Goal: Find specific page/section: Find specific page/section

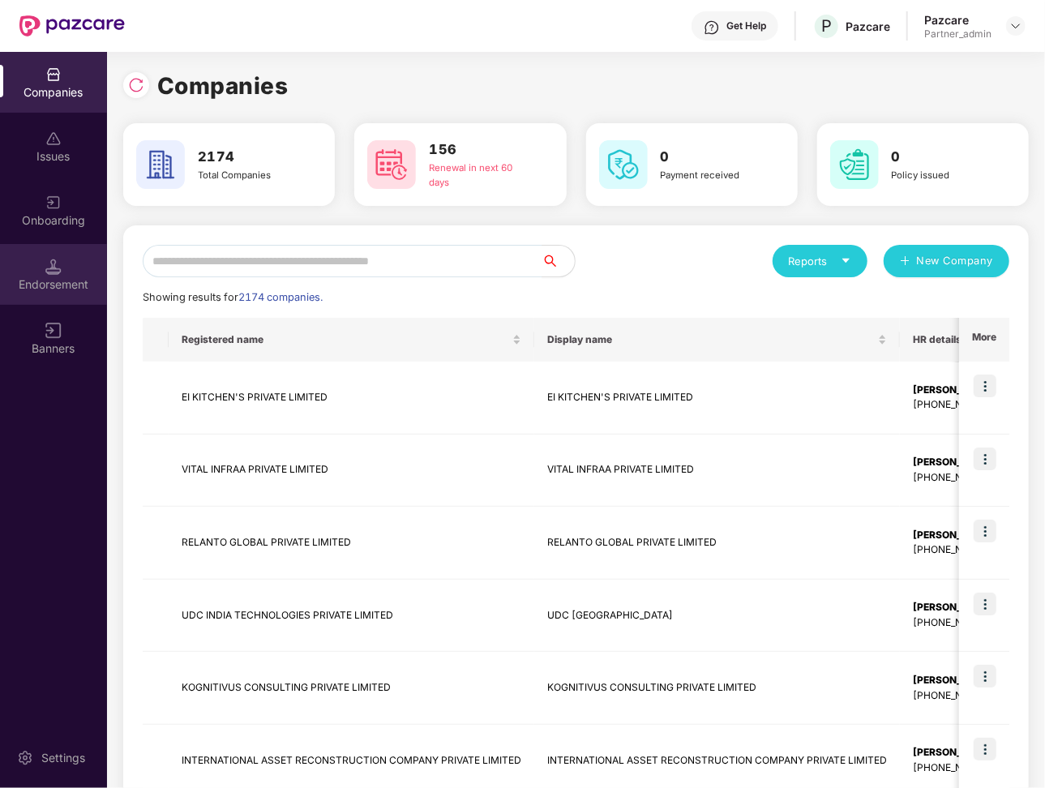
drag, startPoint x: 38, startPoint y: 242, endPoint x: 54, endPoint y: 268, distance: 30.9
click at [54, 268] on img at bounding box center [53, 267] width 16 height 16
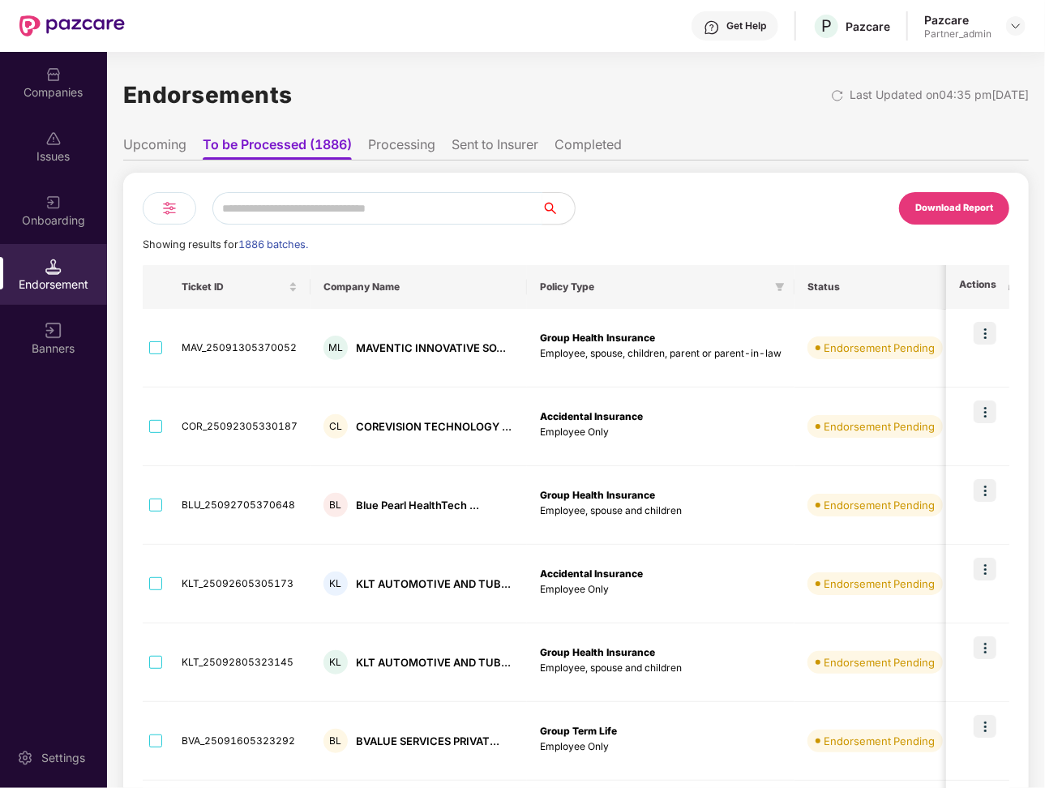
click at [328, 218] on input "text" at bounding box center [377, 208] width 330 height 32
paste input "**********"
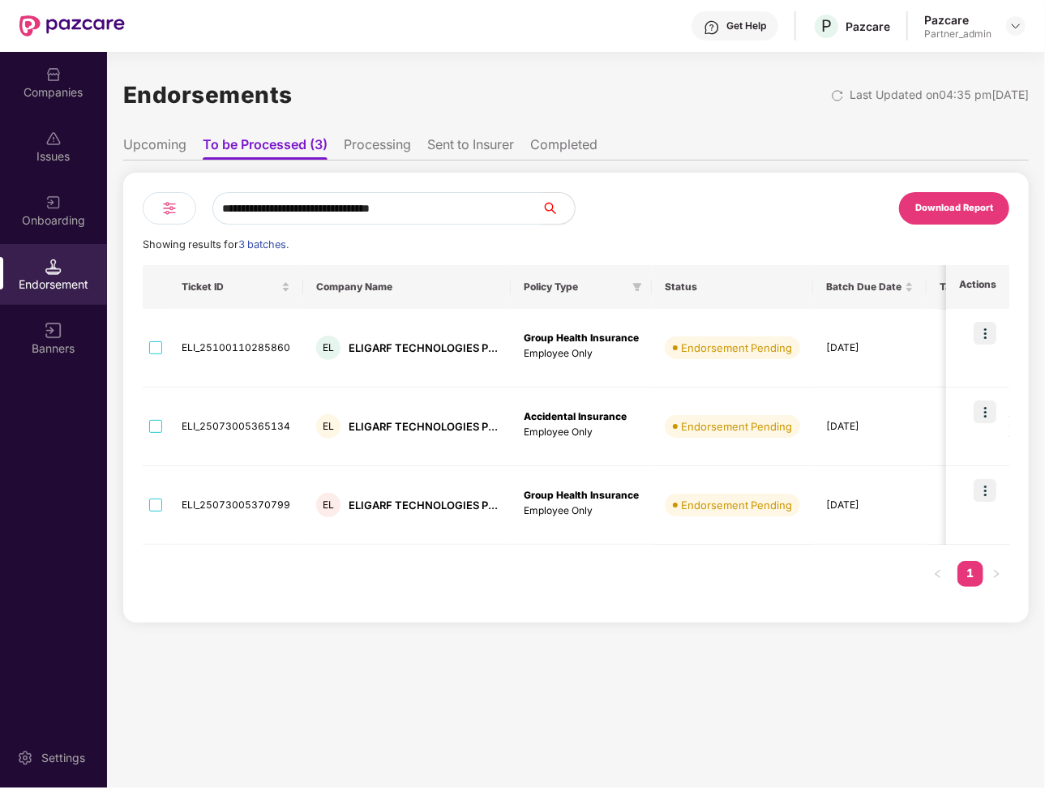
drag, startPoint x: 334, startPoint y: 208, endPoint x: 517, endPoint y: 211, distance: 183.3
click at [518, 211] on input "**********" at bounding box center [377, 208] width 330 height 32
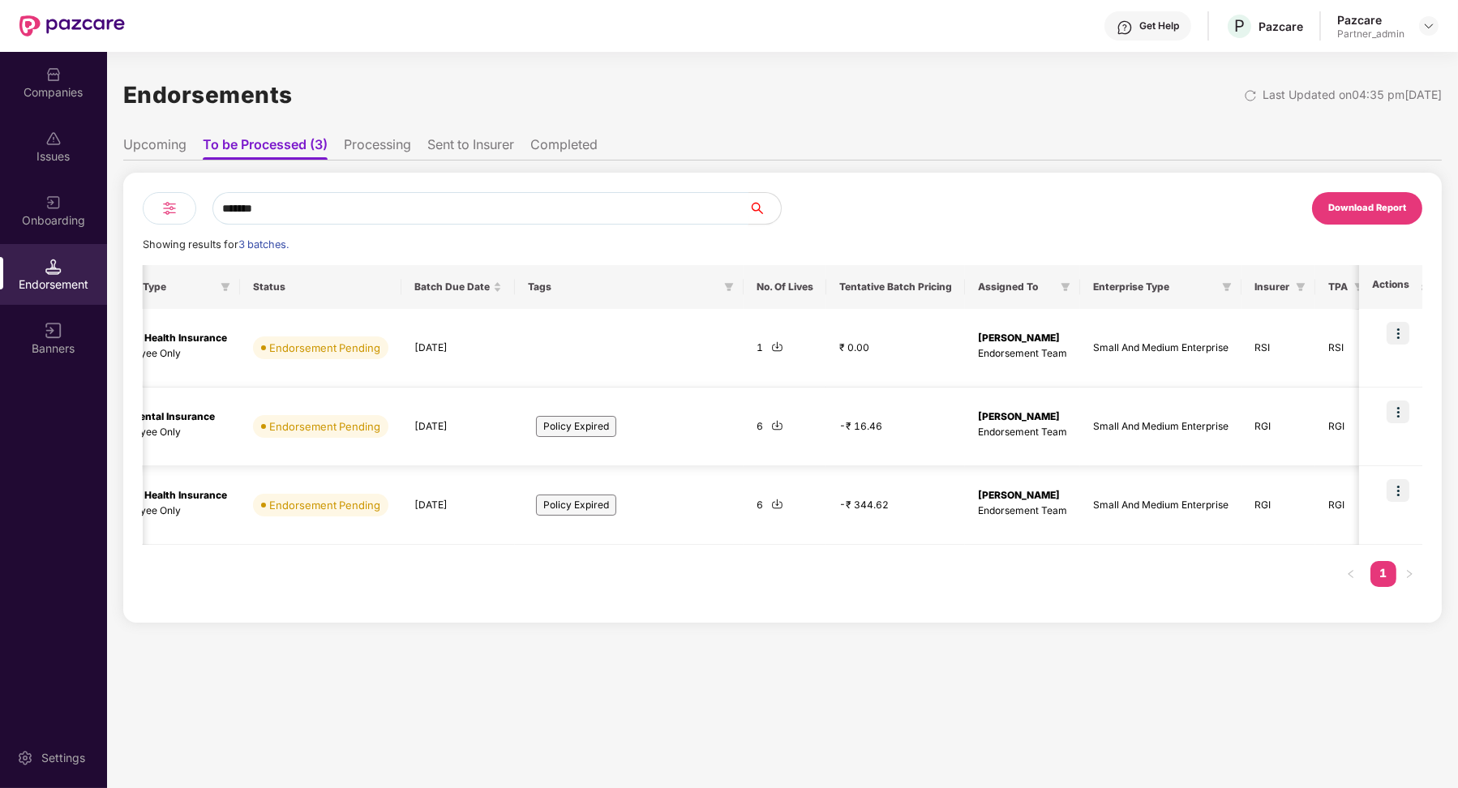
scroll to position [0, 414]
type input "*******"
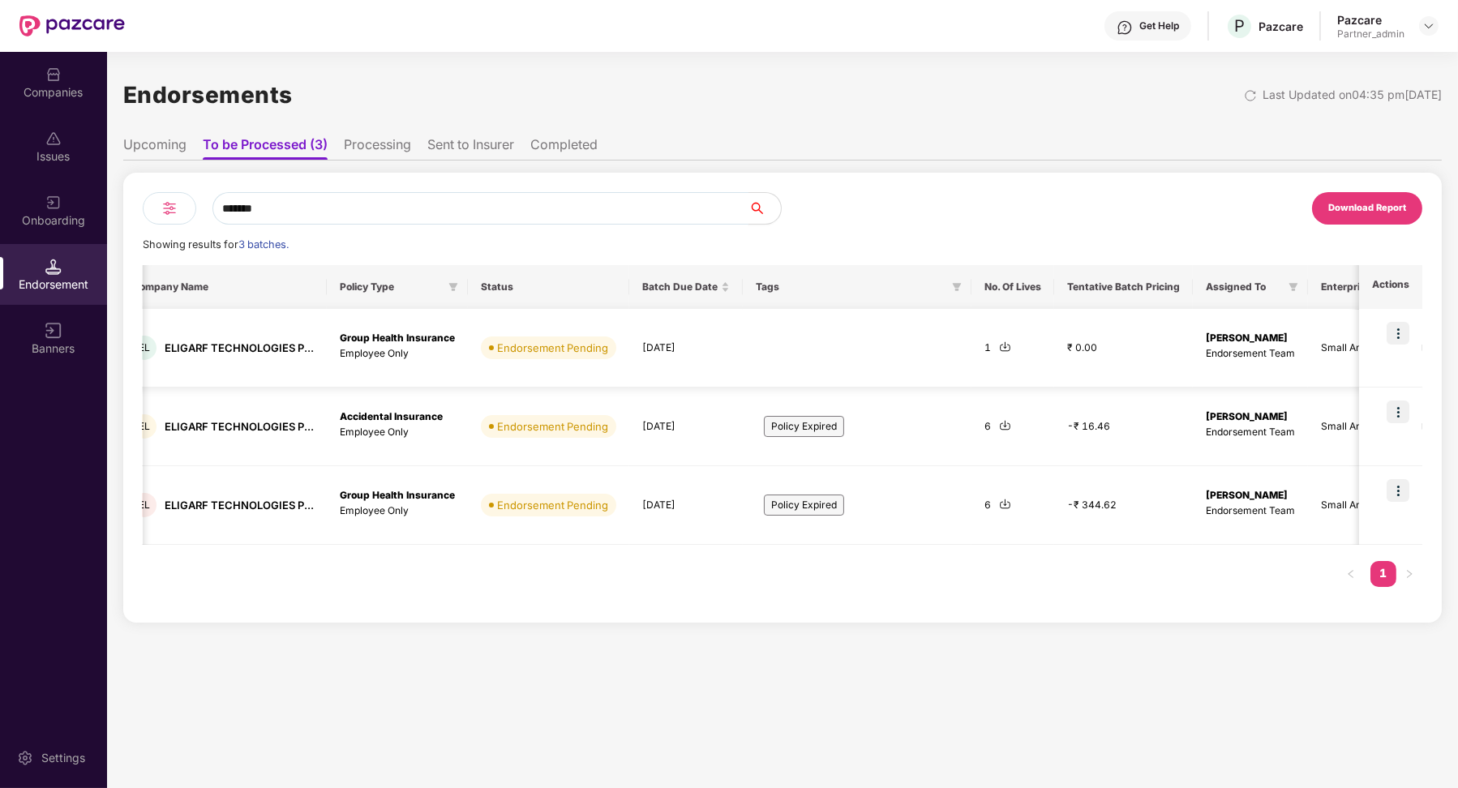
scroll to position [0, 0]
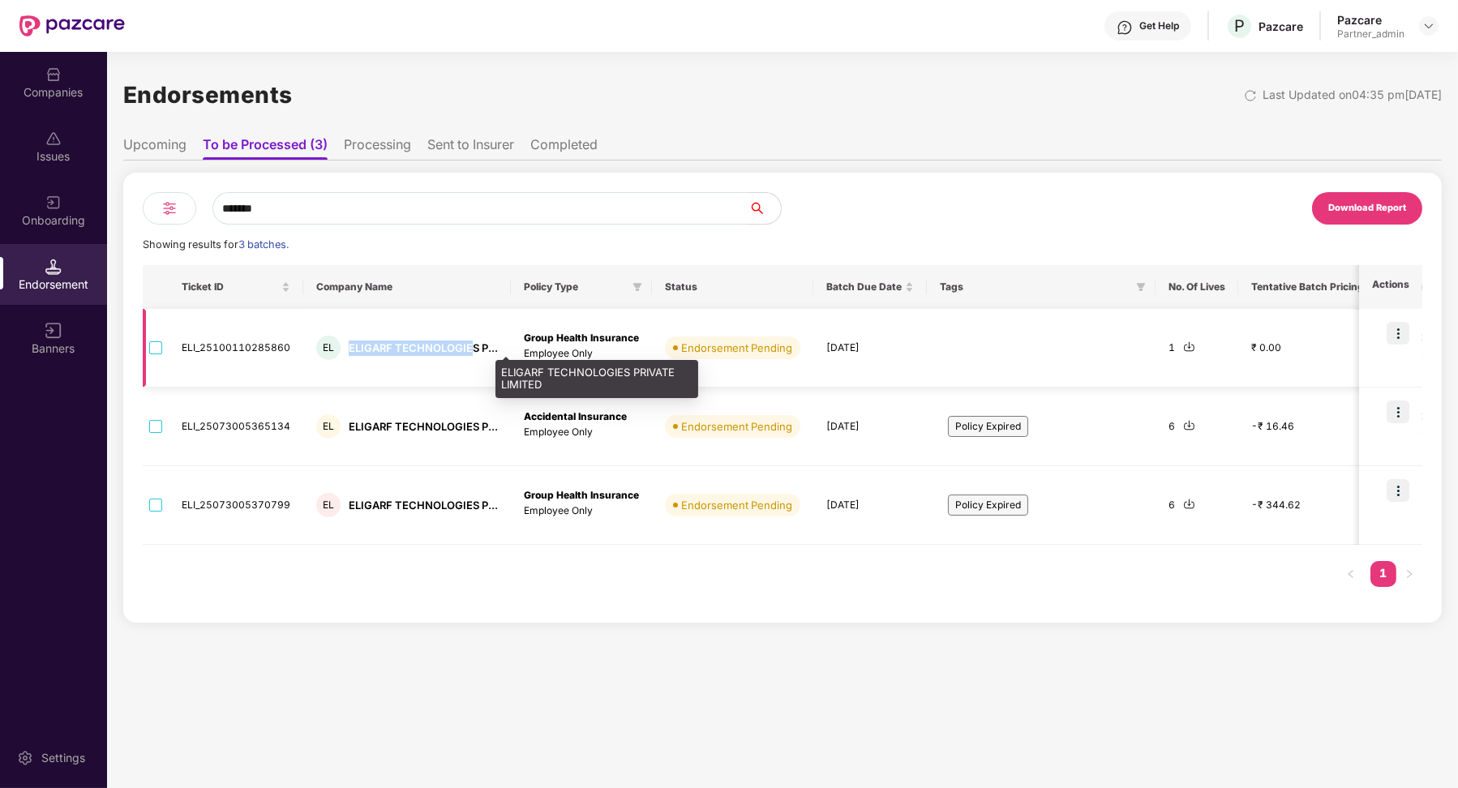
drag, startPoint x: 345, startPoint y: 349, endPoint x: 472, endPoint y: 349, distance: 126.5
click at [472, 349] on div "EL ELIGARF TECHNOLOGIES P..." at bounding box center [407, 348] width 182 height 24
copy div "ELIGARF TECHNOLOGIE"
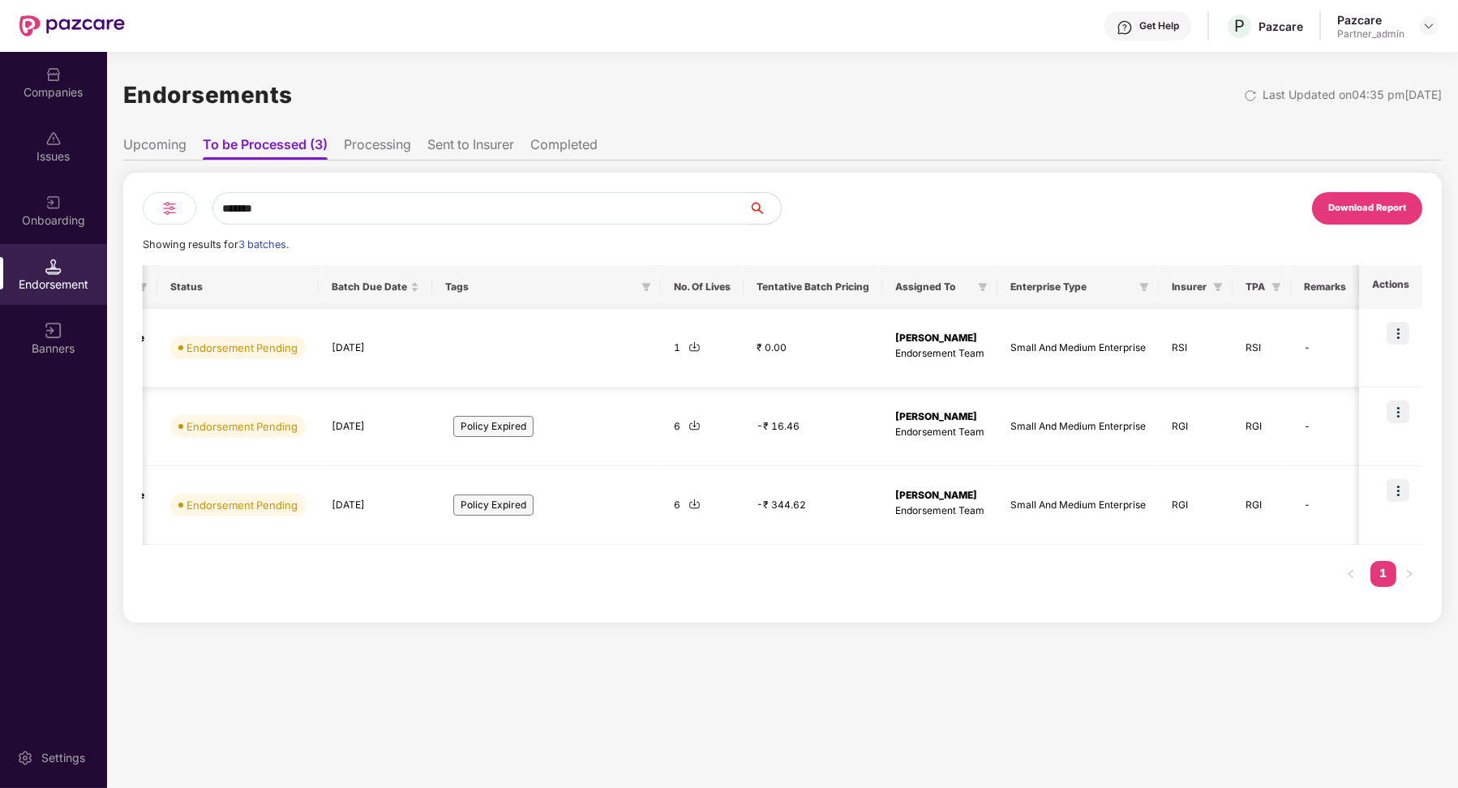
scroll to position [0, 1]
click at [57, 93] on div "Companies" at bounding box center [53, 92] width 107 height 16
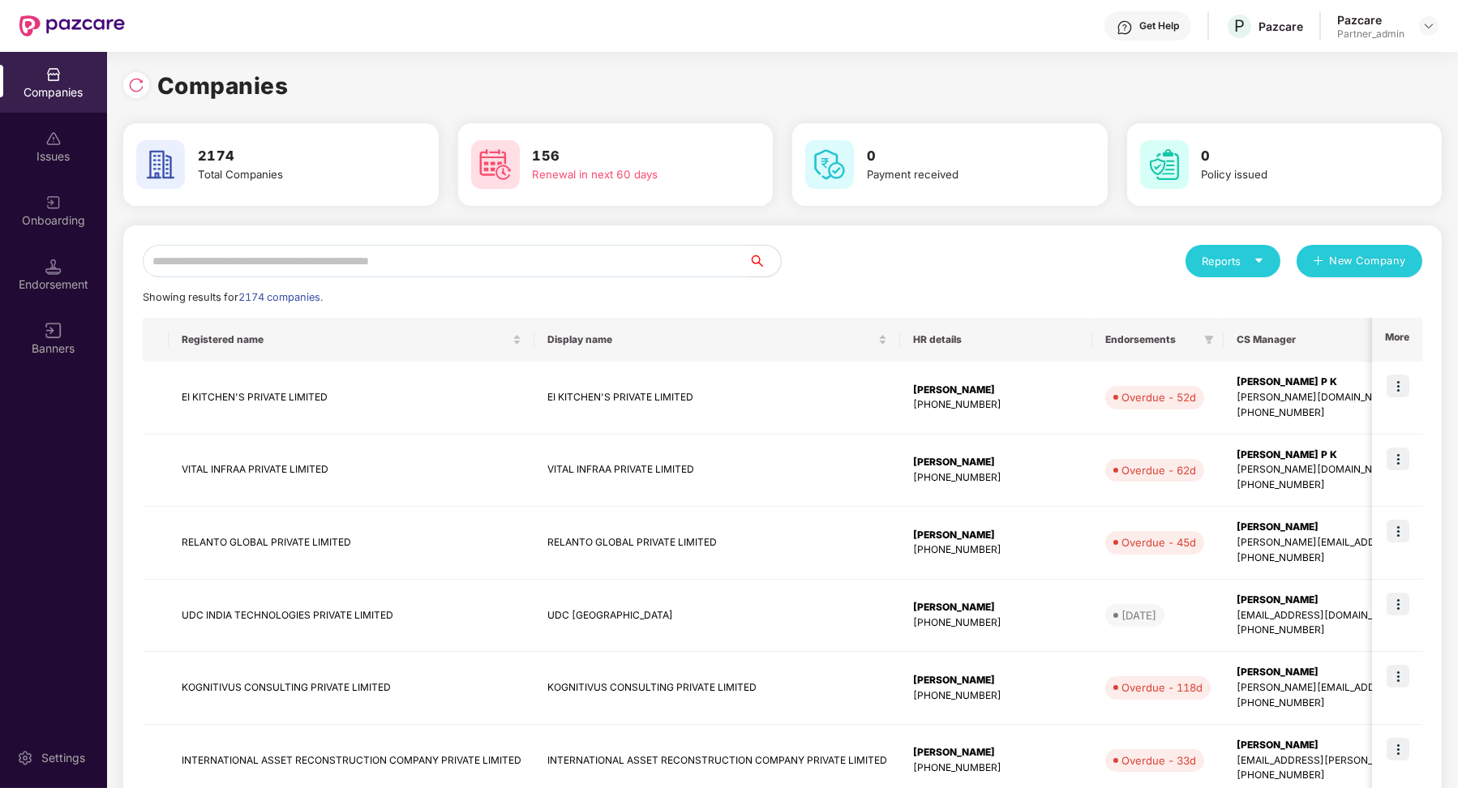
click at [328, 262] on input "text" at bounding box center [446, 261] width 606 height 32
paste input "**********"
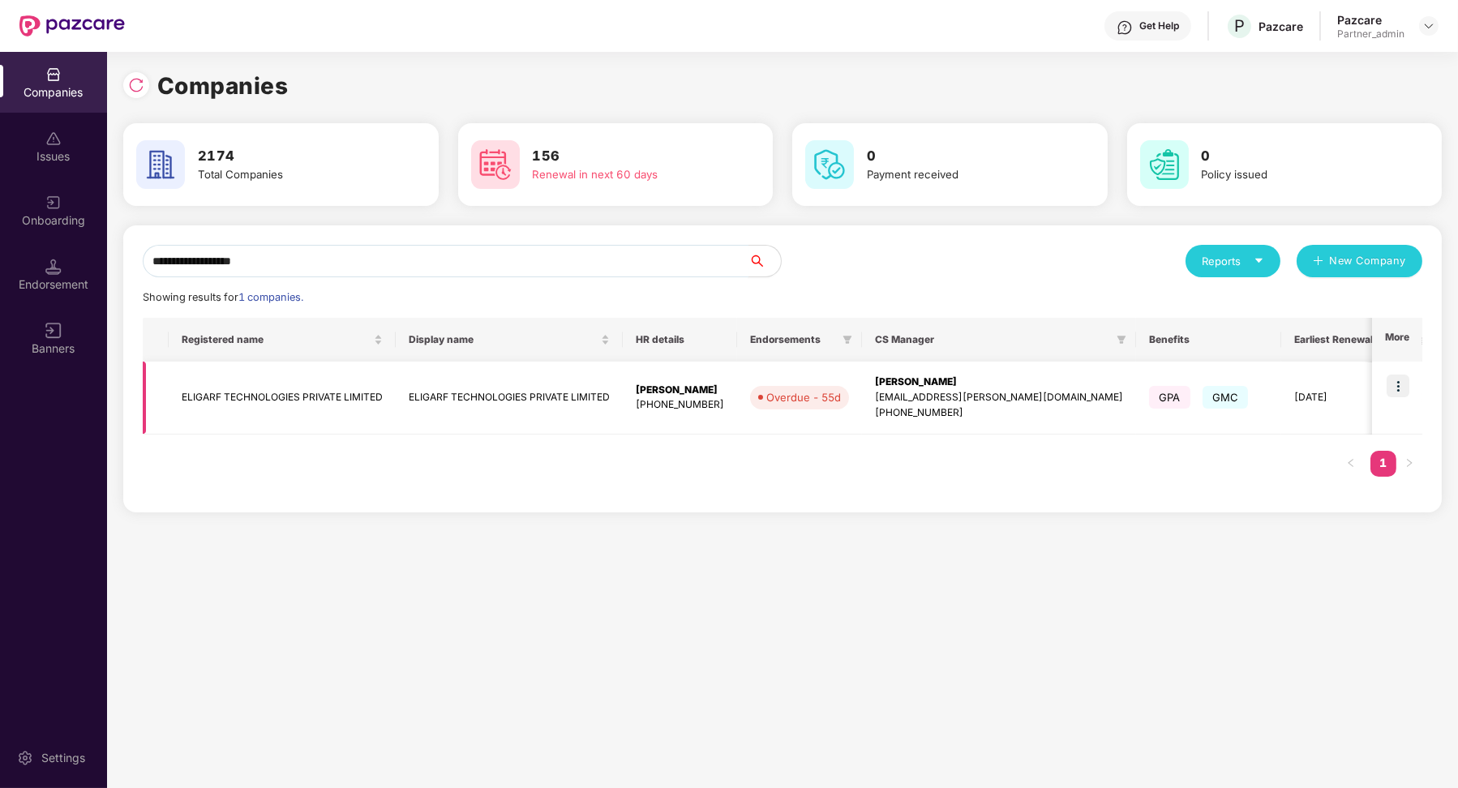
type input "**********"
click at [1044, 391] on img at bounding box center [1398, 386] width 23 height 23
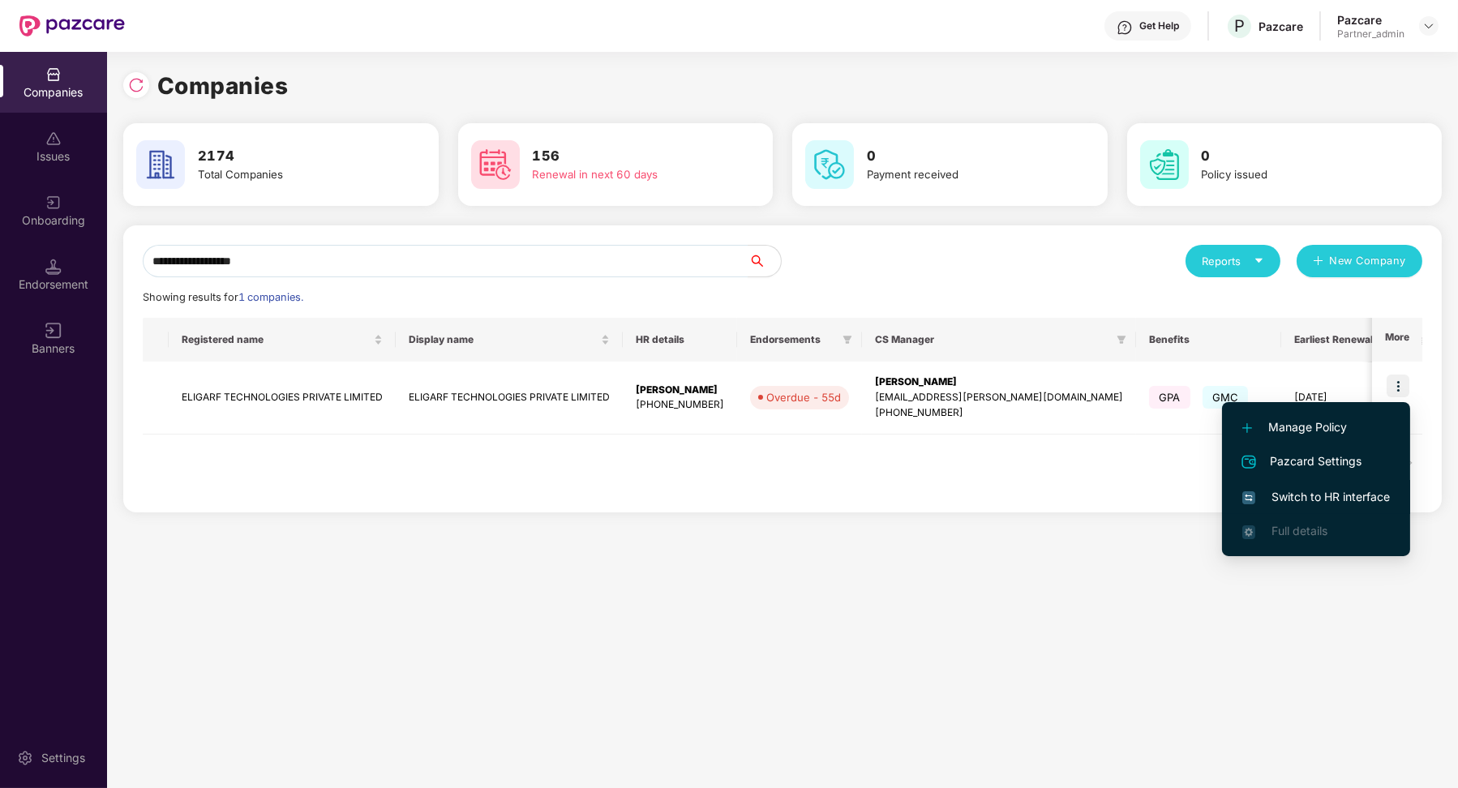
click at [1044, 490] on span "Switch to HR interface" at bounding box center [1316, 497] width 148 height 18
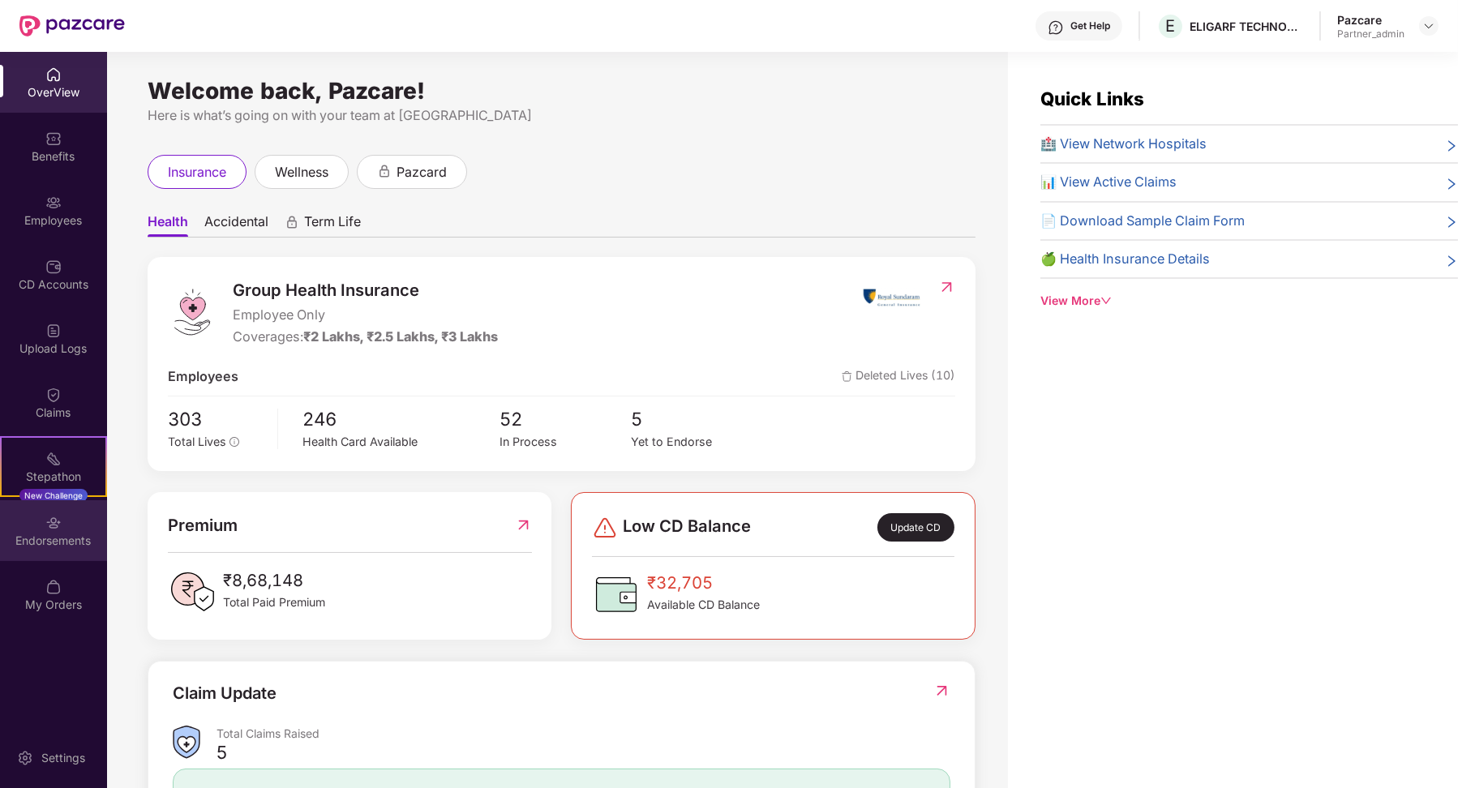
click at [49, 529] on img at bounding box center [53, 523] width 16 height 16
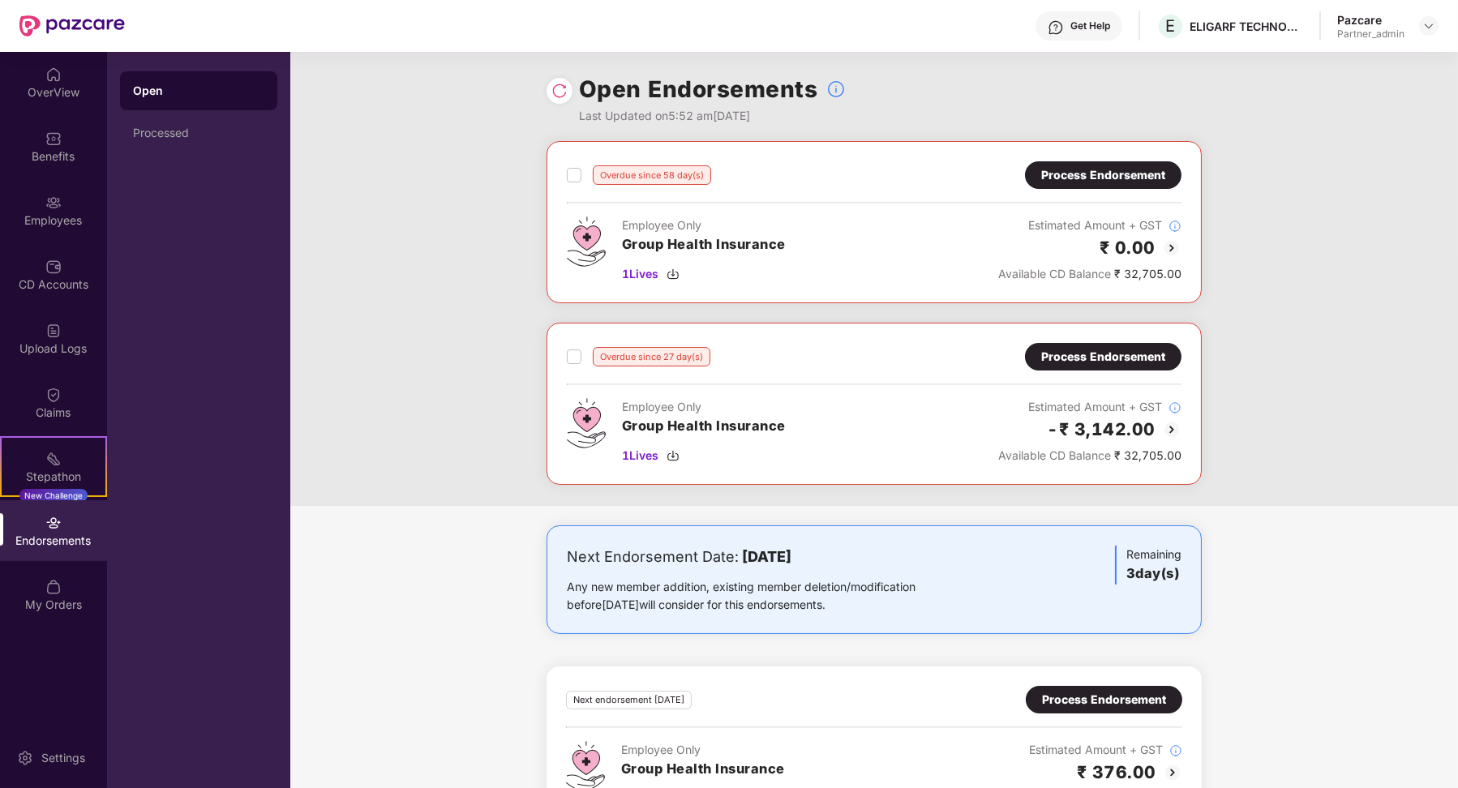
scroll to position [0, 1]
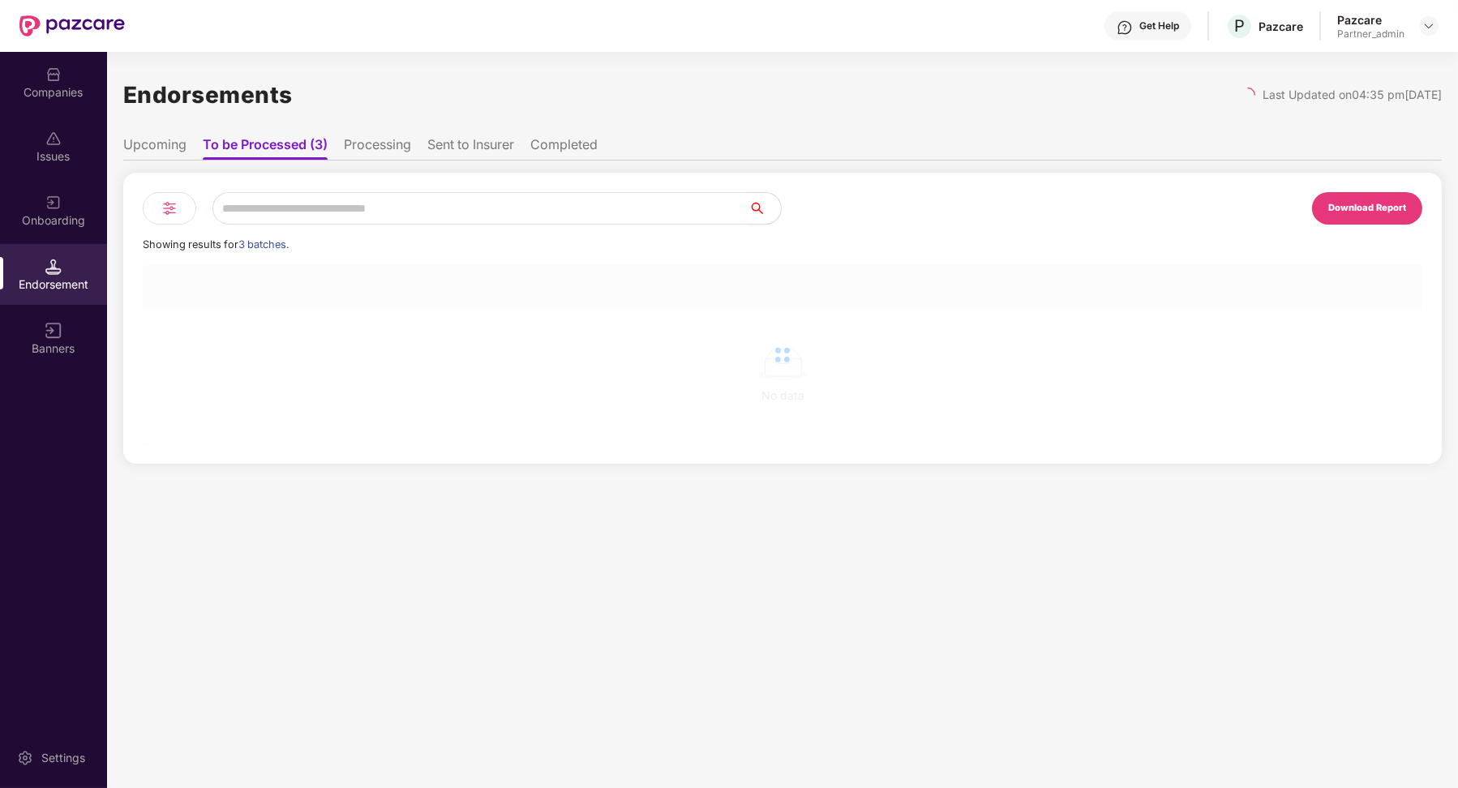
click at [275, 187] on div "Download Report Showing results for 3 batches. No data" at bounding box center [782, 318] width 1318 height 291
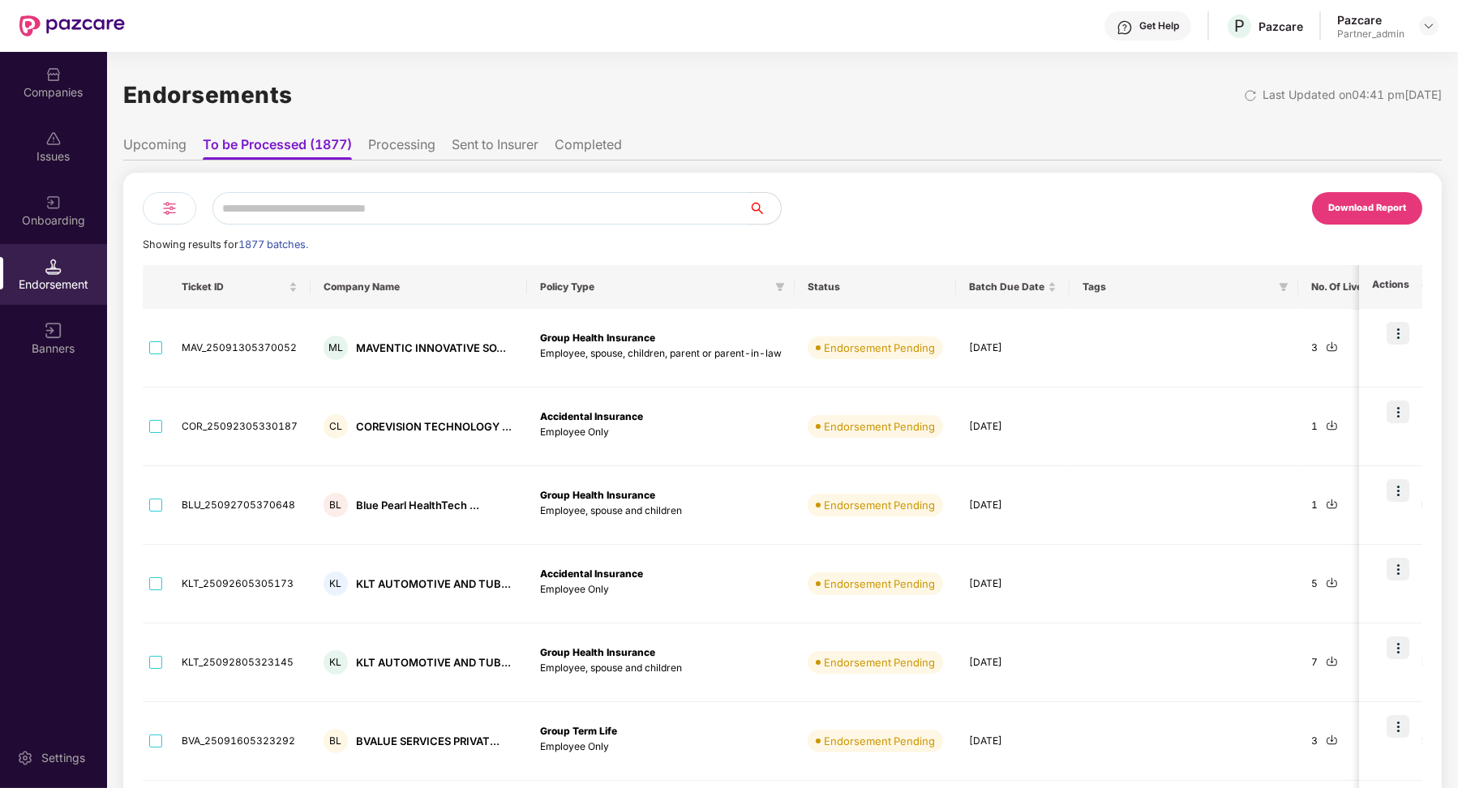
click at [276, 203] on input "text" at bounding box center [480, 208] width 536 height 32
paste input "**********"
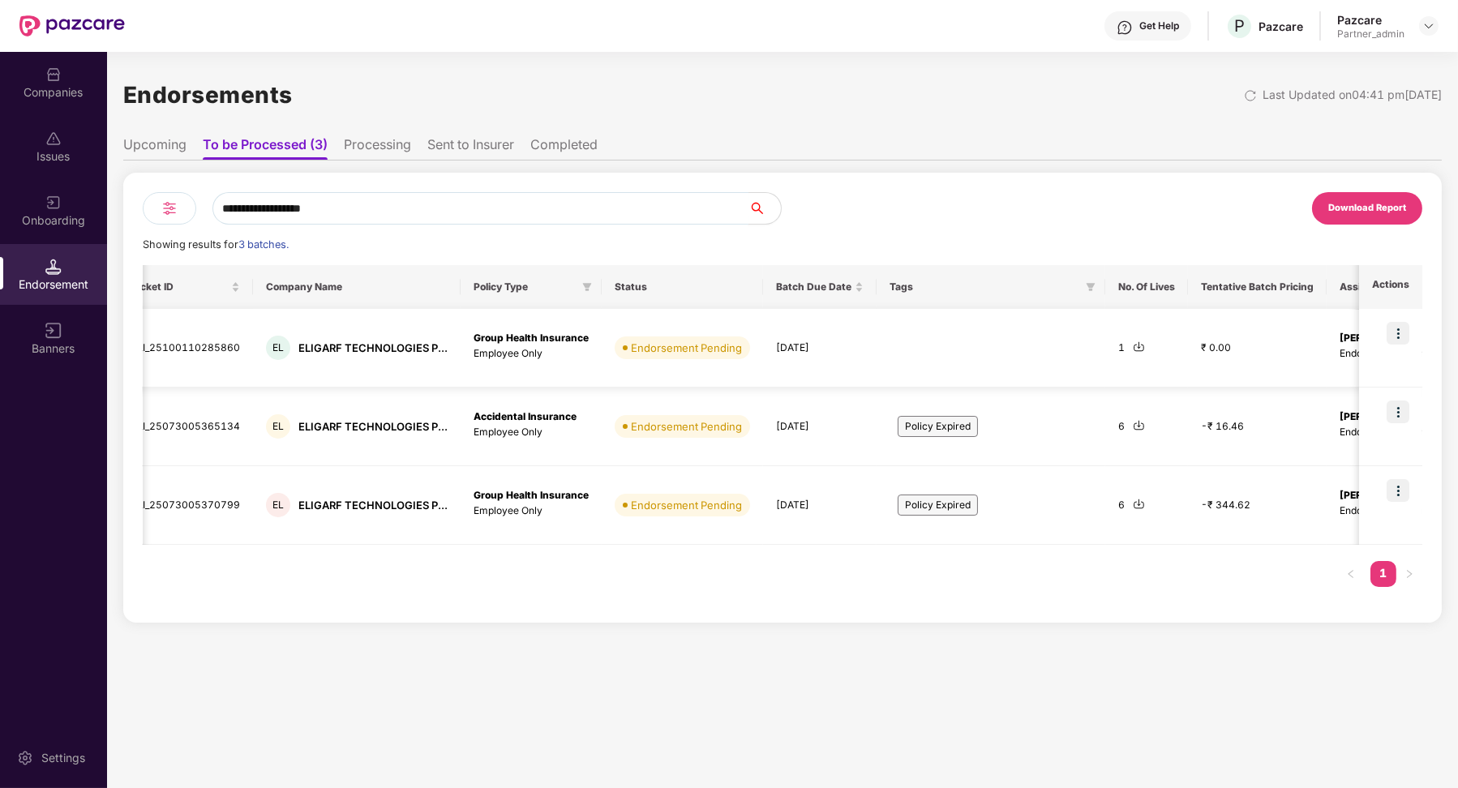
scroll to position [0, 0]
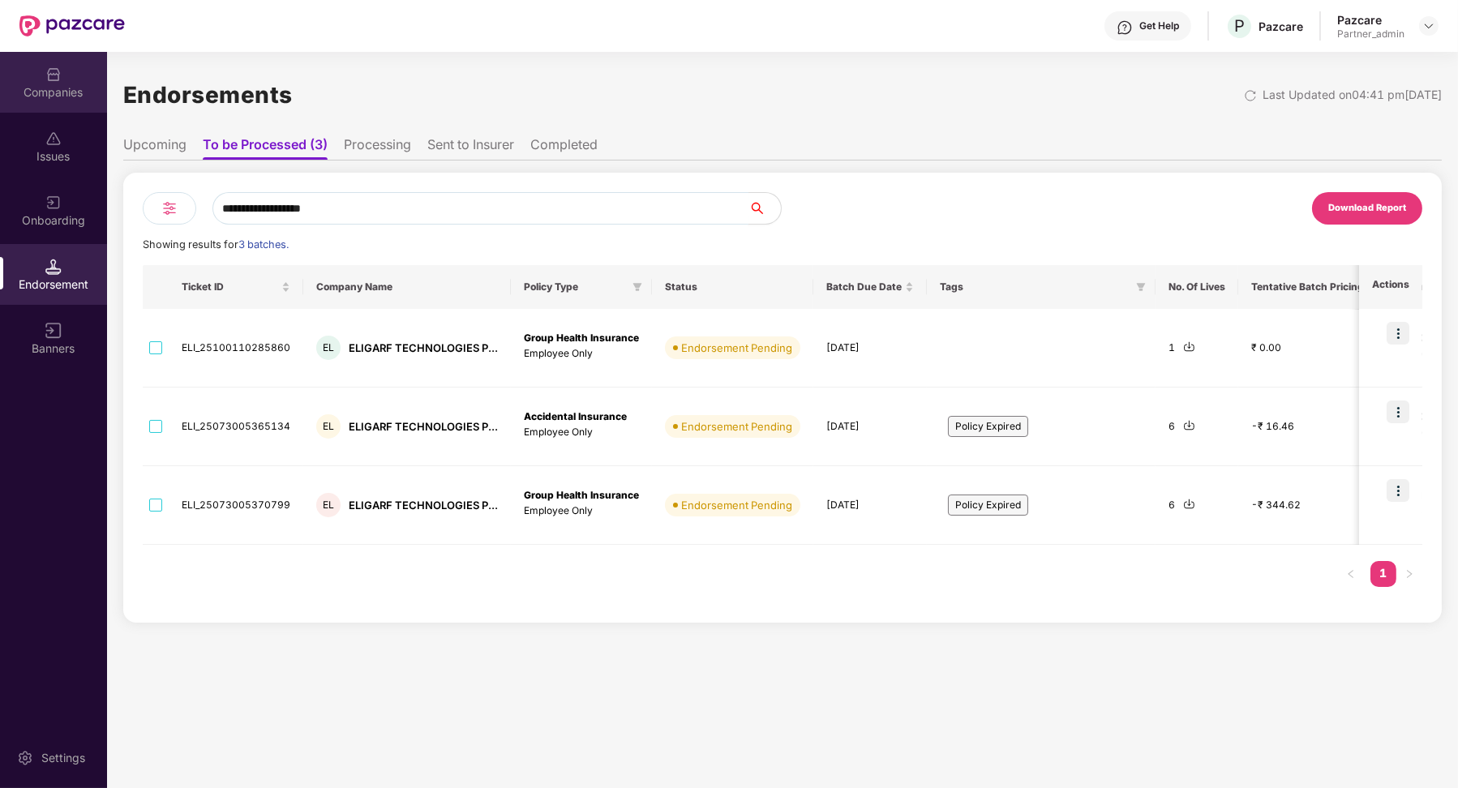
type input "**********"
click at [50, 89] on div "Companies" at bounding box center [53, 92] width 107 height 16
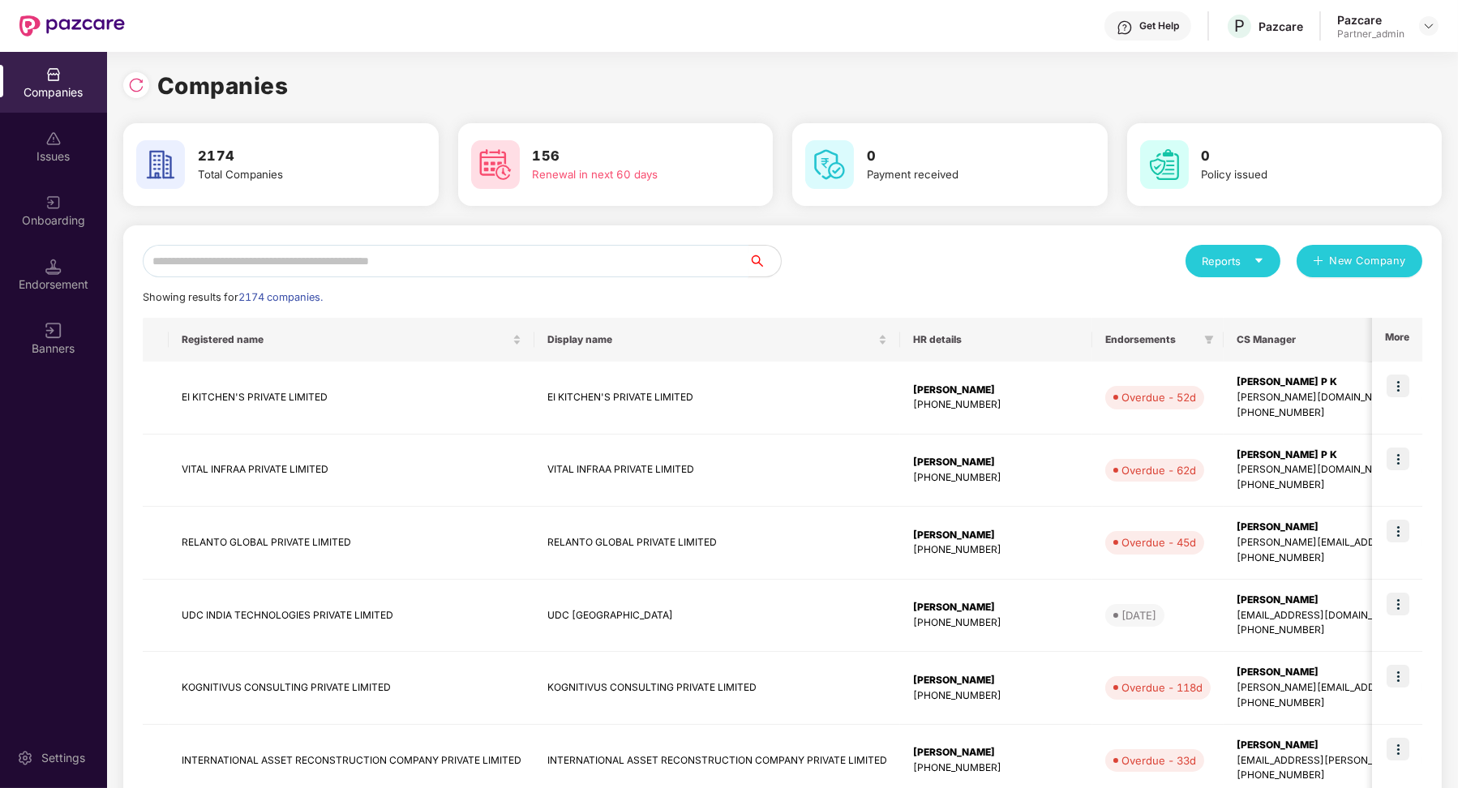
click at [322, 253] on input "text" at bounding box center [446, 261] width 606 height 32
paste input "**********"
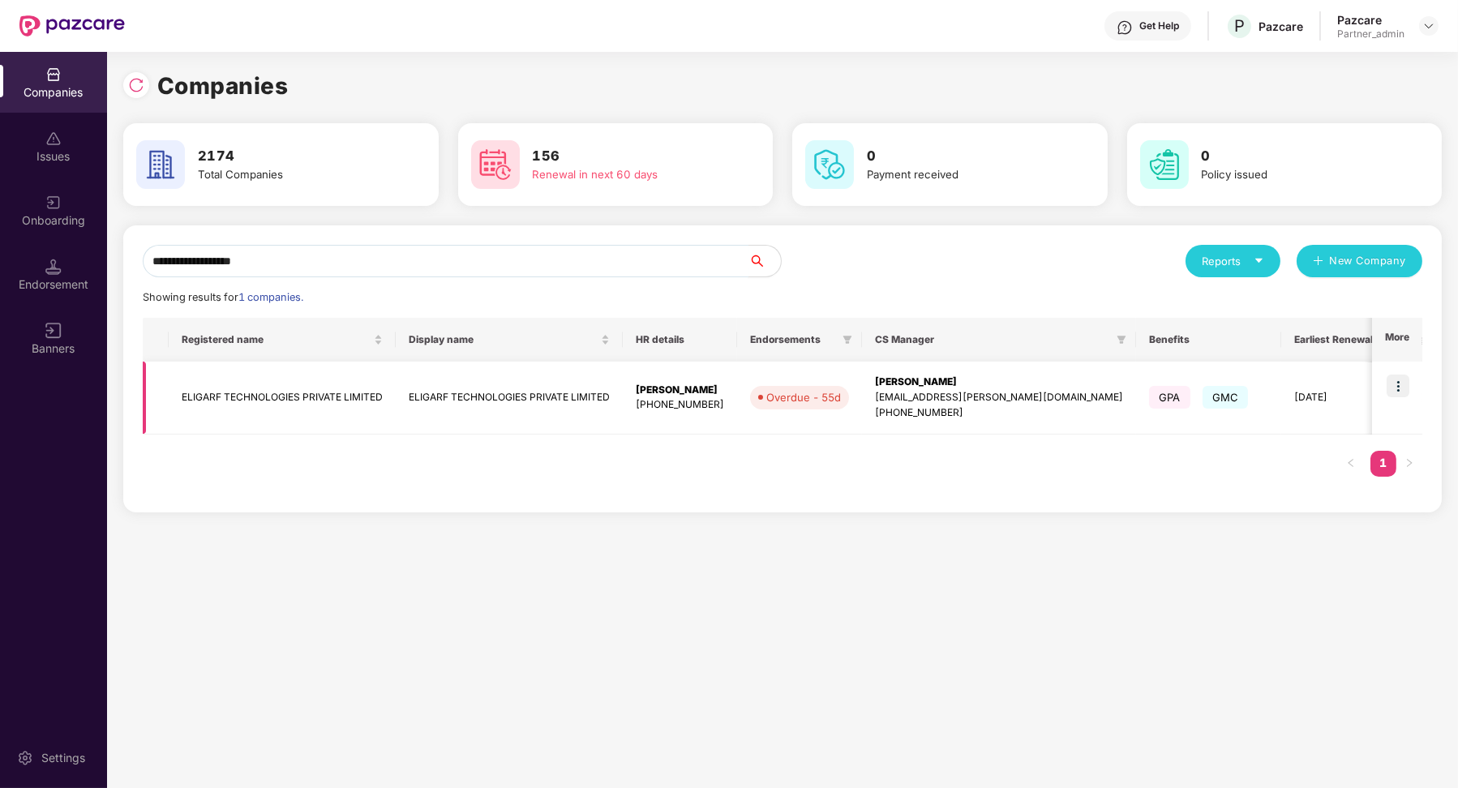
type input "**********"
click at [1044, 380] on img at bounding box center [1398, 386] width 23 height 23
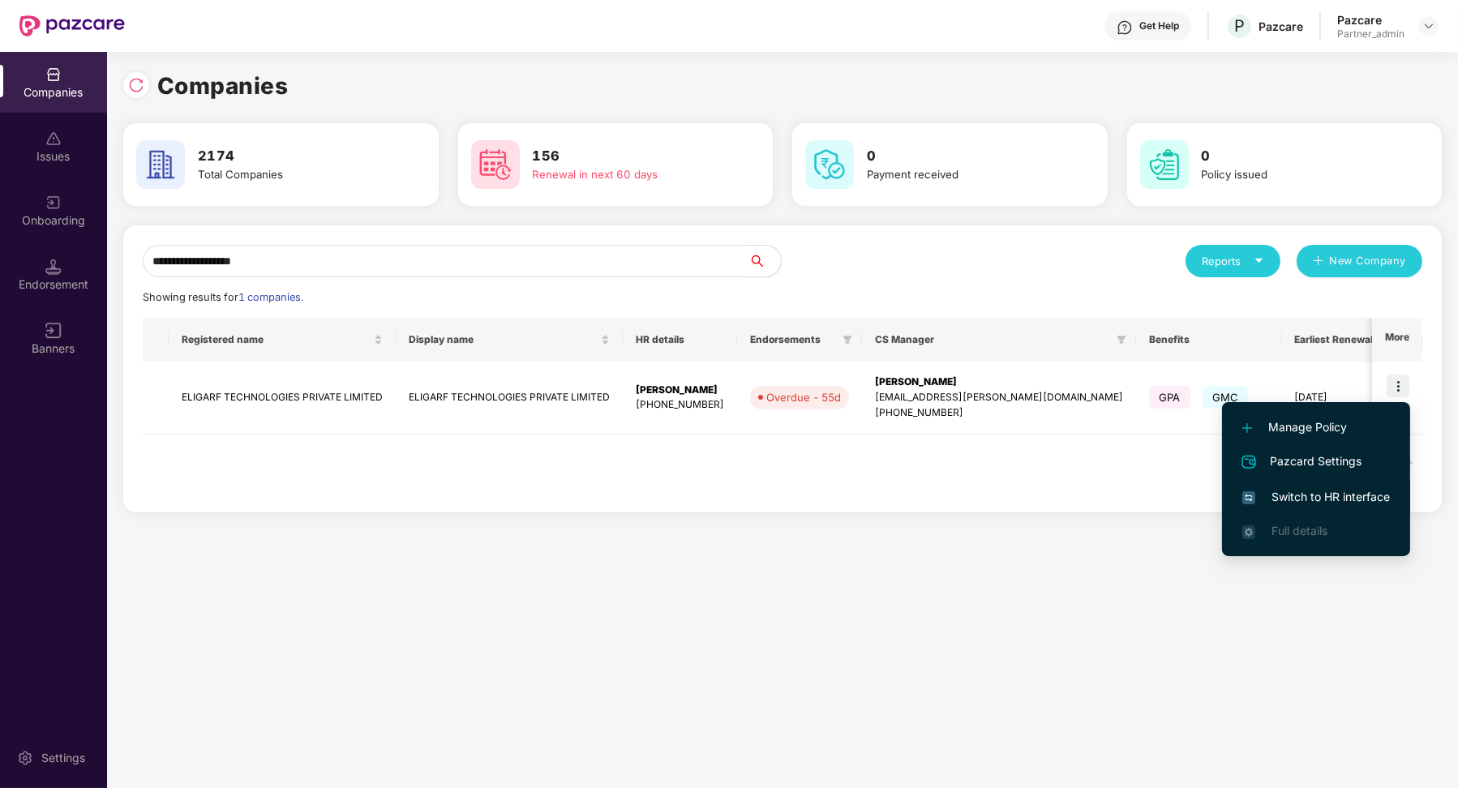
click at [1044, 494] on span "Switch to HR interface" at bounding box center [1316, 497] width 148 height 18
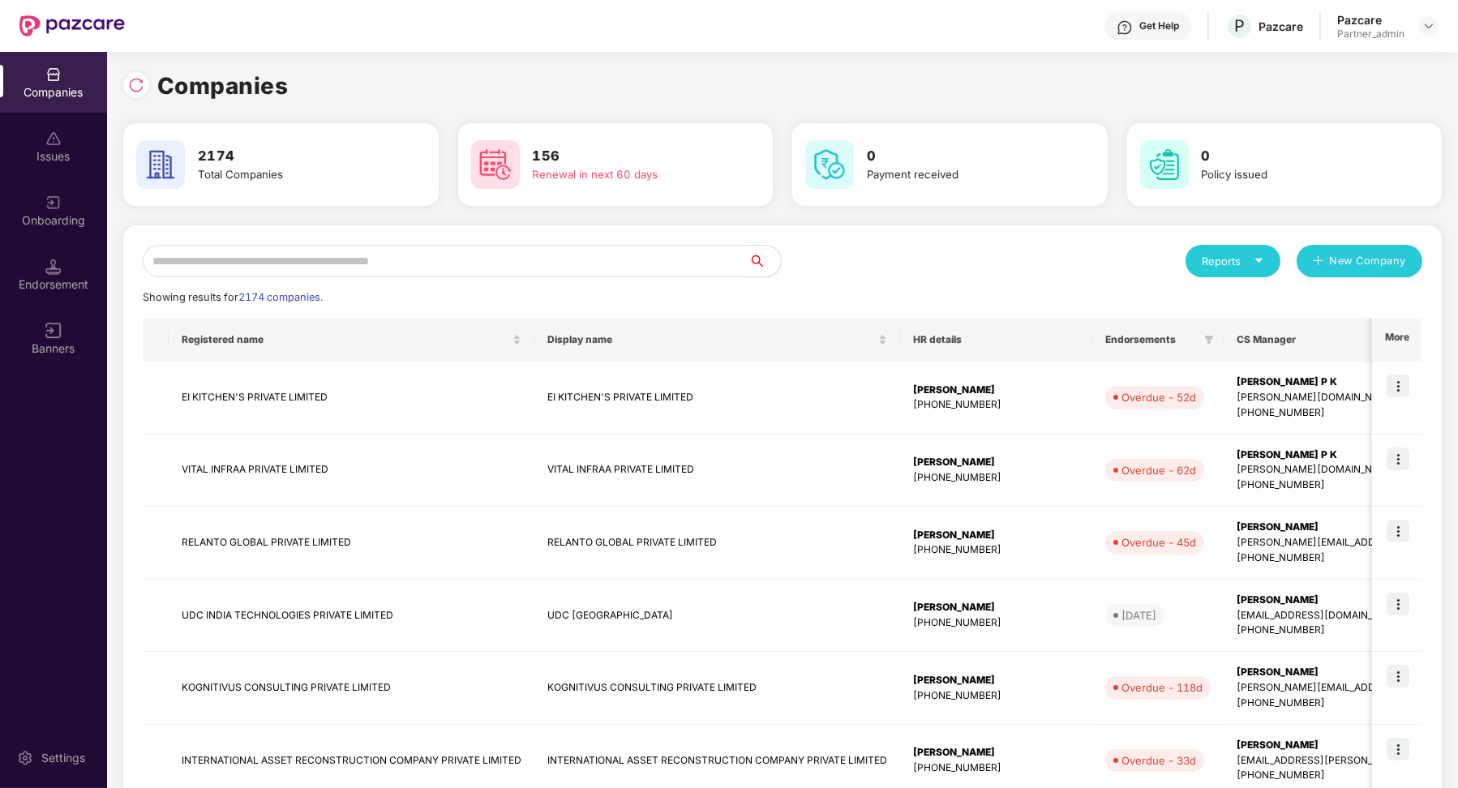
scroll to position [0, 1]
click at [231, 271] on input "text" at bounding box center [446, 261] width 606 height 32
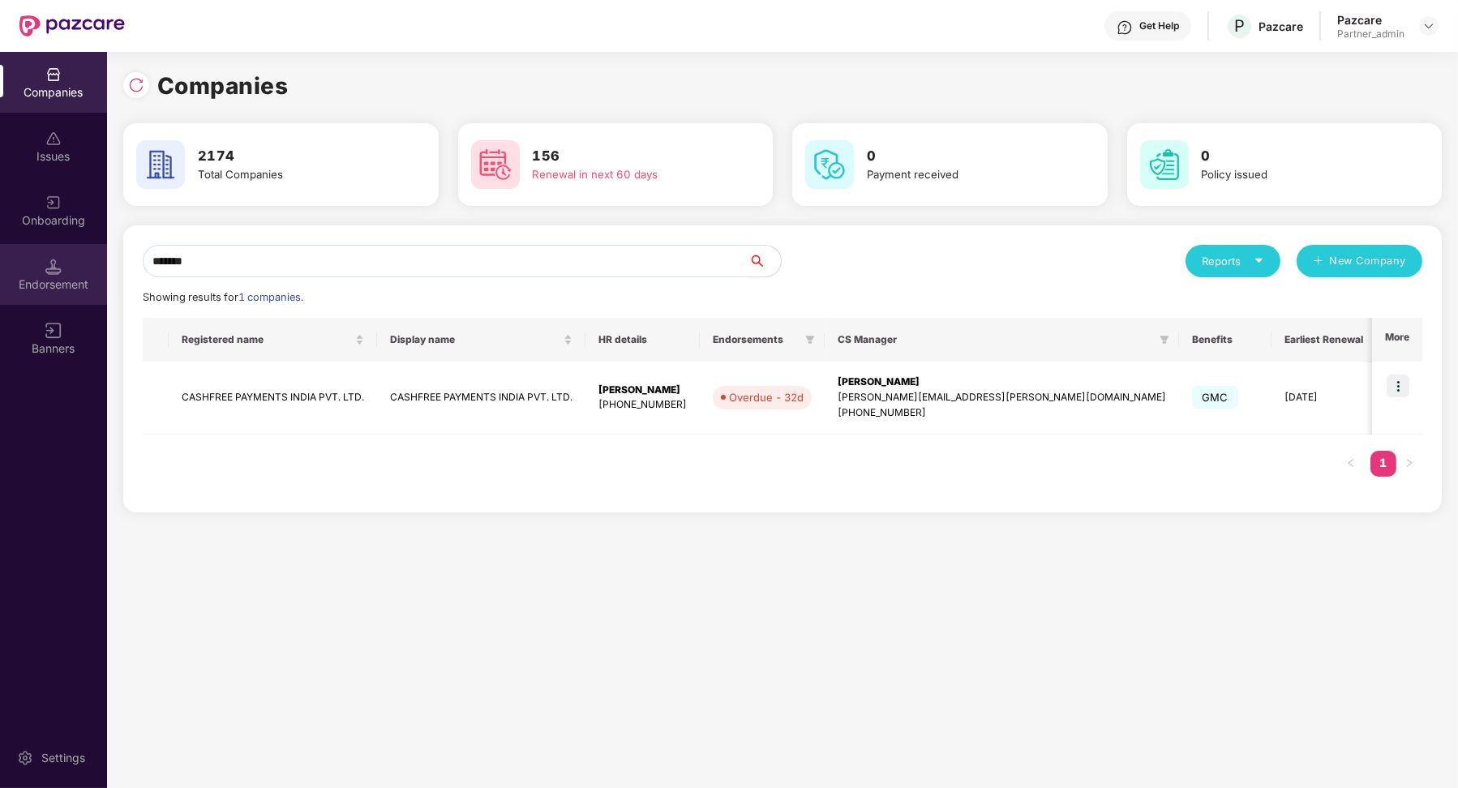
type input "*******"
click at [41, 272] on div "Endorsement" at bounding box center [53, 274] width 107 height 61
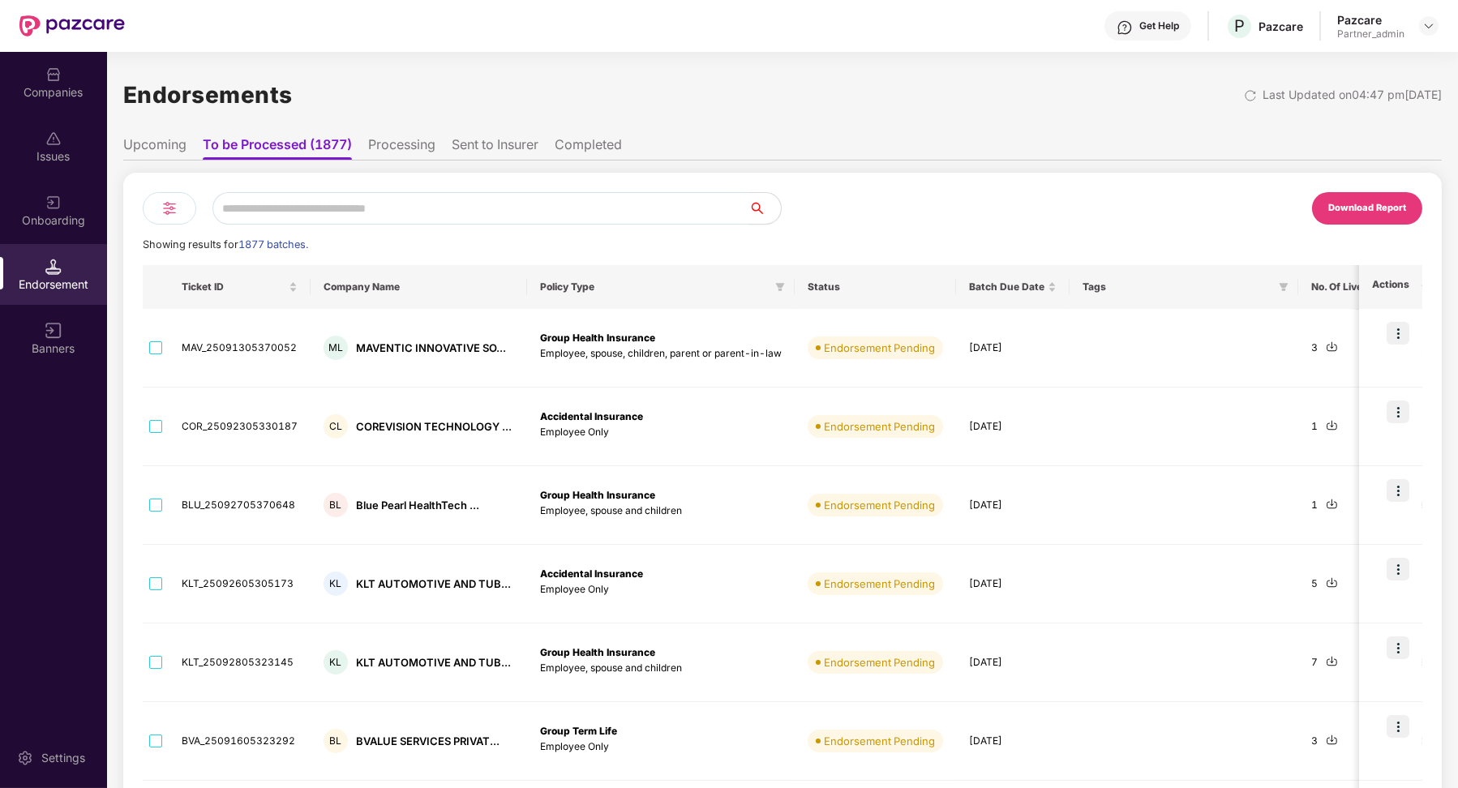
click at [296, 213] on input "text" at bounding box center [480, 208] width 536 height 32
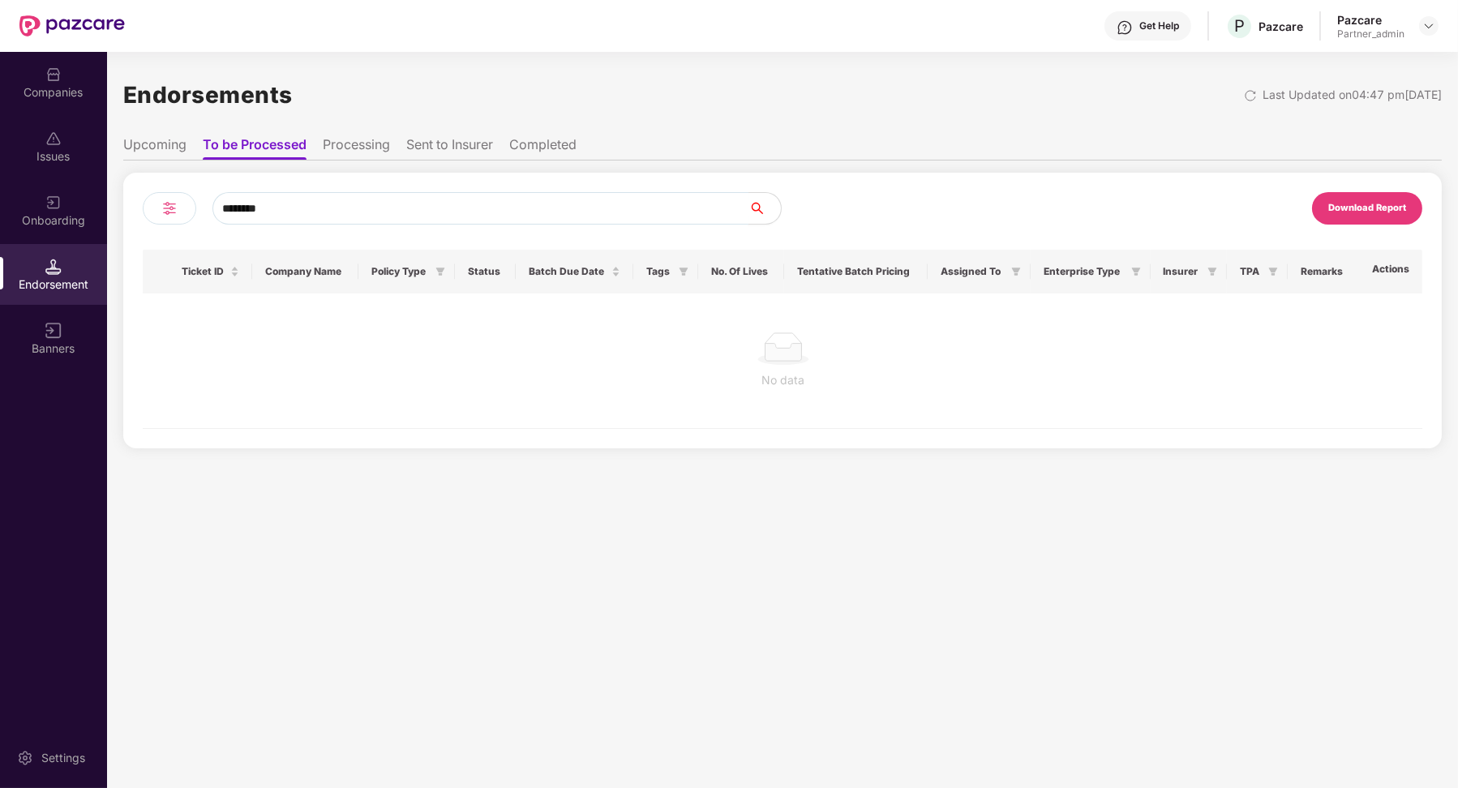
type input "********"
click at [156, 151] on li "Upcoming" at bounding box center [154, 148] width 63 height 24
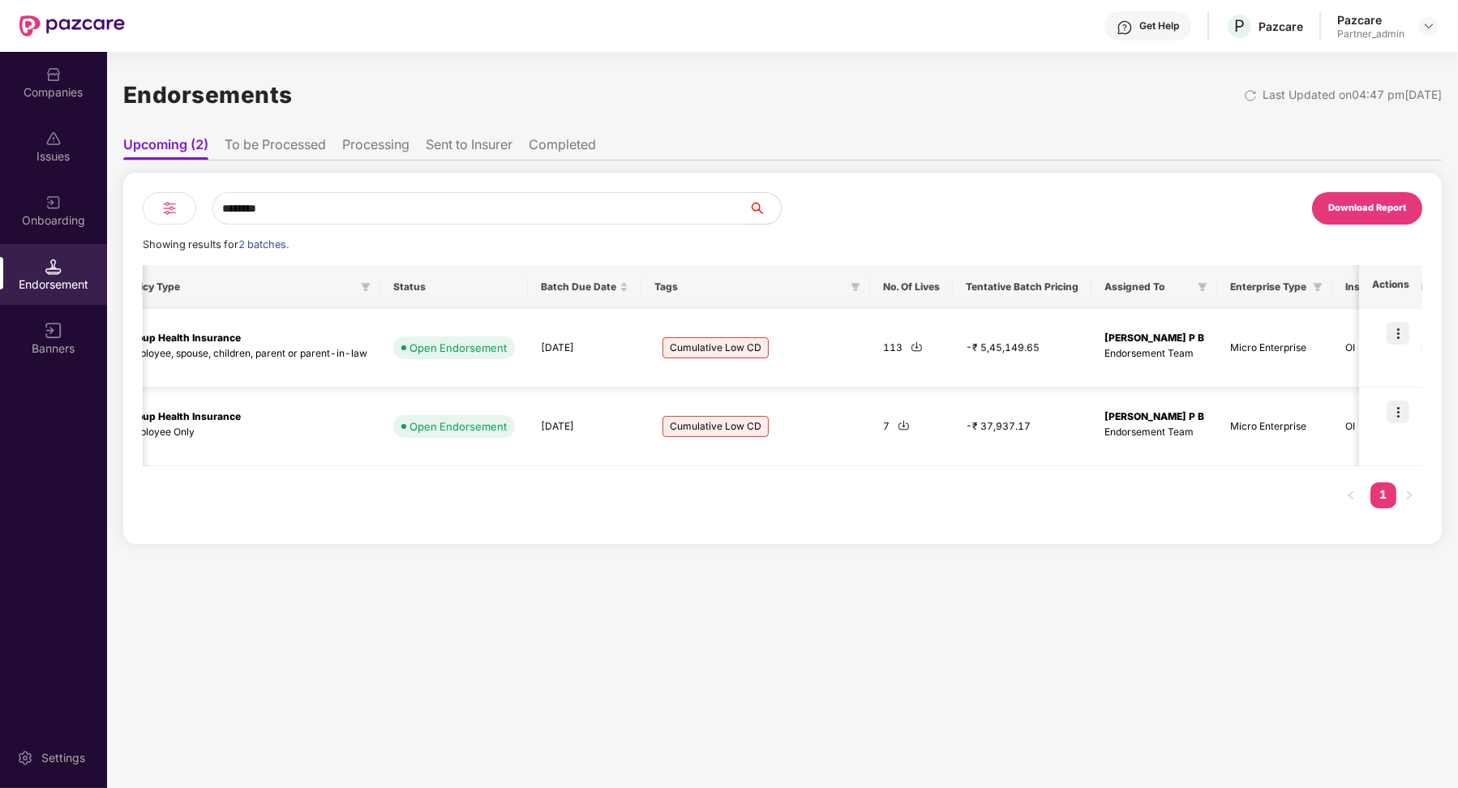
scroll to position [0, 501]
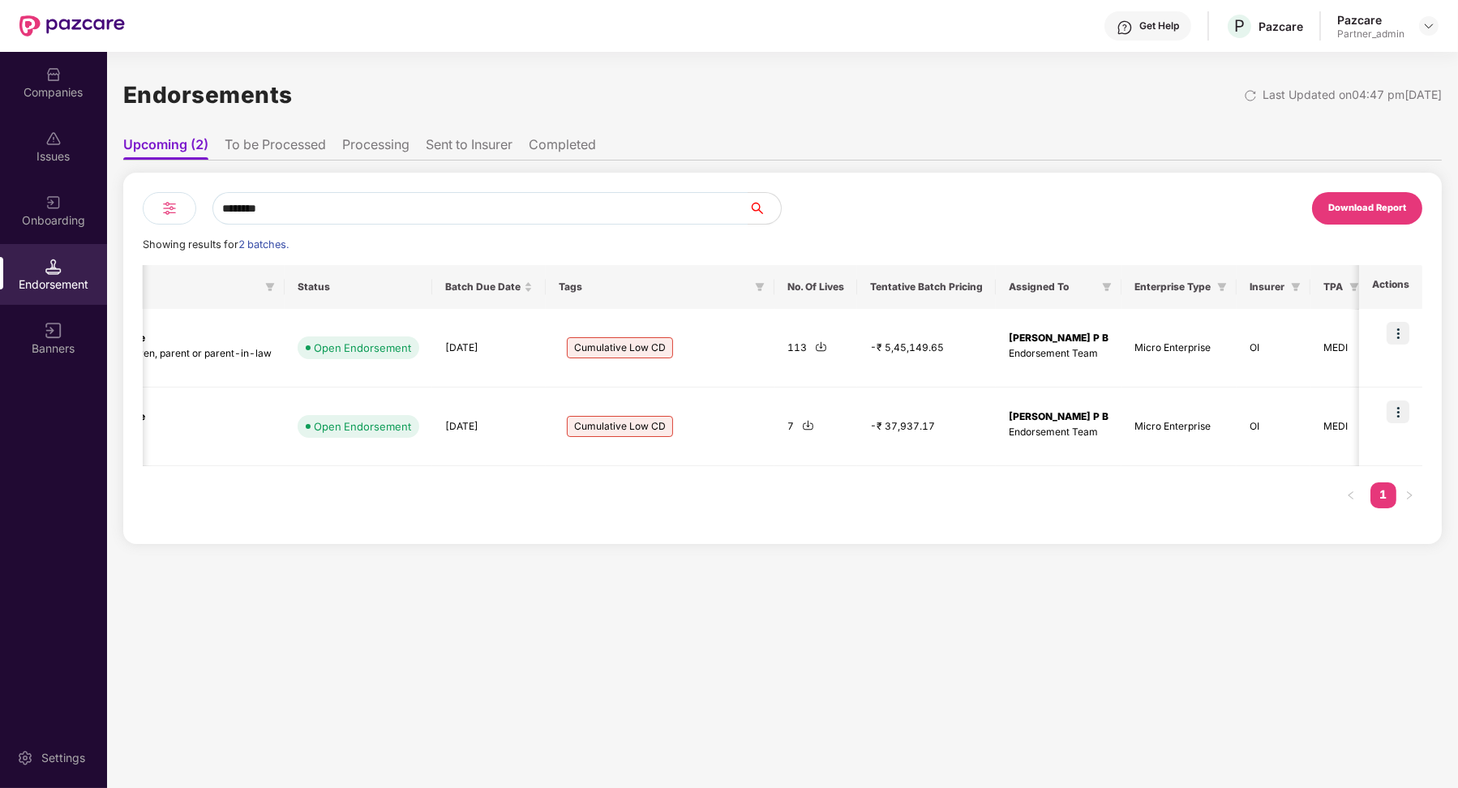
click at [542, 145] on li "Completed" at bounding box center [562, 148] width 67 height 24
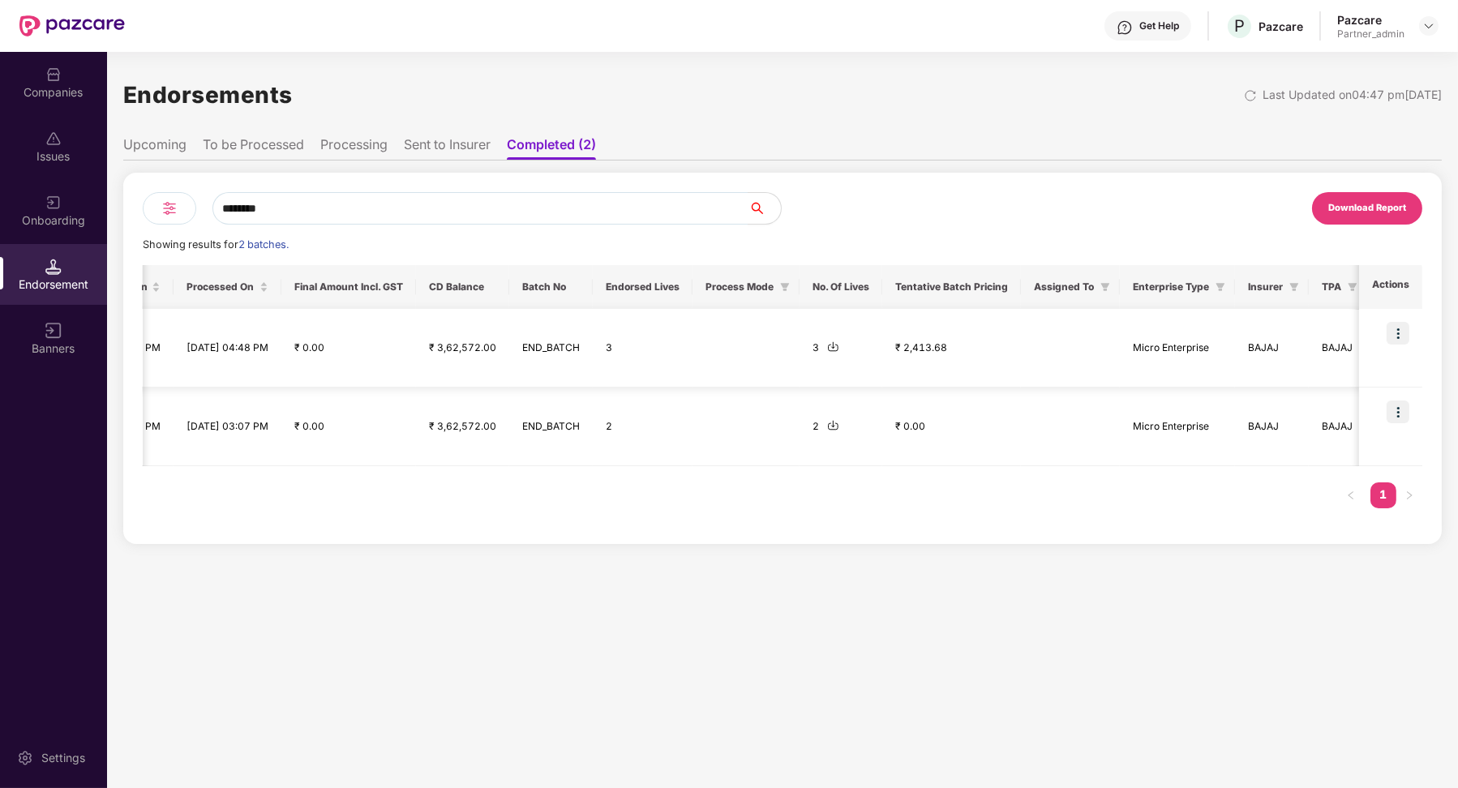
scroll to position [0, 1176]
click at [461, 147] on li "Sent to Insurer" at bounding box center [447, 148] width 87 height 24
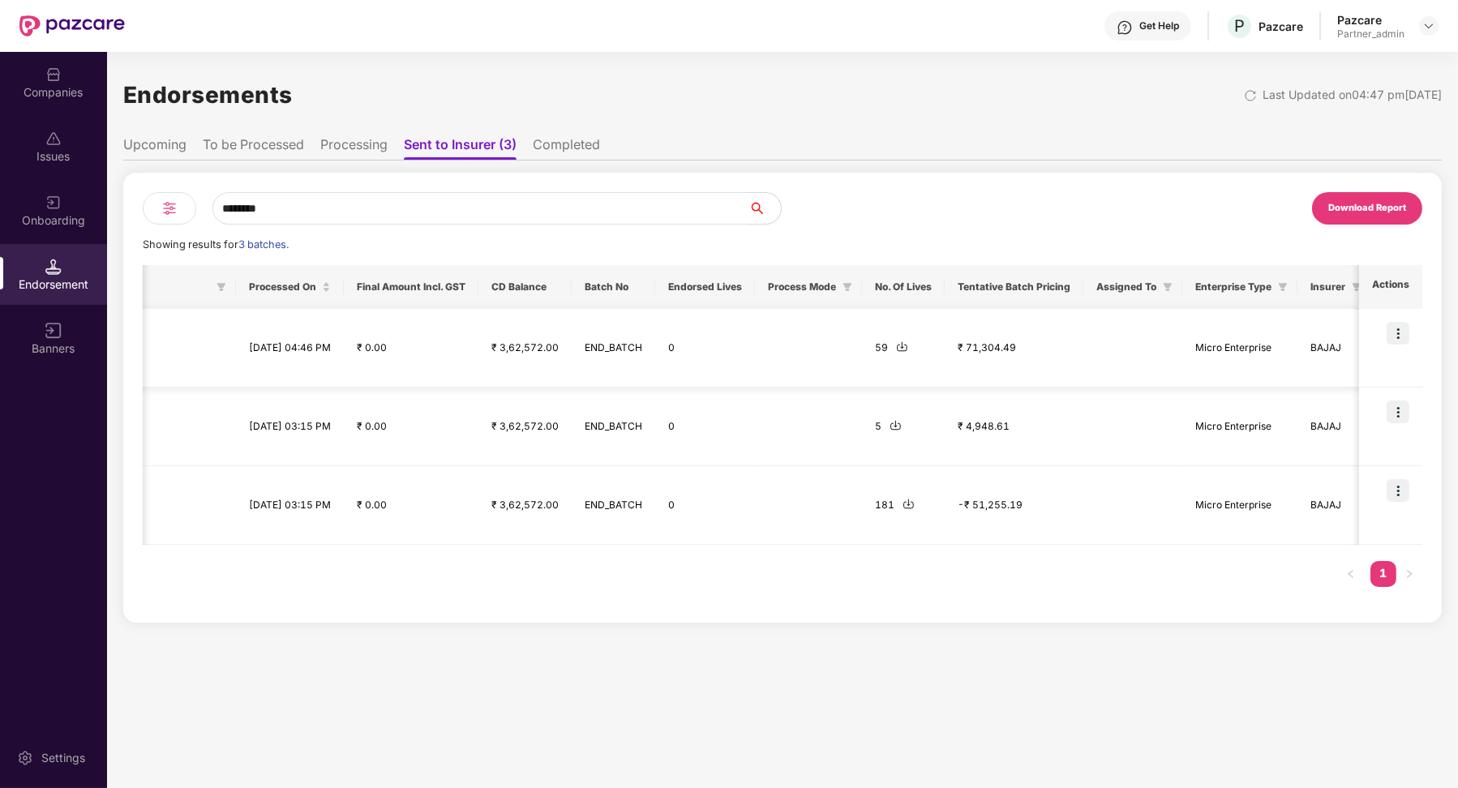
scroll to position [0, 1034]
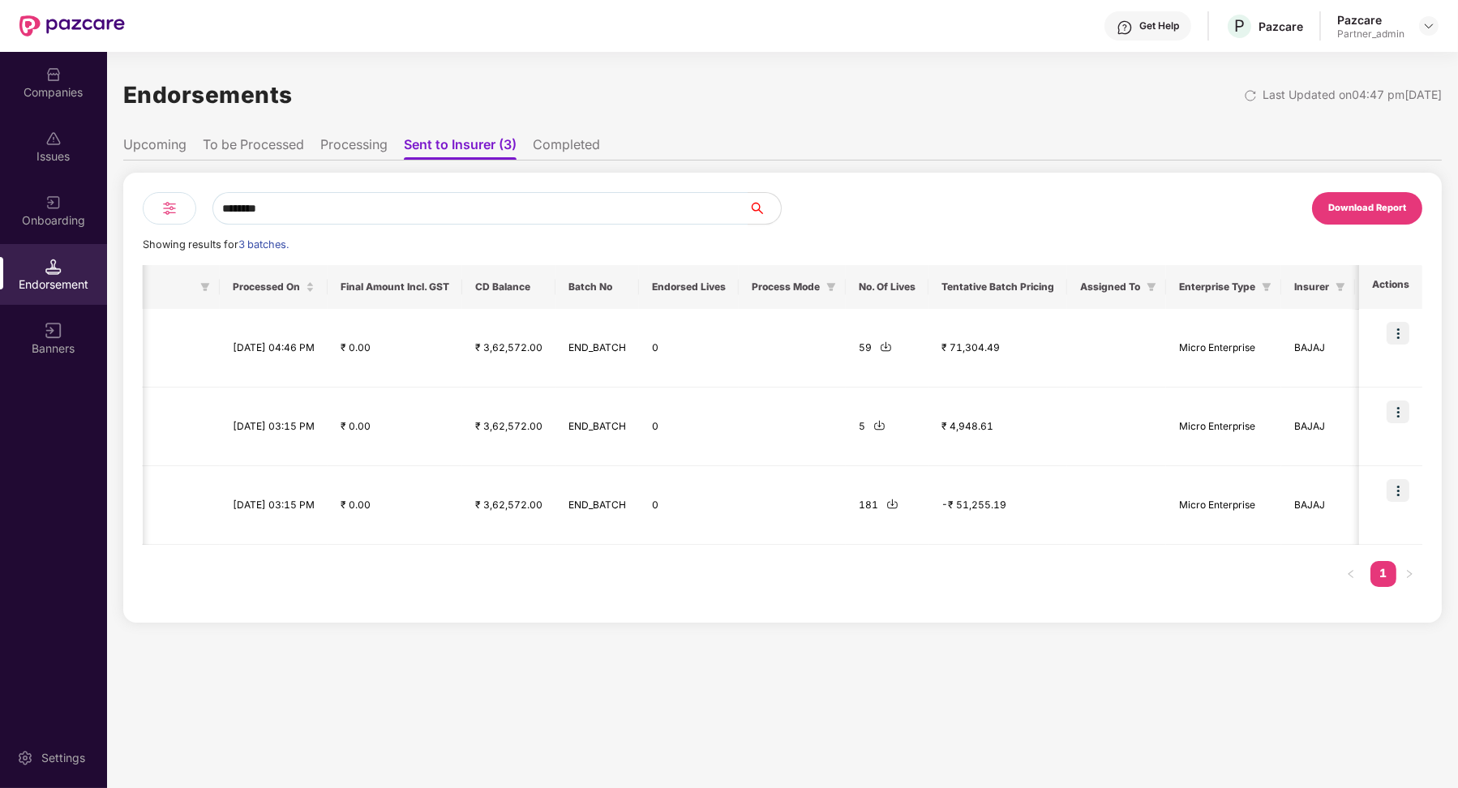
click at [272, 144] on li "To be Processed" at bounding box center [253, 148] width 101 height 24
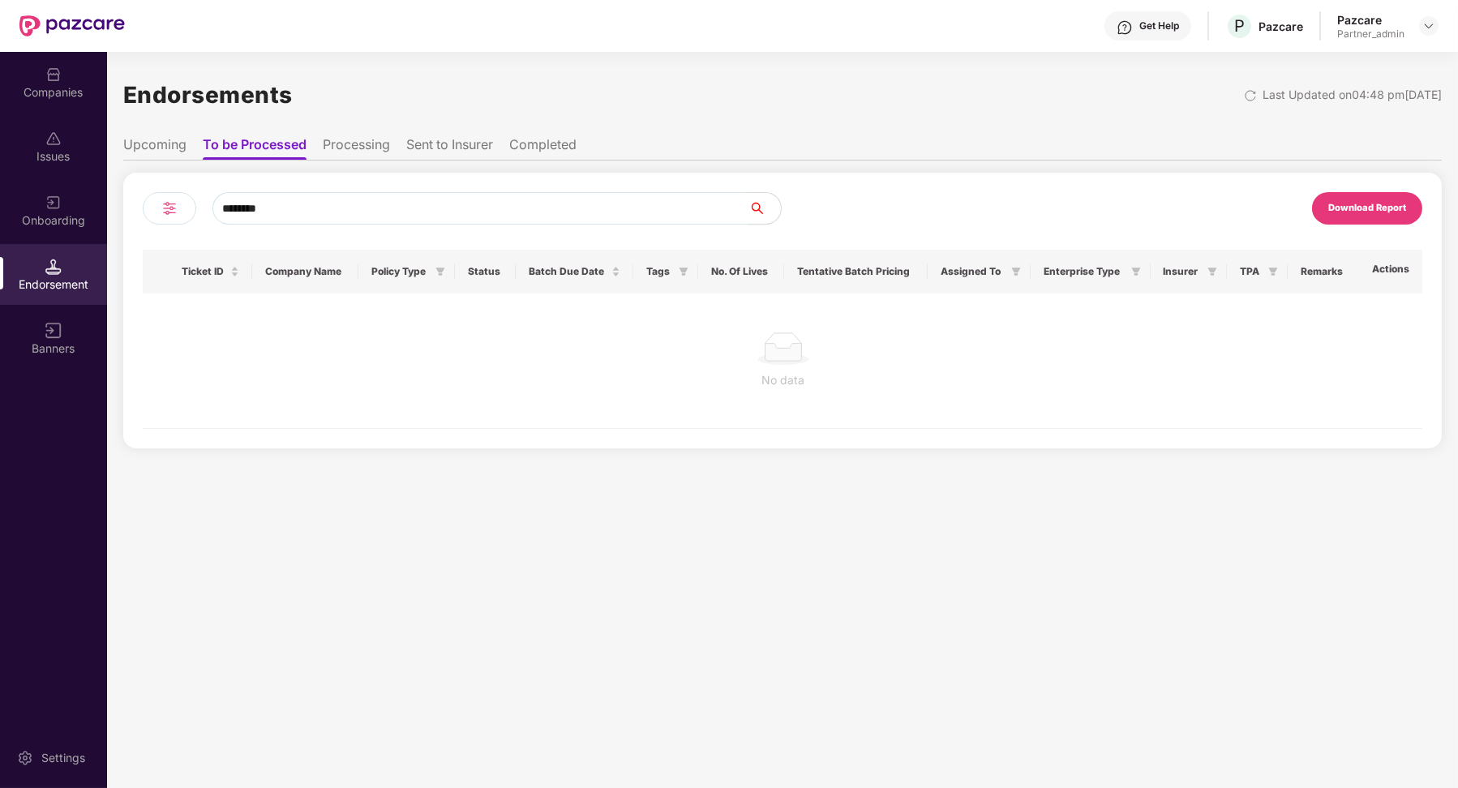
click at [45, 93] on div "Companies" at bounding box center [53, 92] width 107 height 16
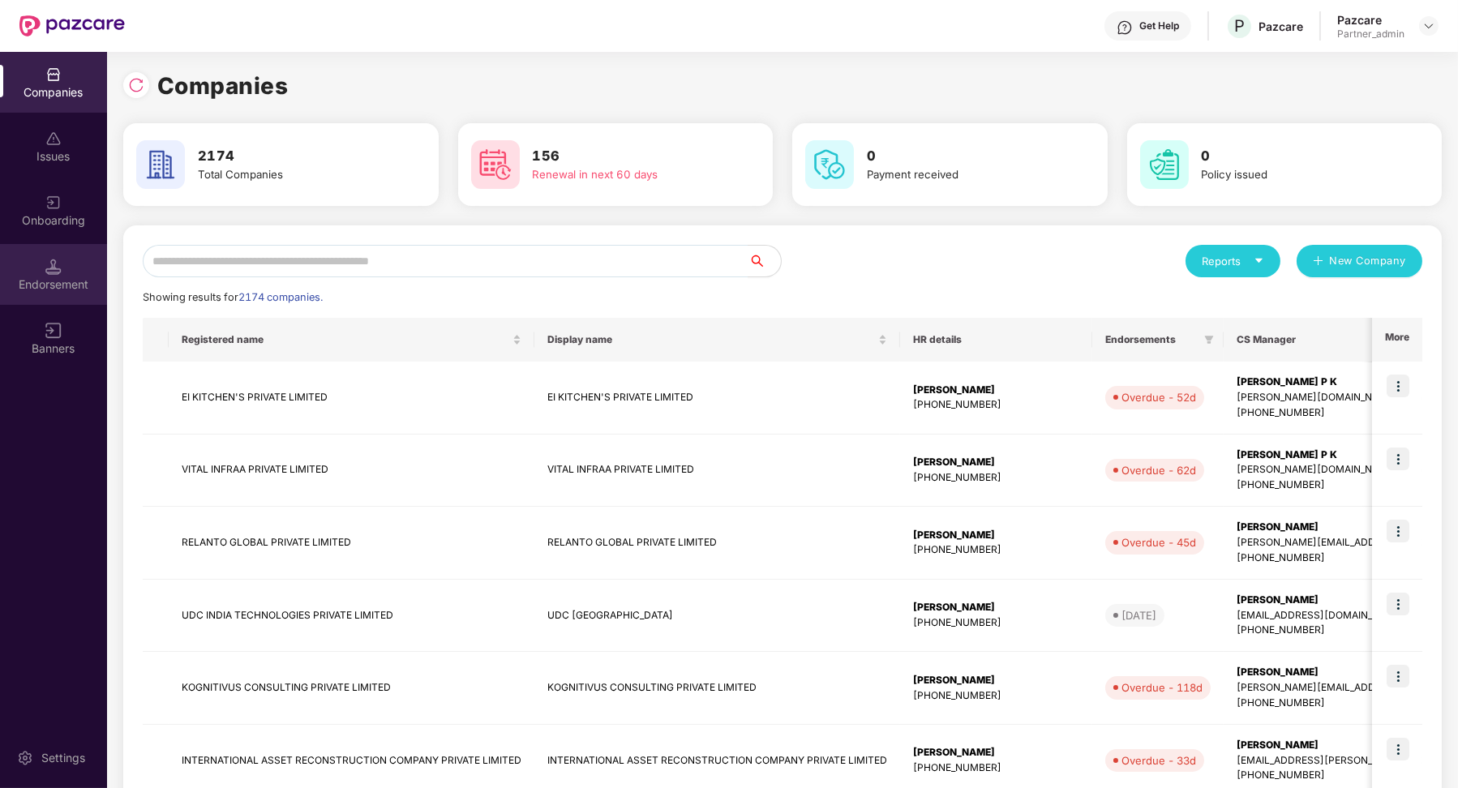
click at [71, 289] on div "Endorsement" at bounding box center [53, 285] width 107 height 16
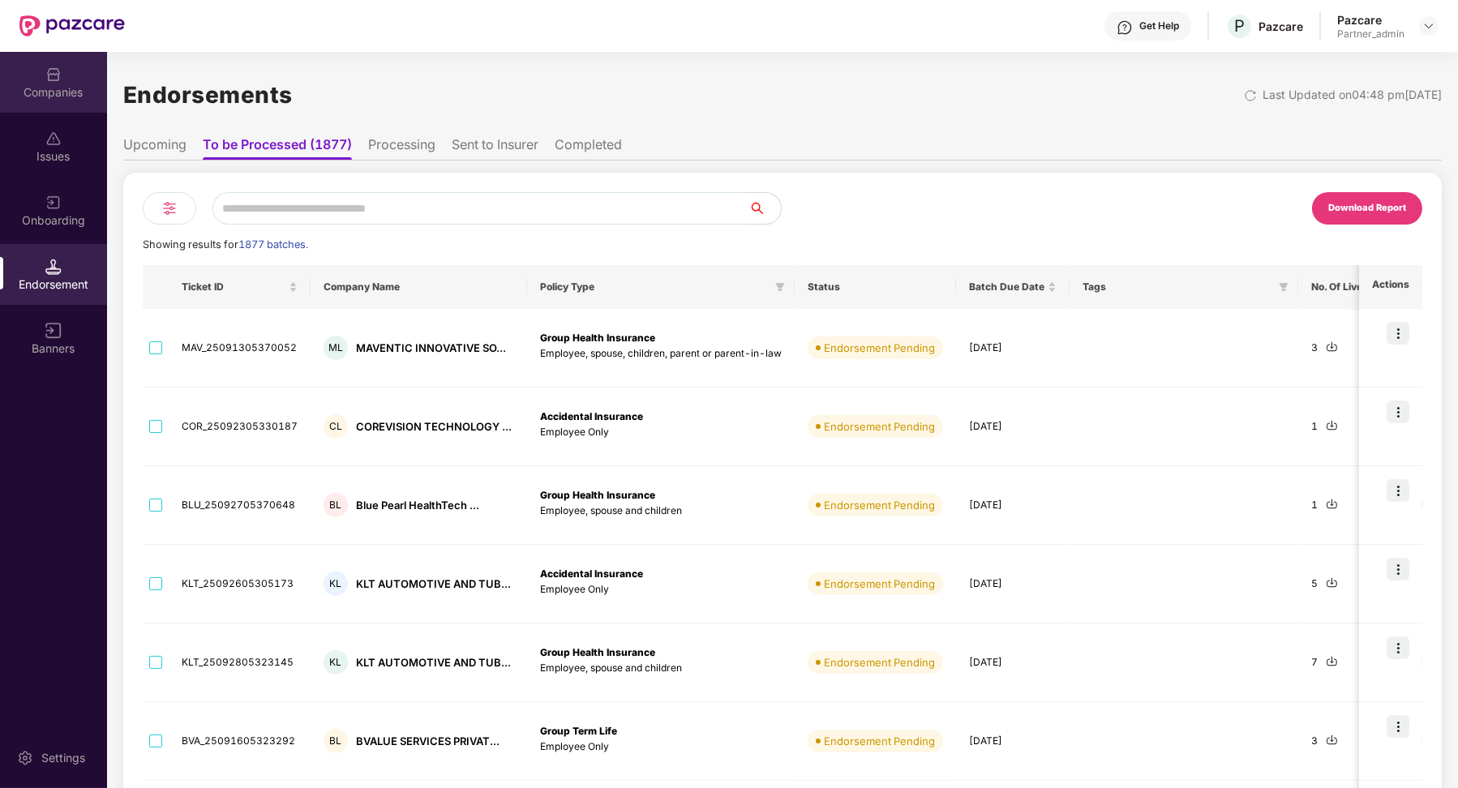
click at [52, 66] on div at bounding box center [53, 73] width 16 height 16
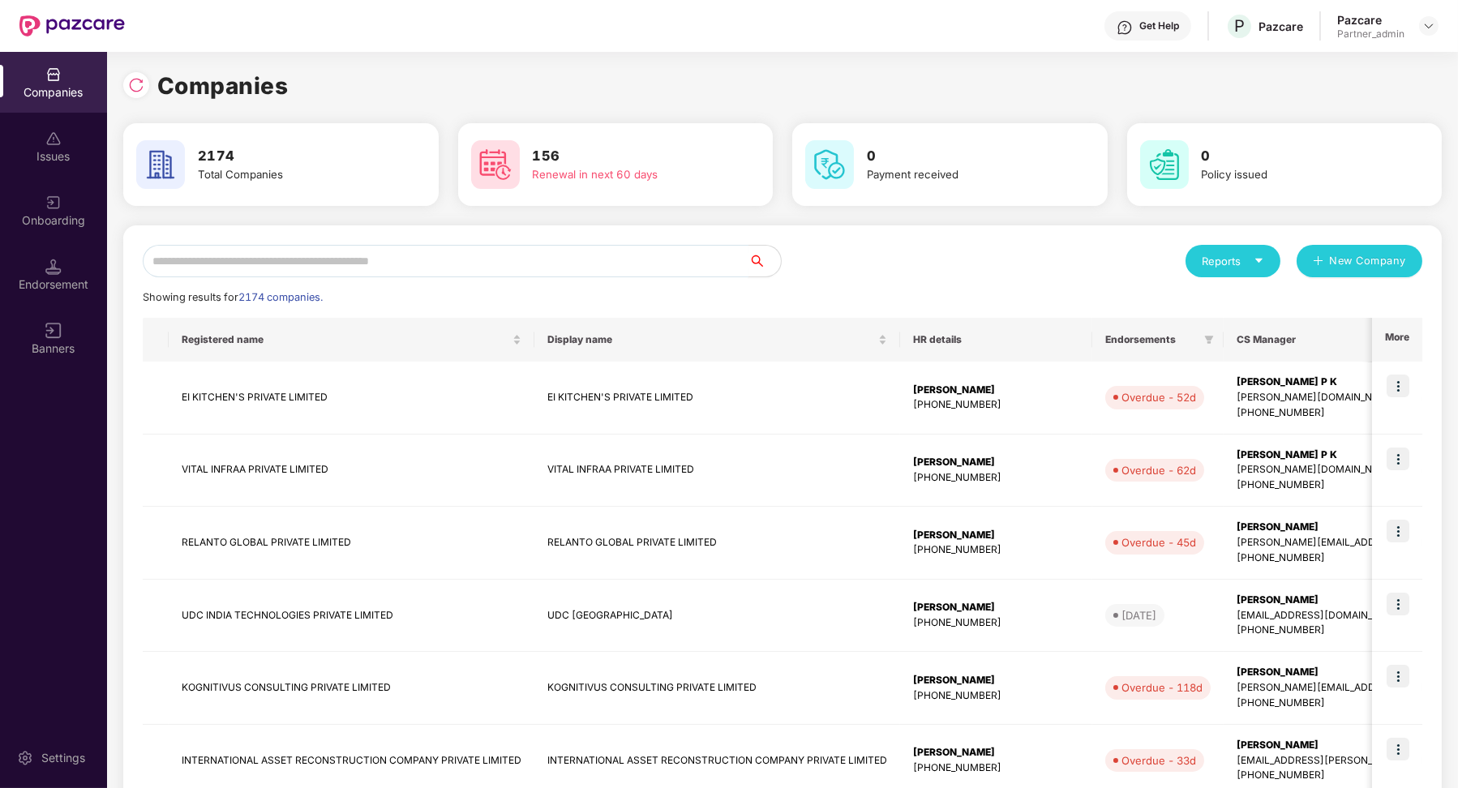
click at [298, 257] on input "text" at bounding box center [446, 261] width 606 height 32
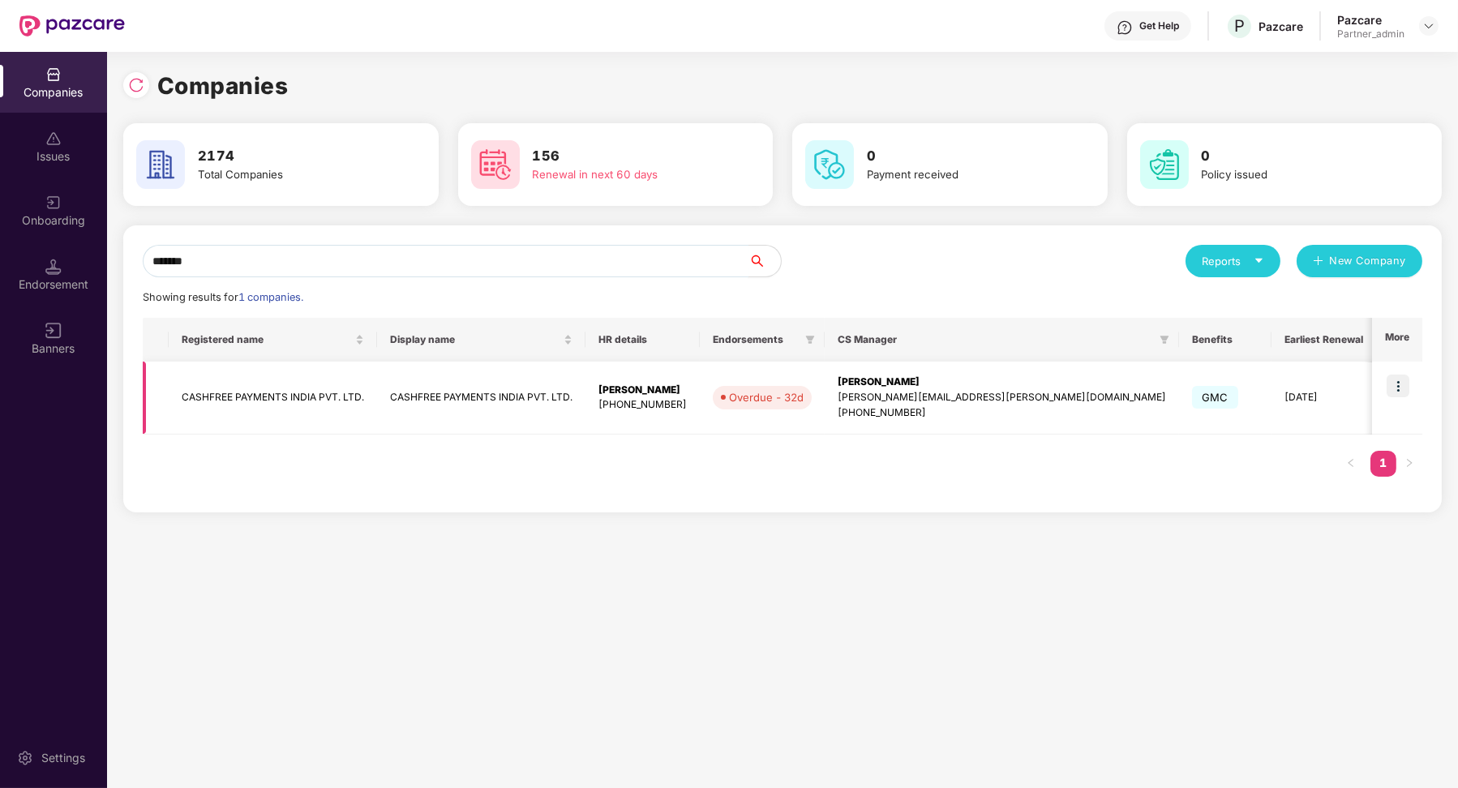
type input "*******"
click at [1044, 388] on img at bounding box center [1398, 386] width 23 height 23
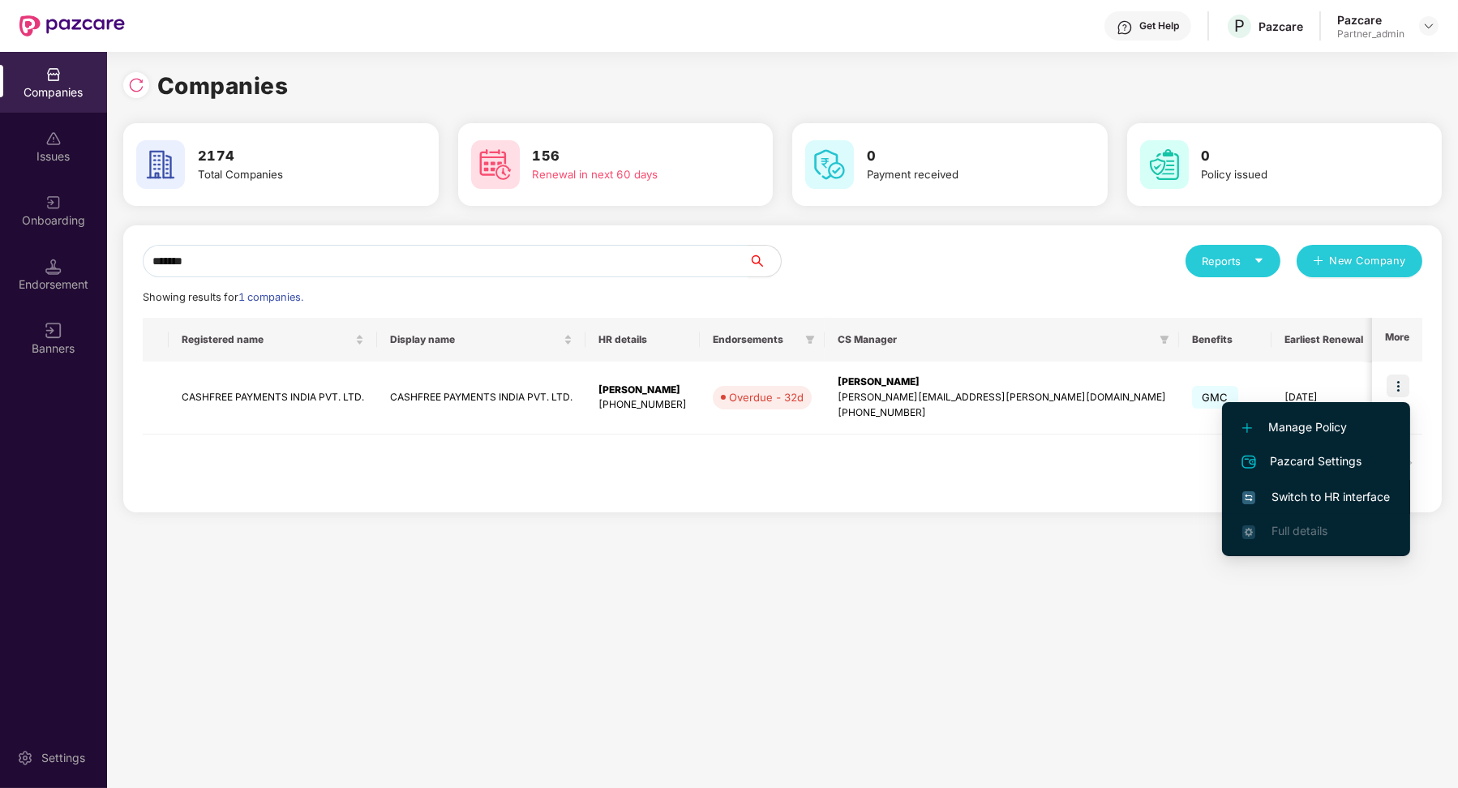
click at [1044, 511] on li "Switch to HR interface" at bounding box center [1316, 497] width 188 height 34
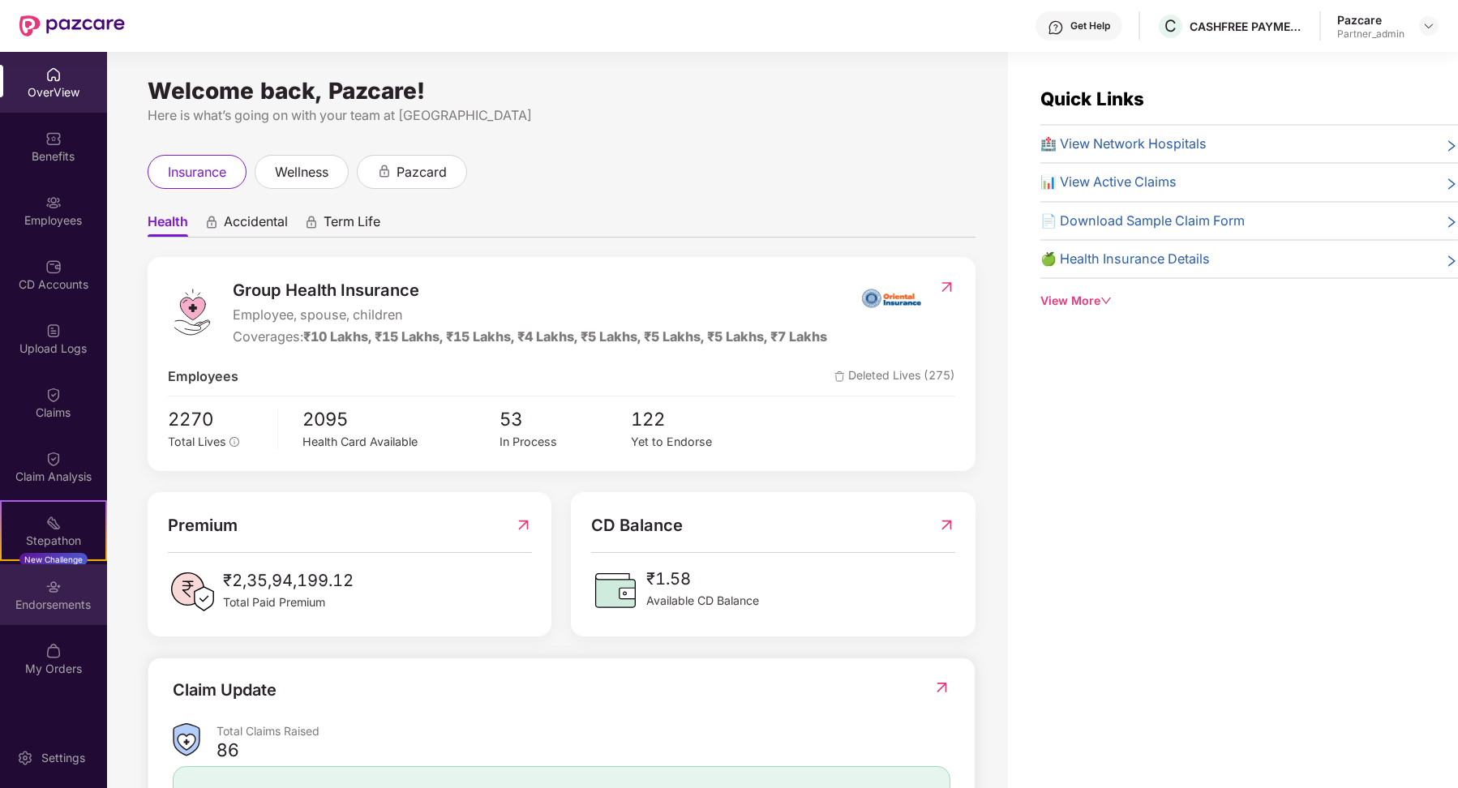
click at [73, 576] on div "Endorsements" at bounding box center [53, 594] width 107 height 61
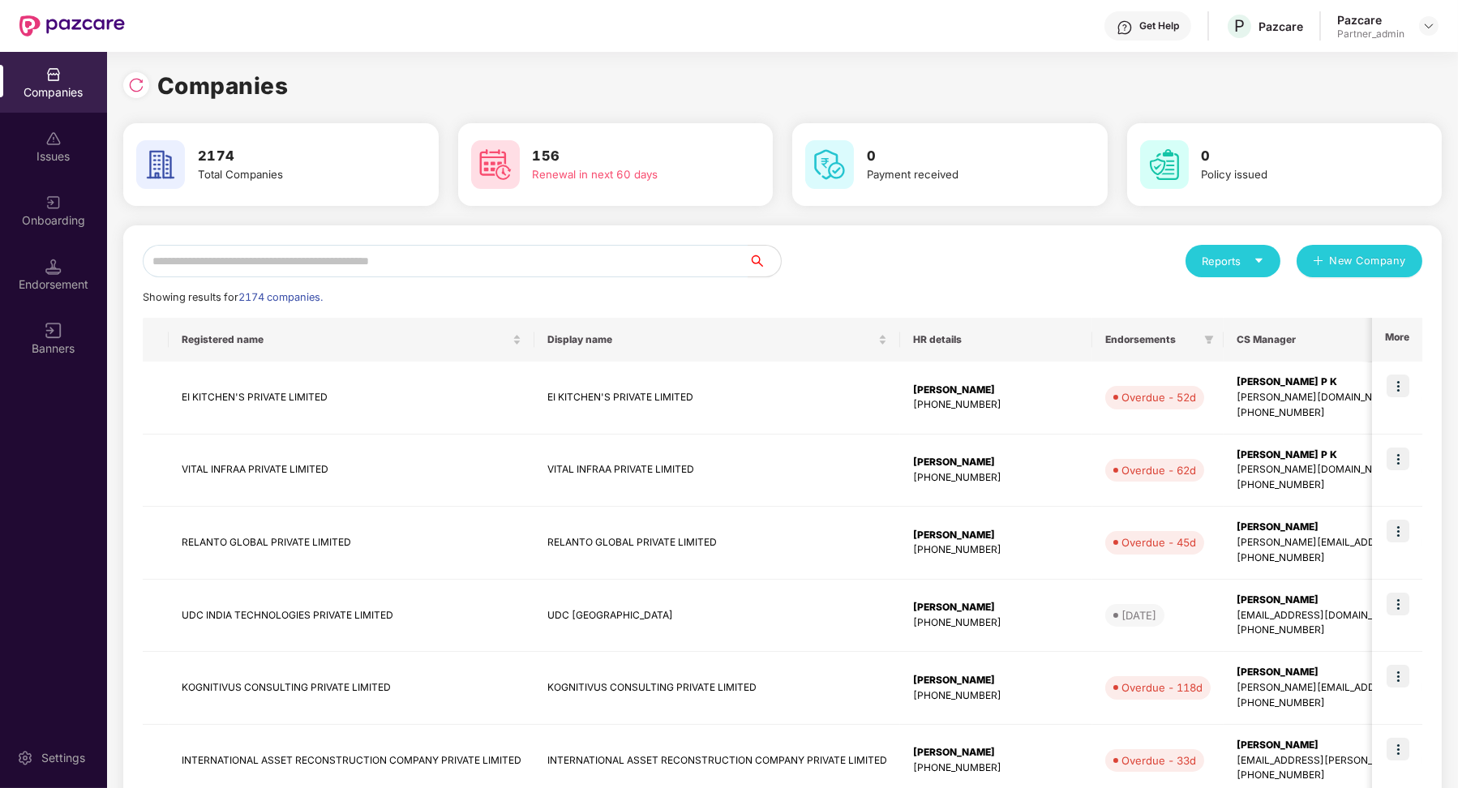
scroll to position [0, 1]
click at [55, 268] on img at bounding box center [53, 267] width 16 height 16
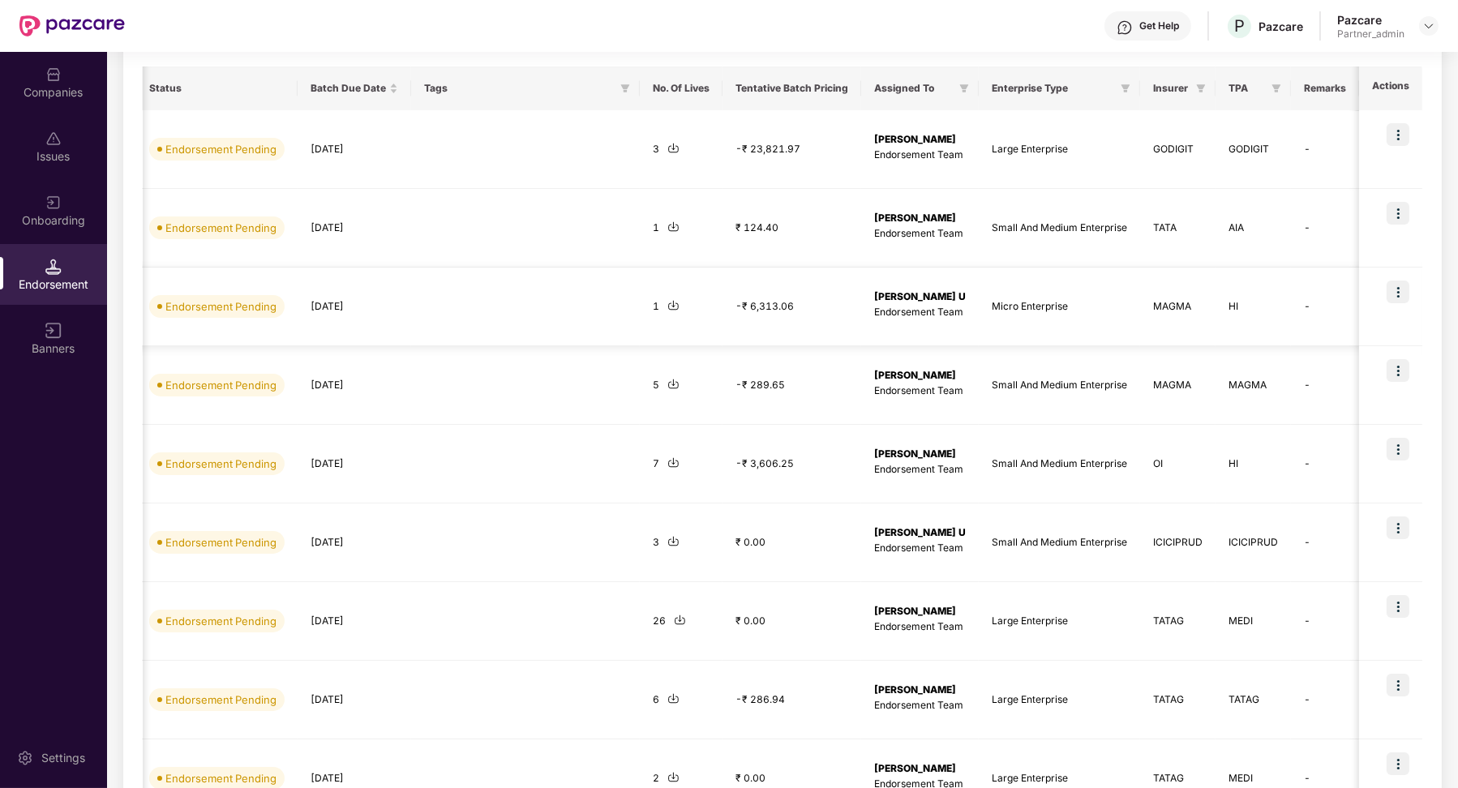
scroll to position [41, 0]
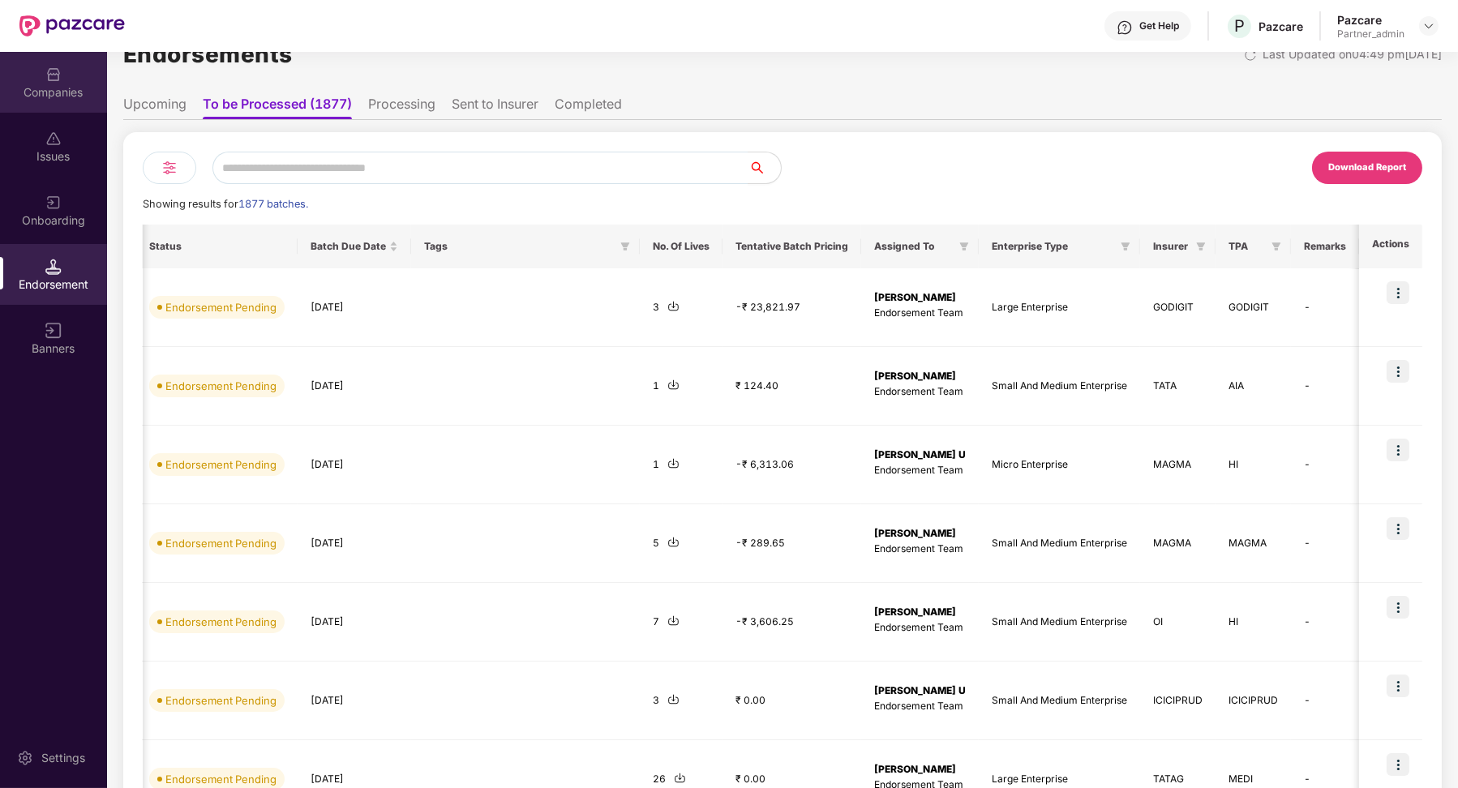
click at [58, 88] on div "Companies" at bounding box center [53, 92] width 107 height 16
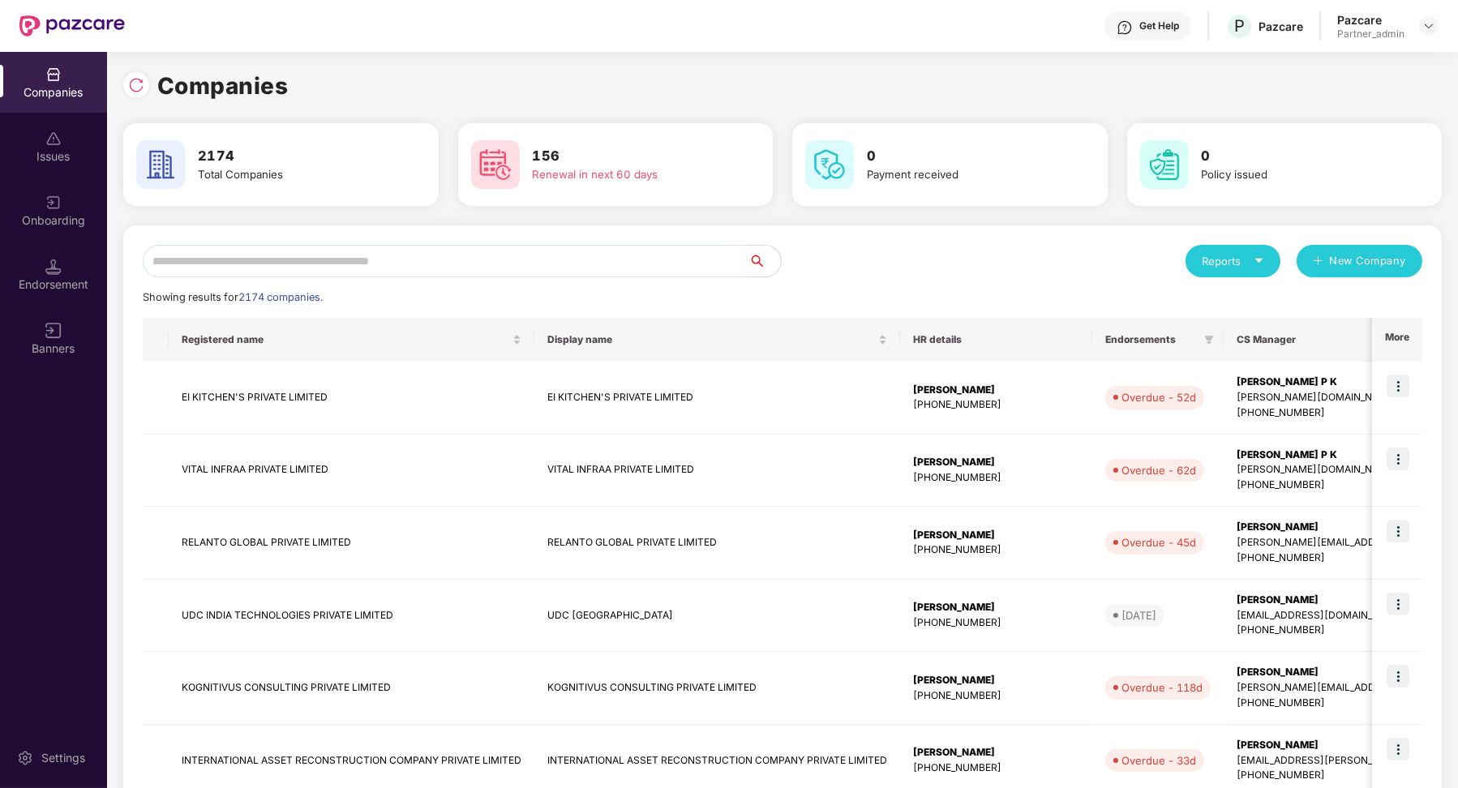
click at [294, 277] on input "text" at bounding box center [446, 261] width 606 height 32
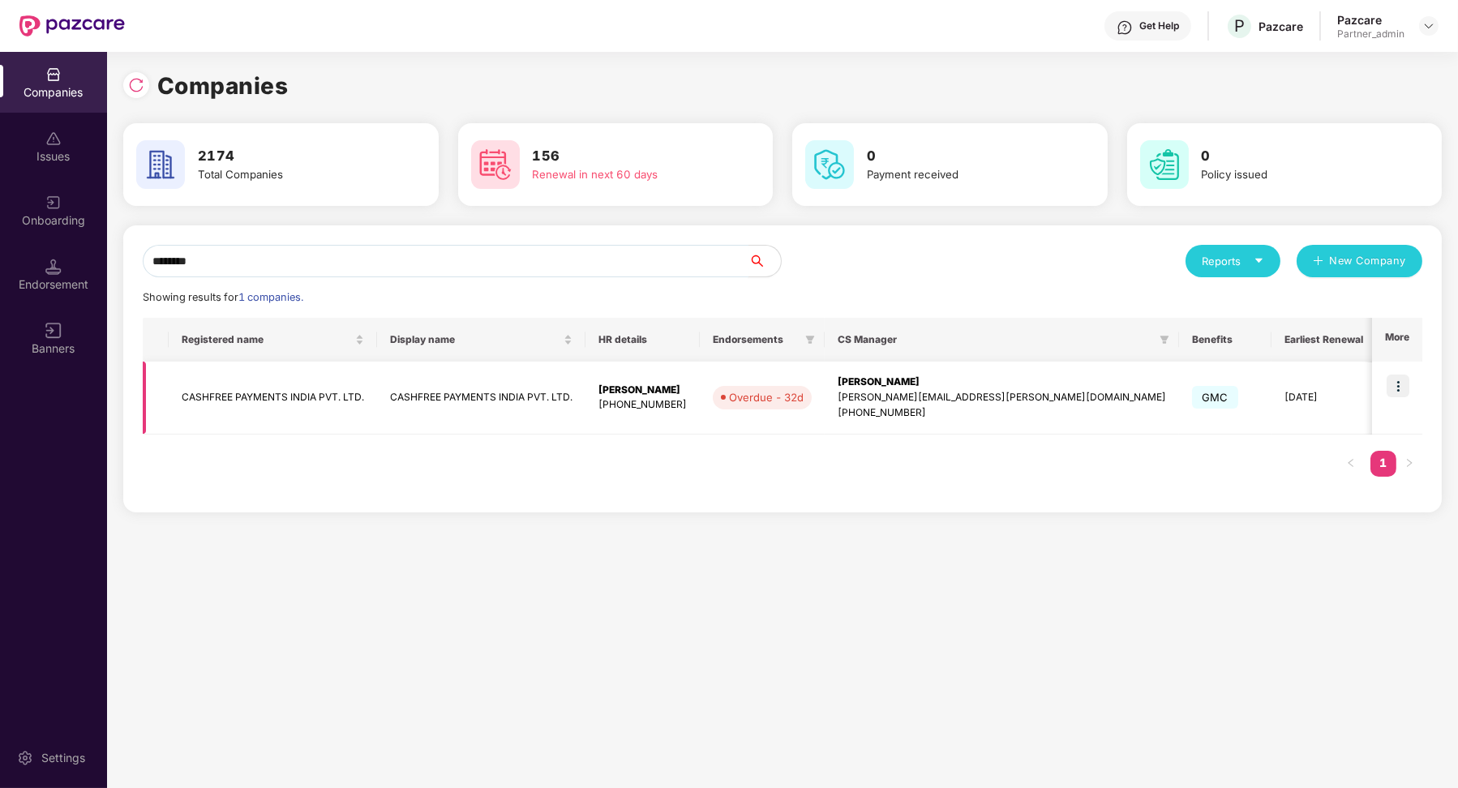
scroll to position [0, 174]
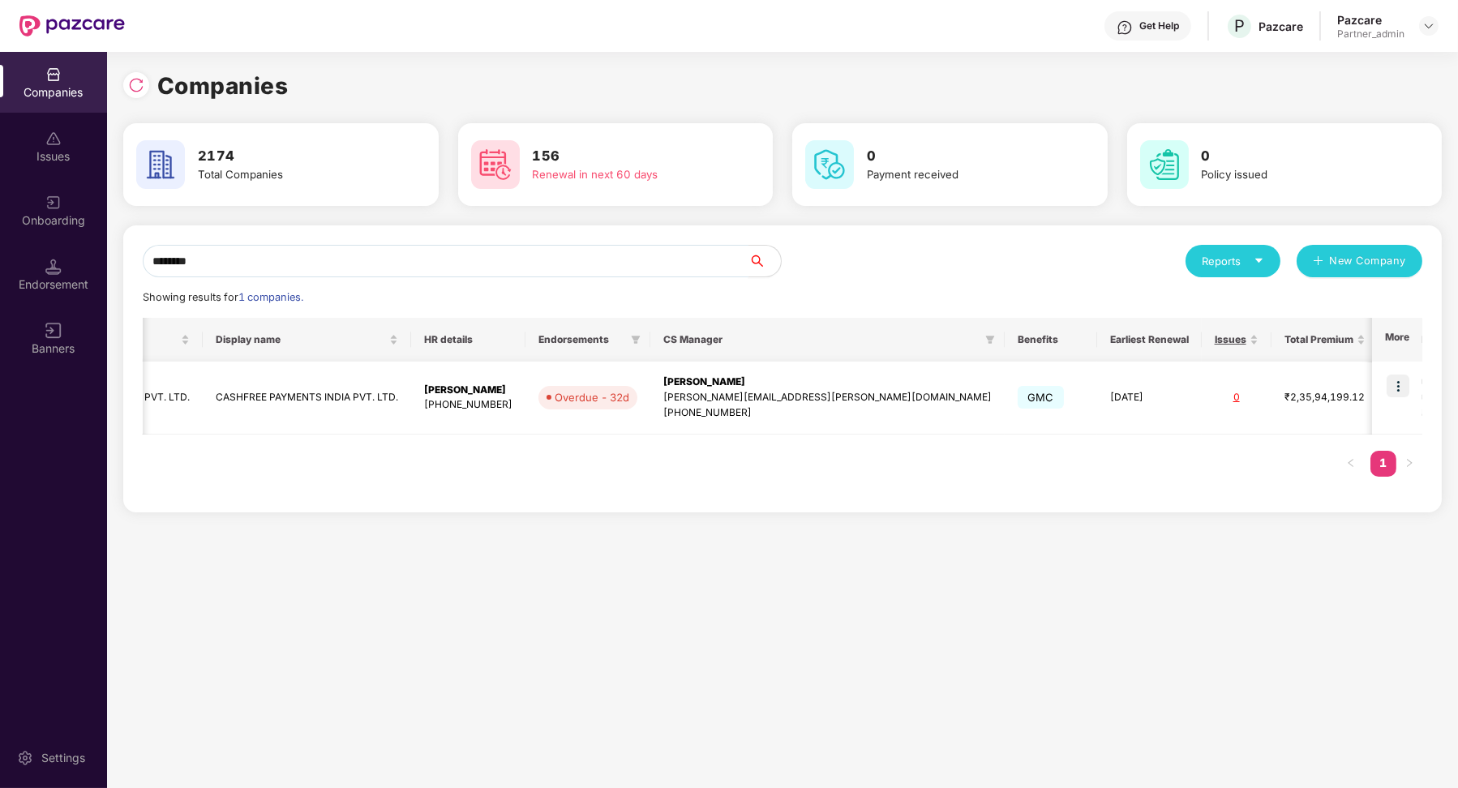
type input "********"
drag, startPoint x: 1215, startPoint y: 384, endPoint x: 1315, endPoint y: 384, distance: 100.6
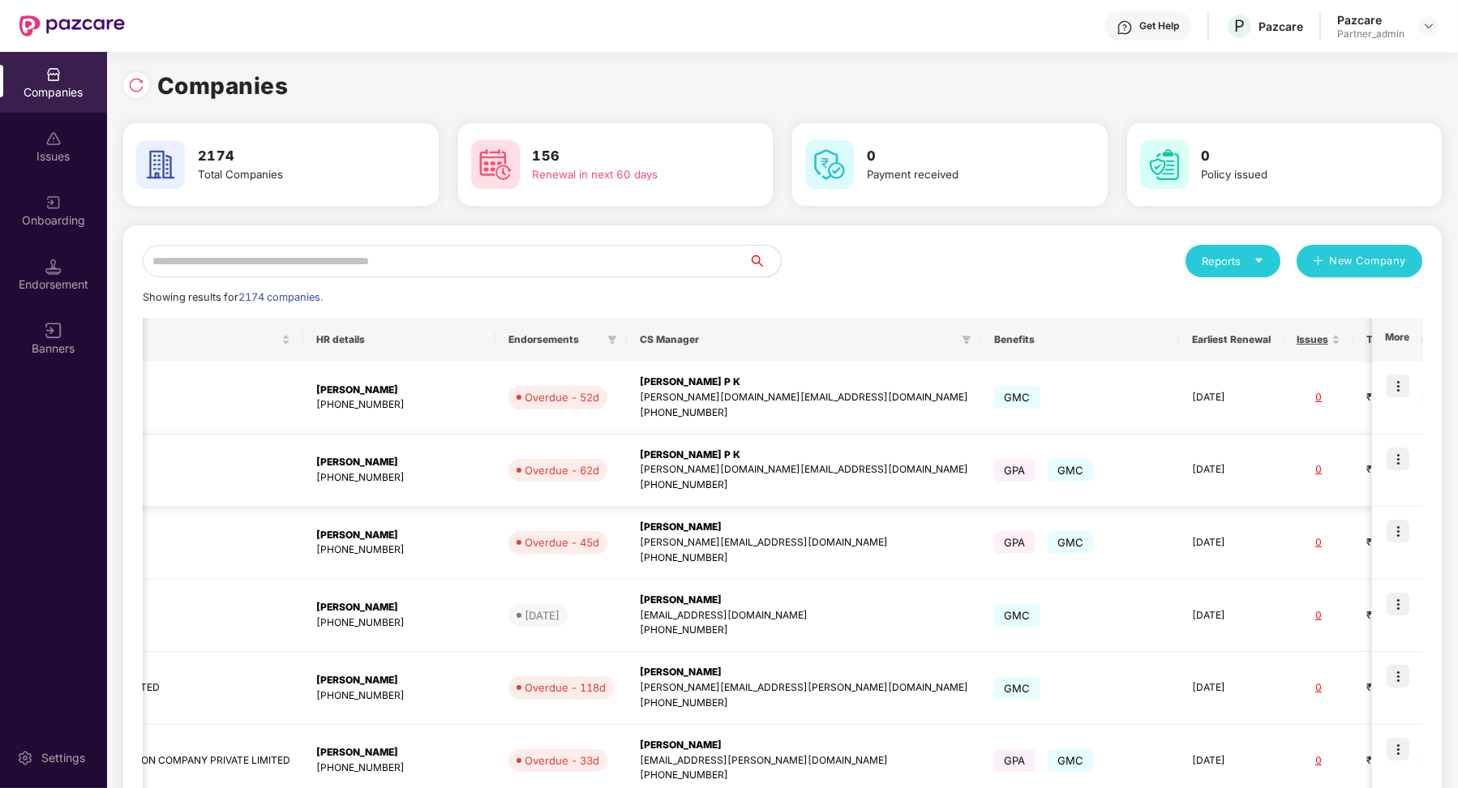
scroll to position [0, 633]
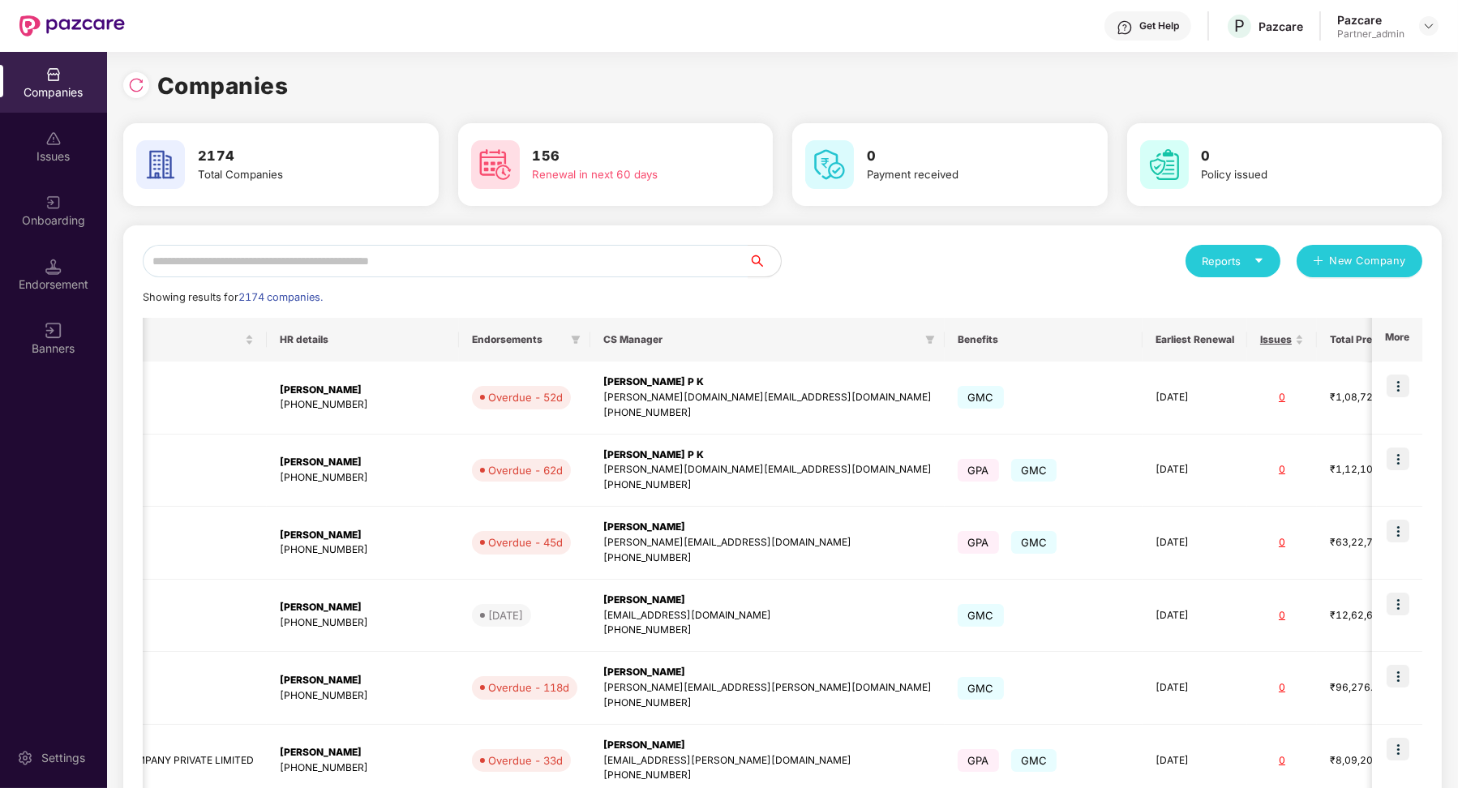
click at [42, 258] on div "Endorsement" at bounding box center [53, 274] width 107 height 61
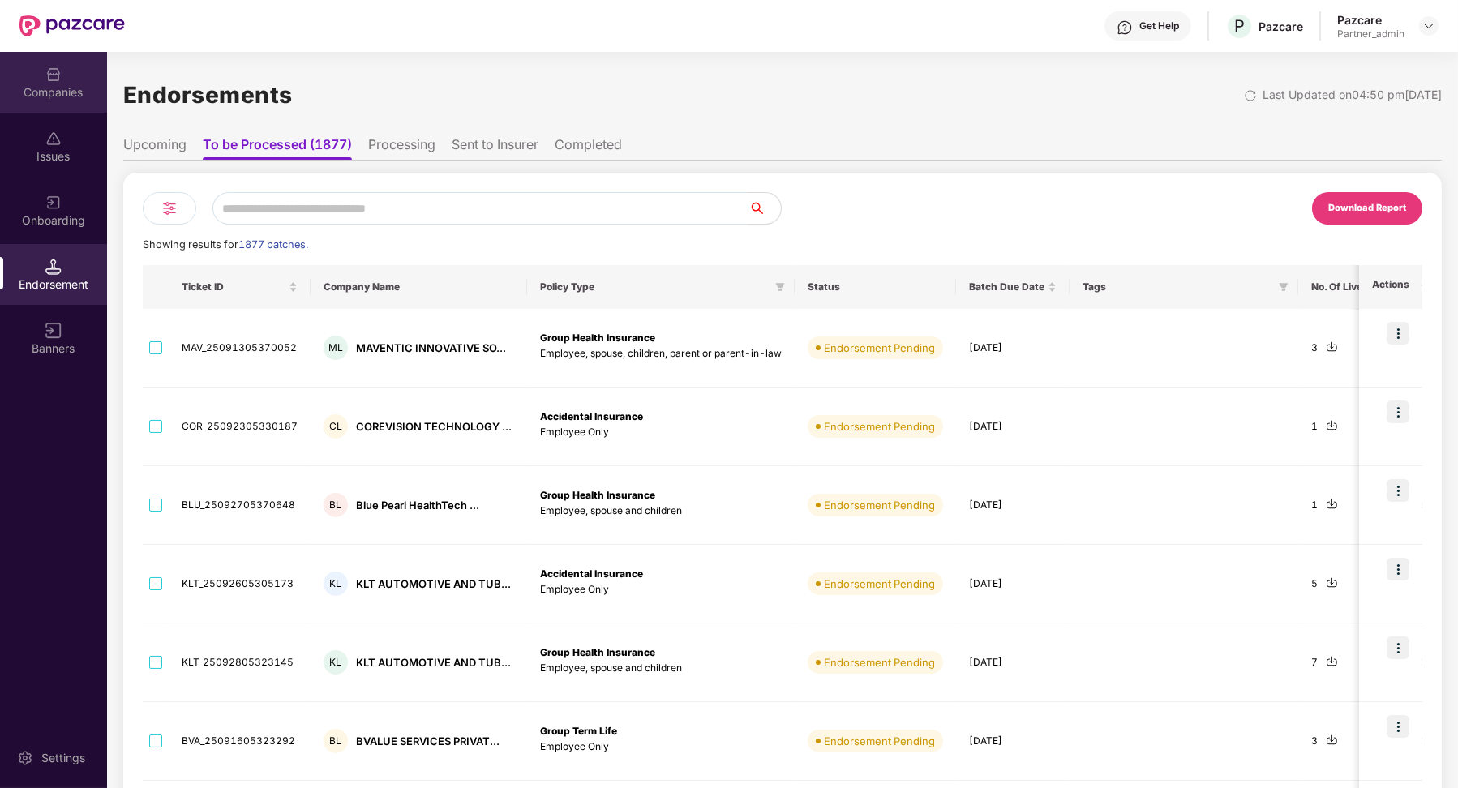
click at [62, 91] on div "Companies" at bounding box center [53, 92] width 107 height 16
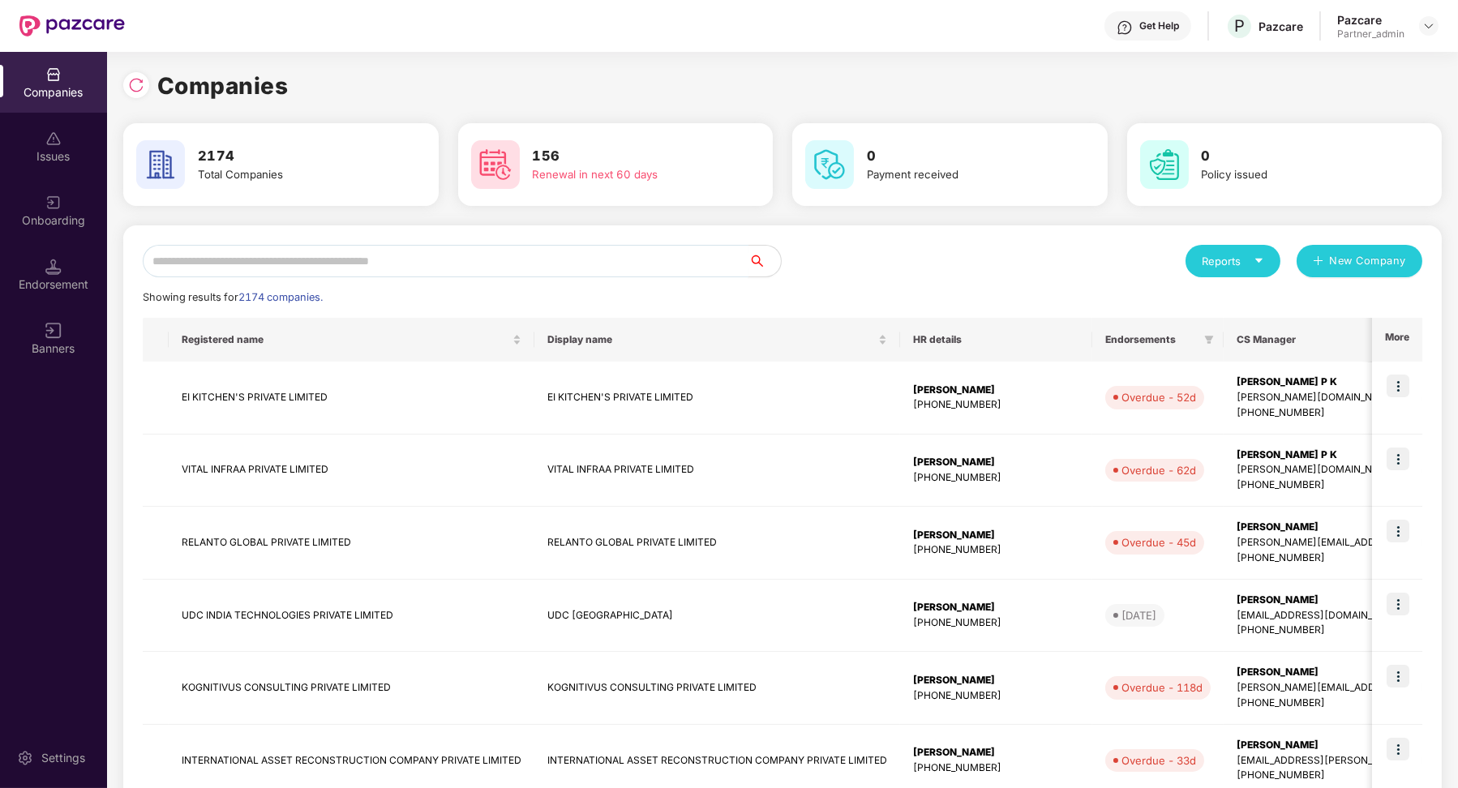
click at [410, 258] on input "text" at bounding box center [446, 261] width 606 height 32
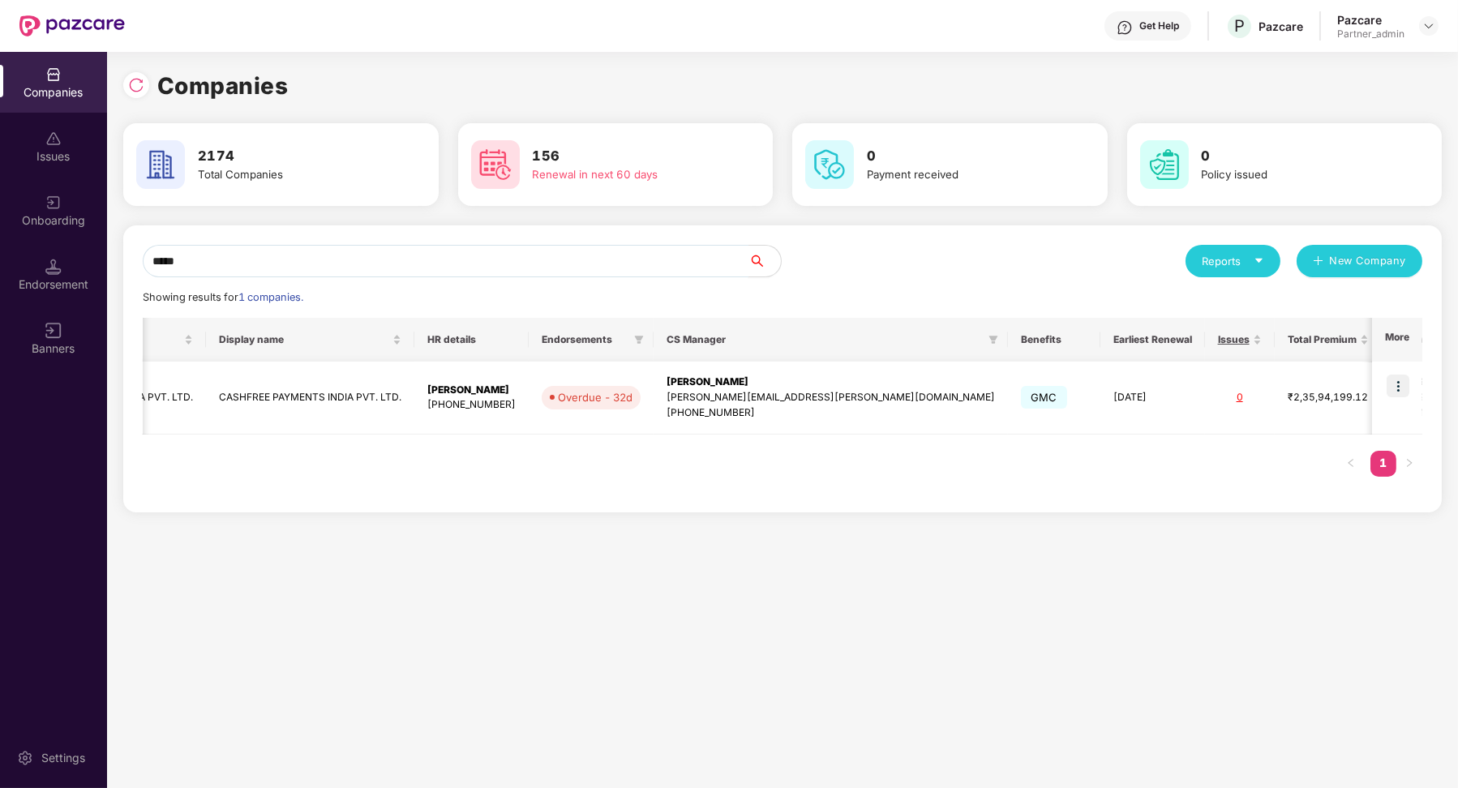
scroll to position [0, 174]
type input "*****"
copy div "9980295565"
drag, startPoint x: 1314, startPoint y: 413, endPoint x: 1237, endPoint y: 418, distance: 76.4
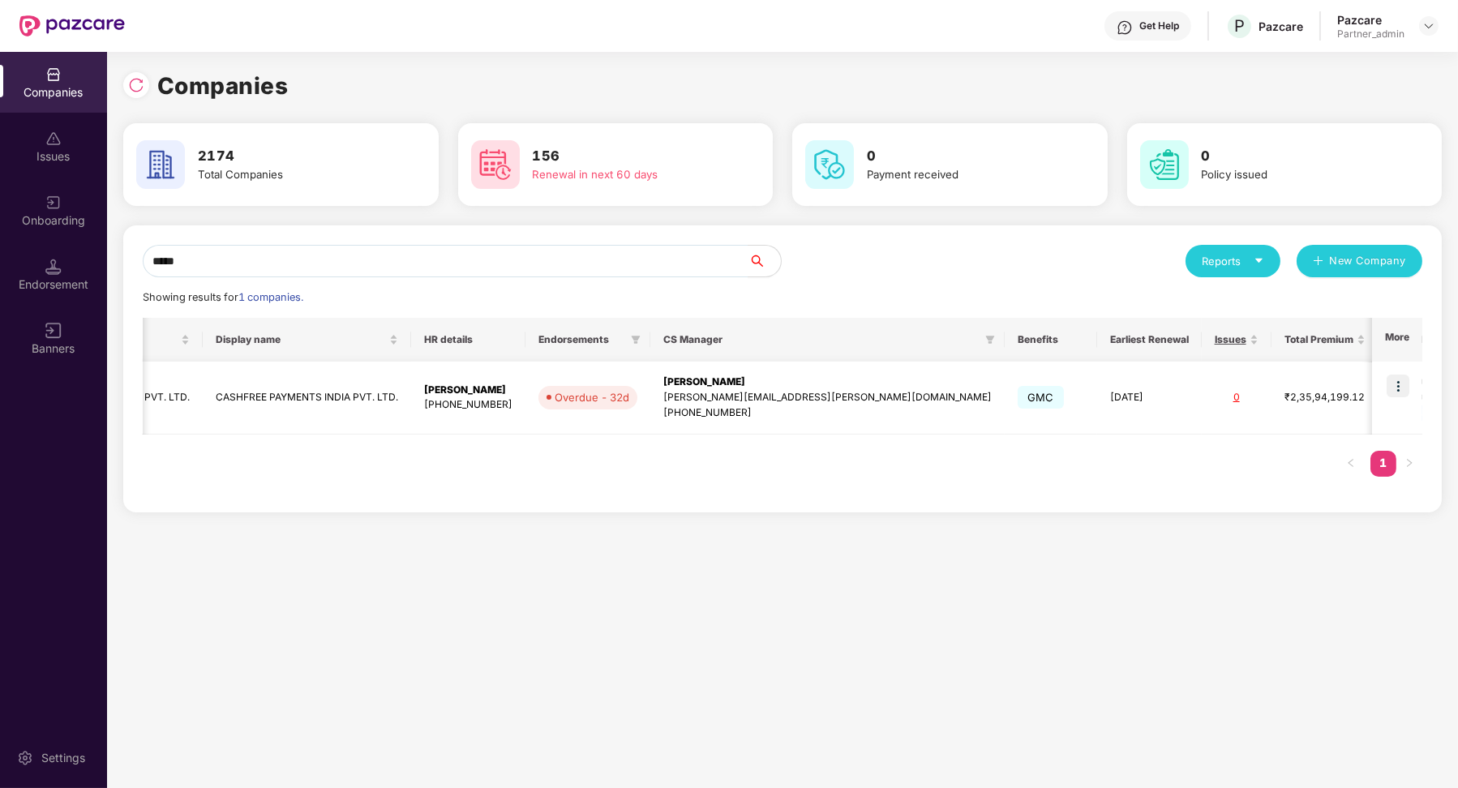
scroll to position [0, 0]
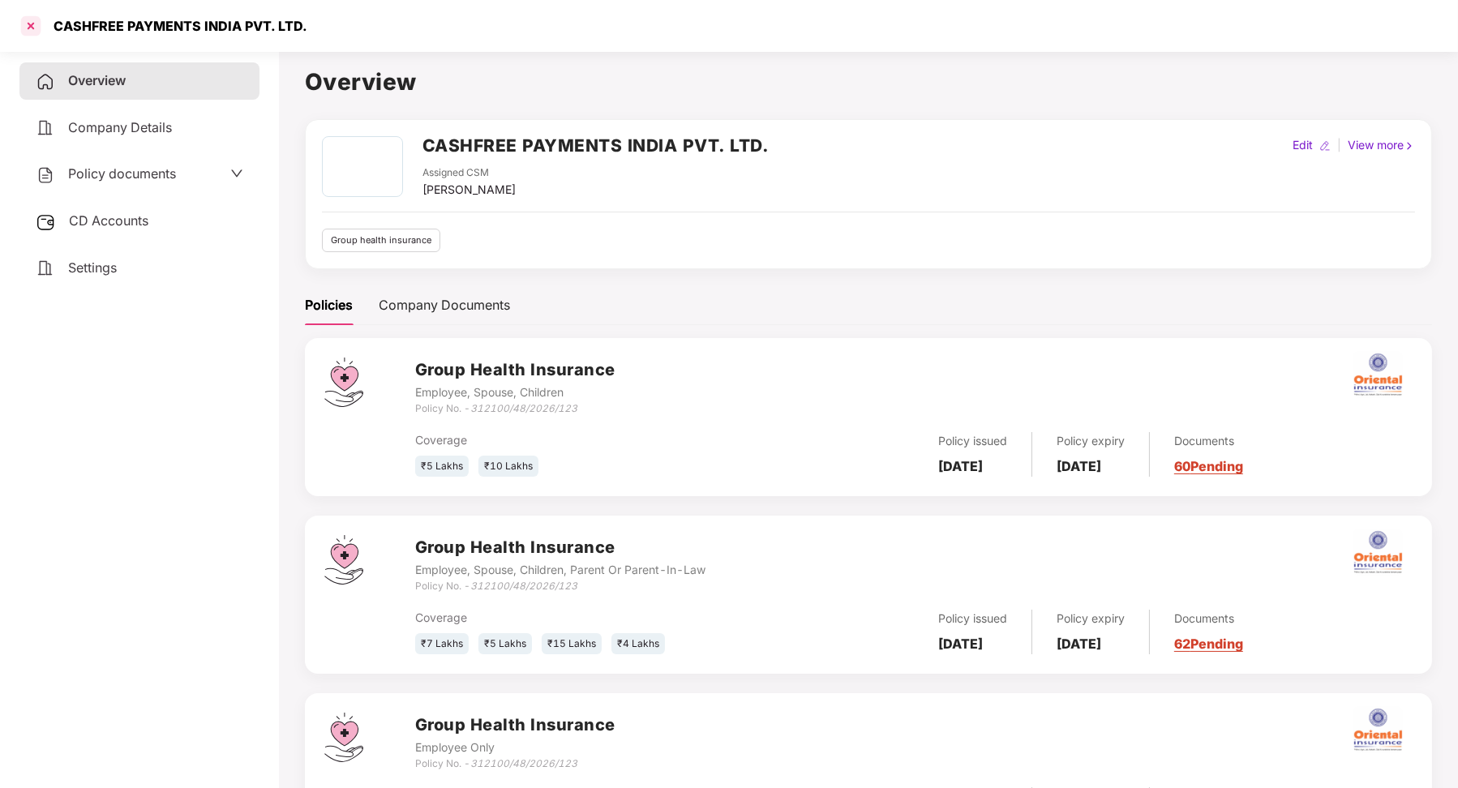
click at [33, 24] on div at bounding box center [31, 26] width 26 height 26
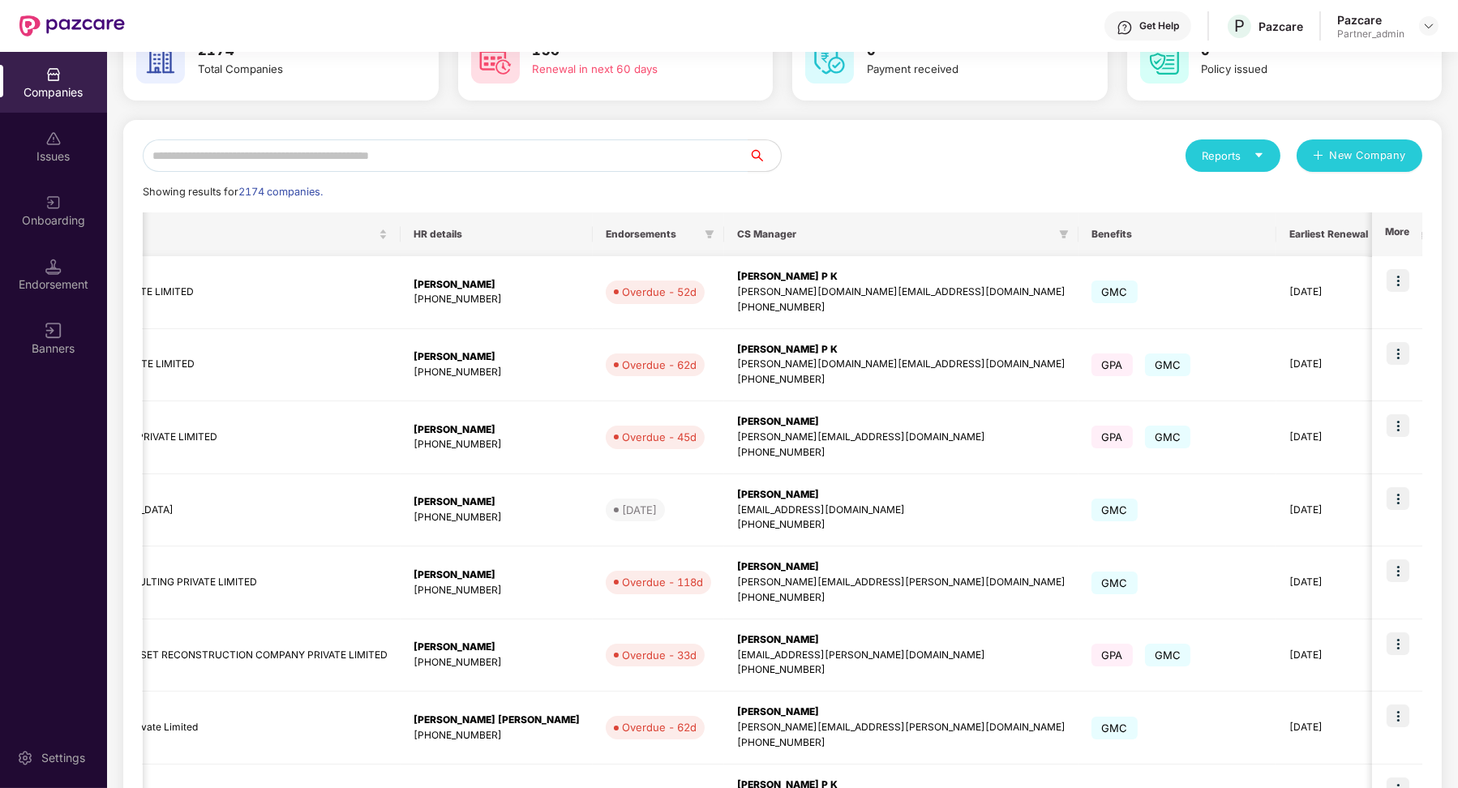
scroll to position [0, 324]
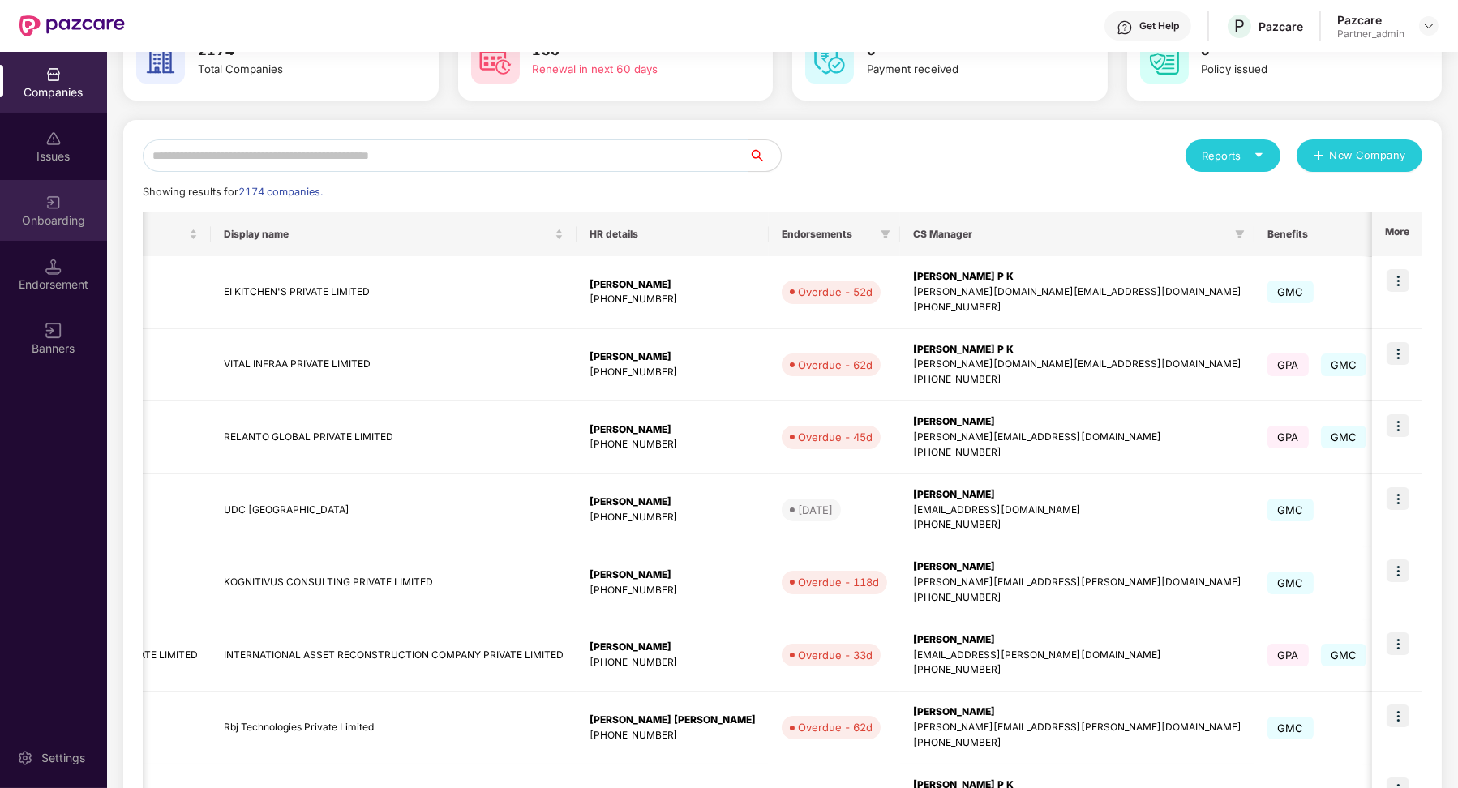
click at [75, 221] on div "Onboarding" at bounding box center [53, 220] width 107 height 16
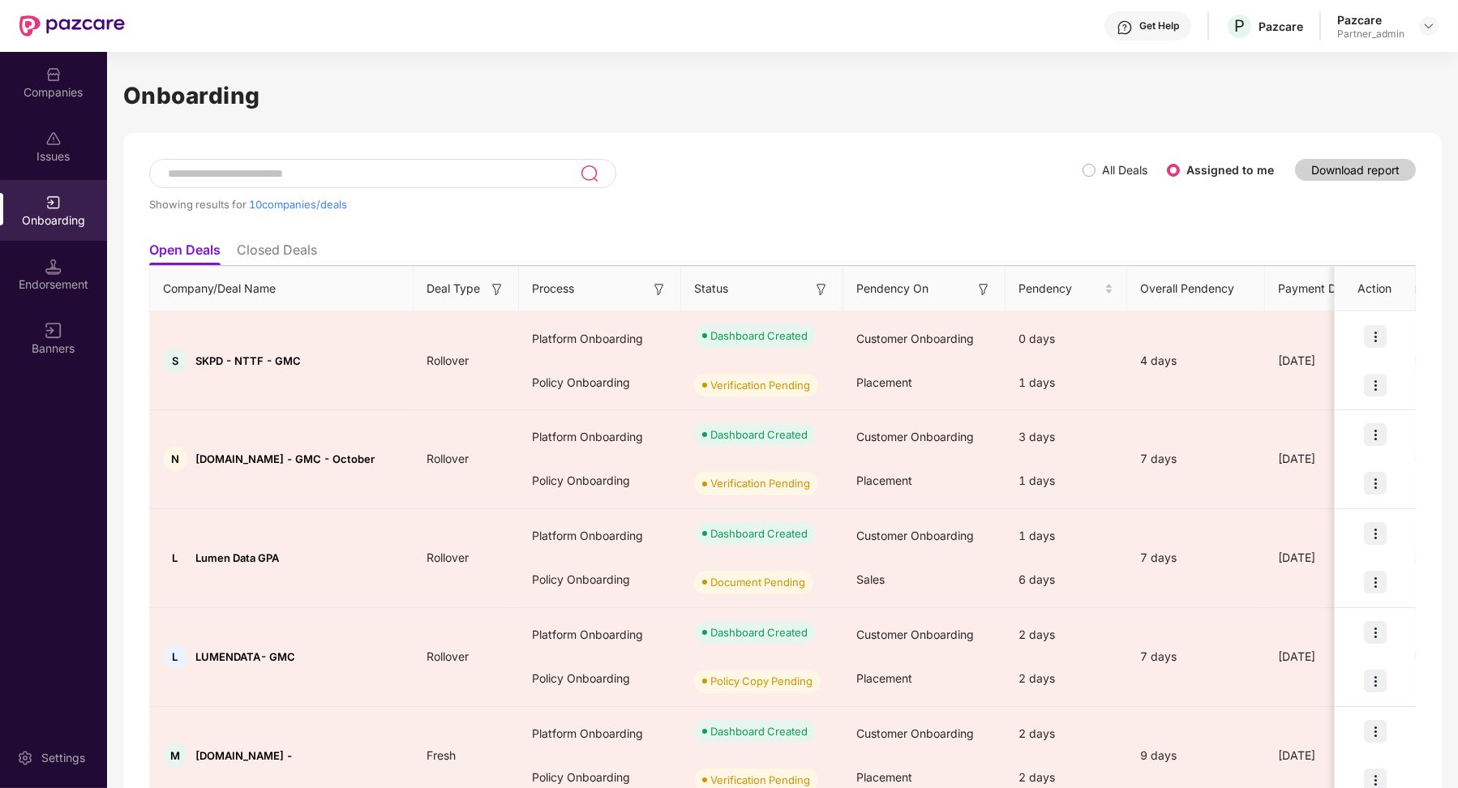
click at [49, 259] on img at bounding box center [53, 267] width 16 height 16
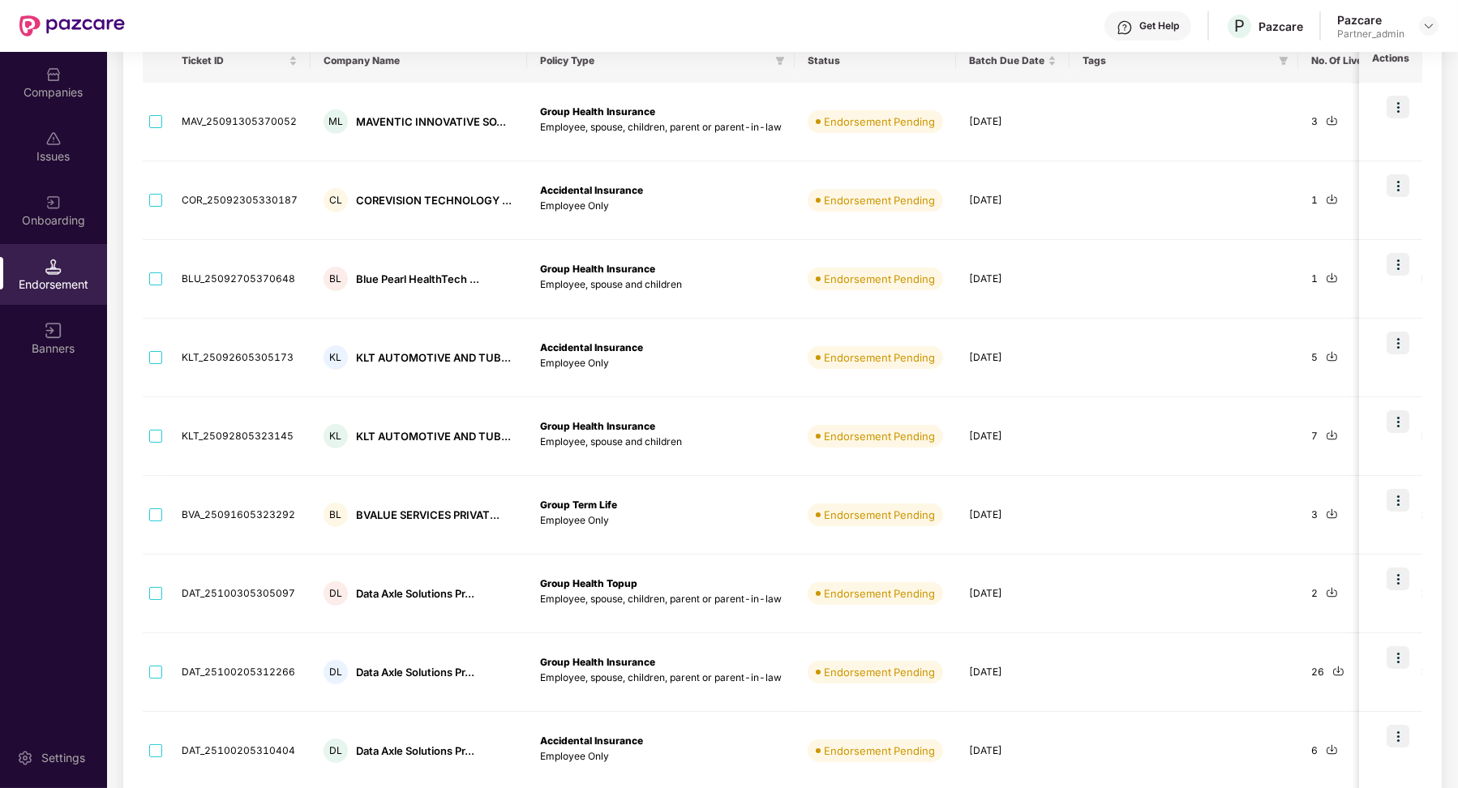
scroll to position [101, 0]
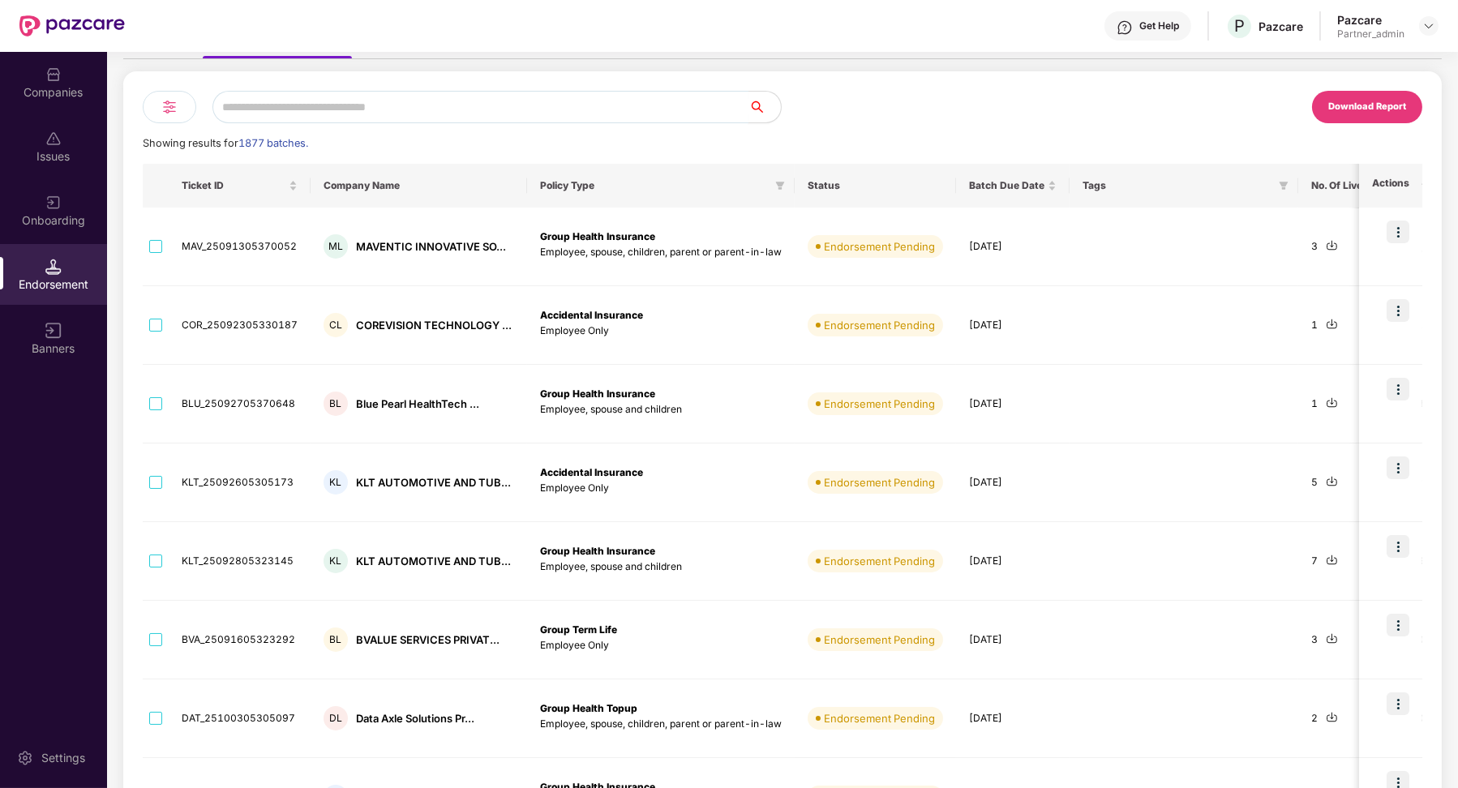
click at [369, 98] on input "text" at bounding box center [480, 107] width 536 height 32
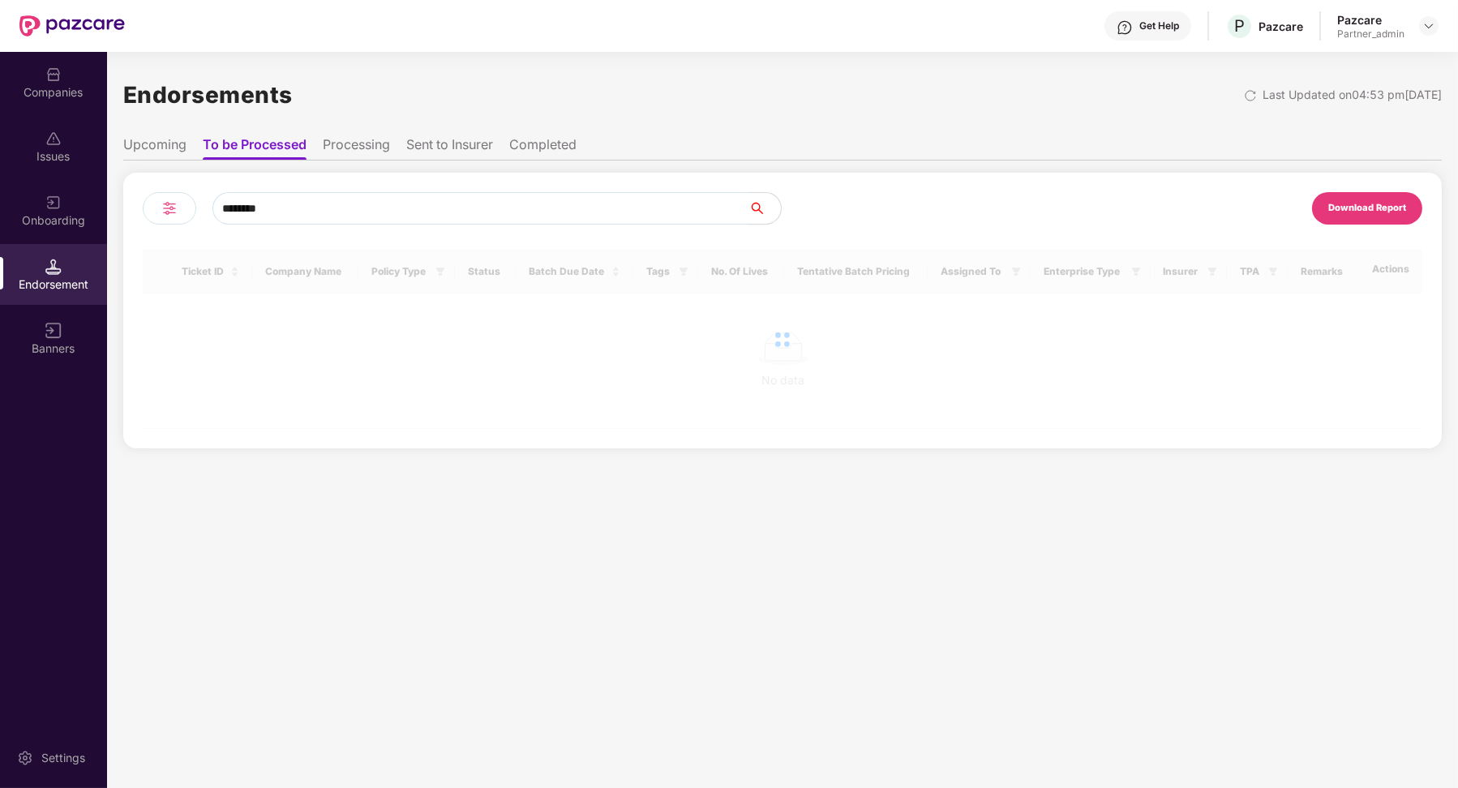
scroll to position [0, 0]
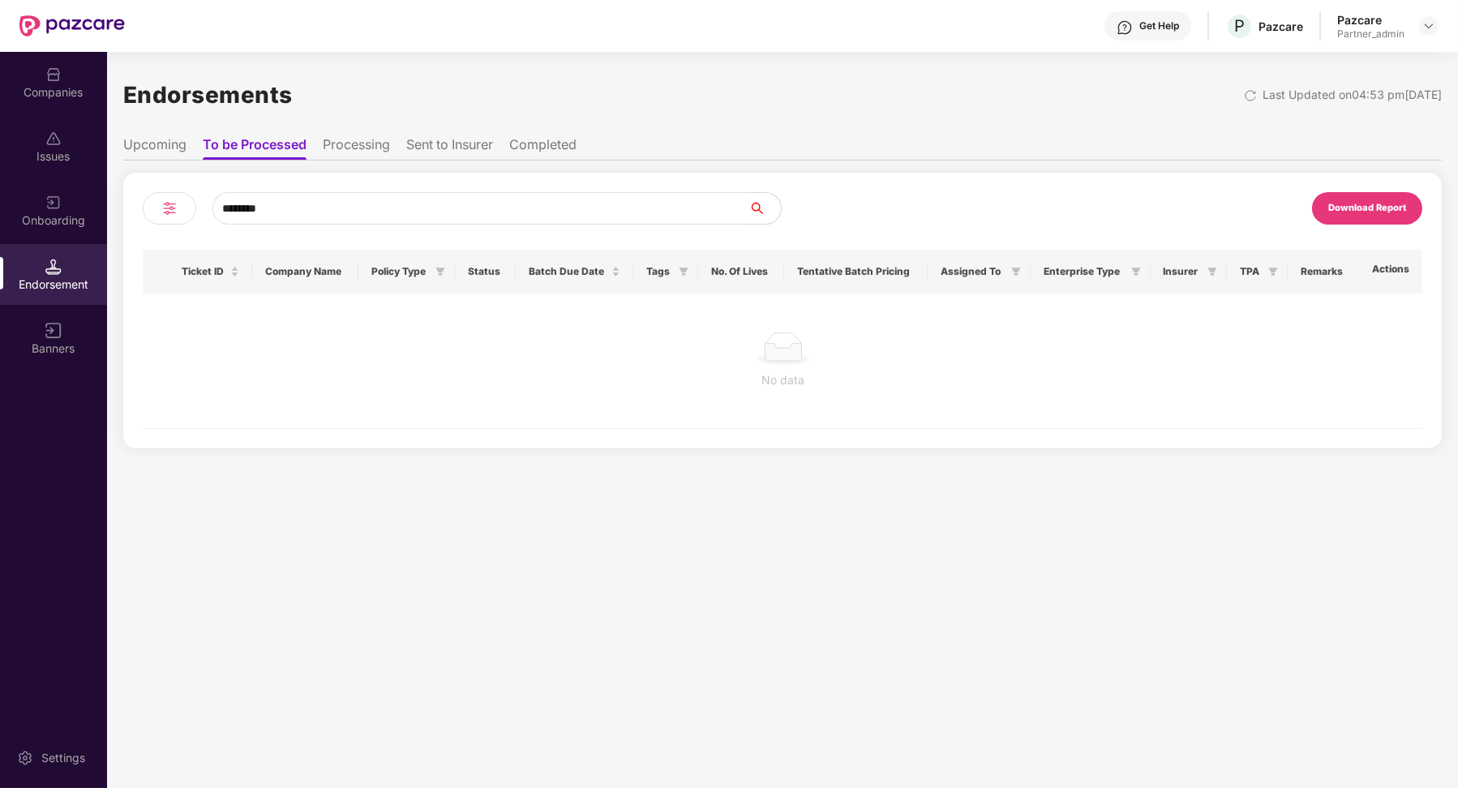
type input "********"
click at [156, 156] on li "Upcoming" at bounding box center [154, 148] width 63 height 24
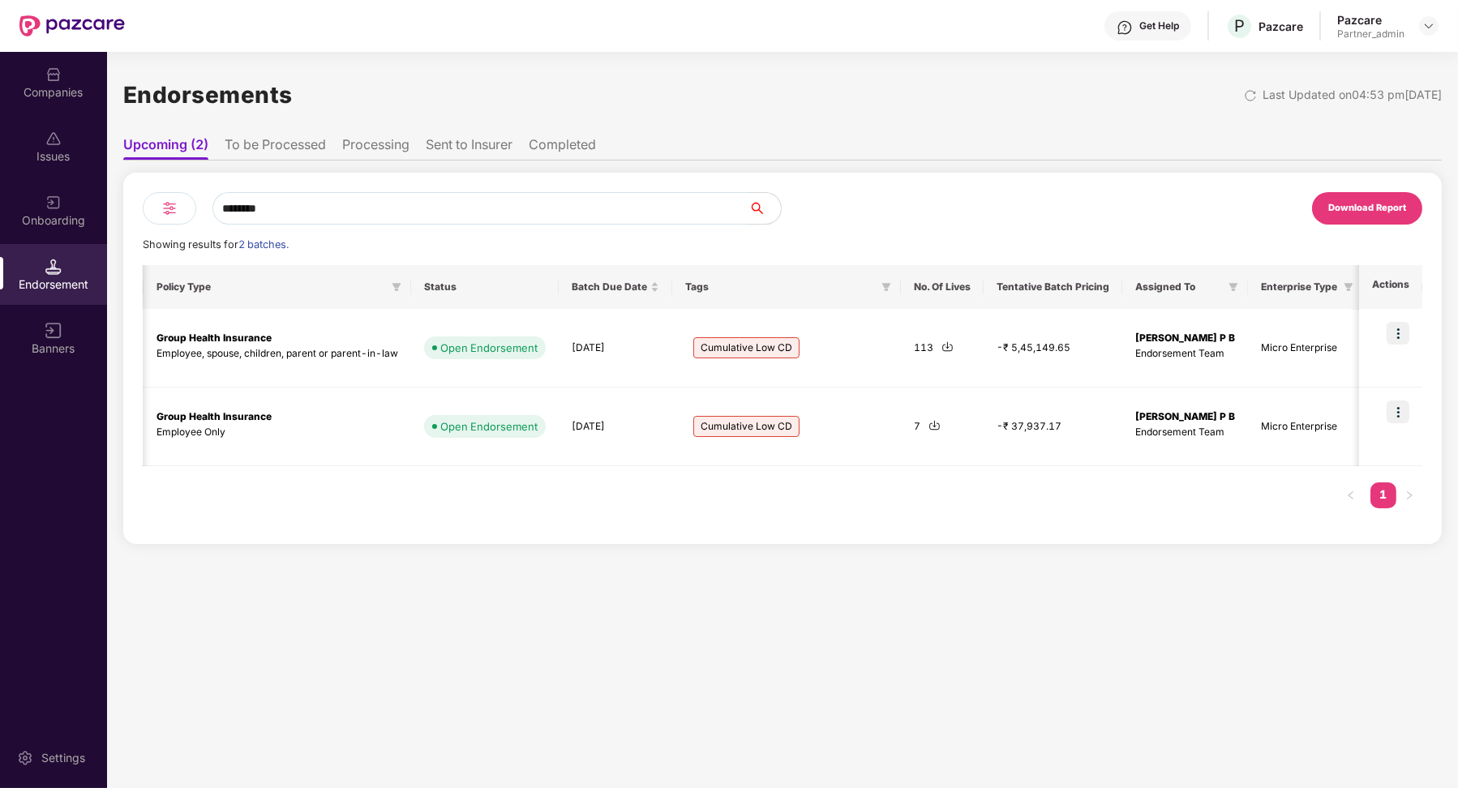
scroll to position [0, 501]
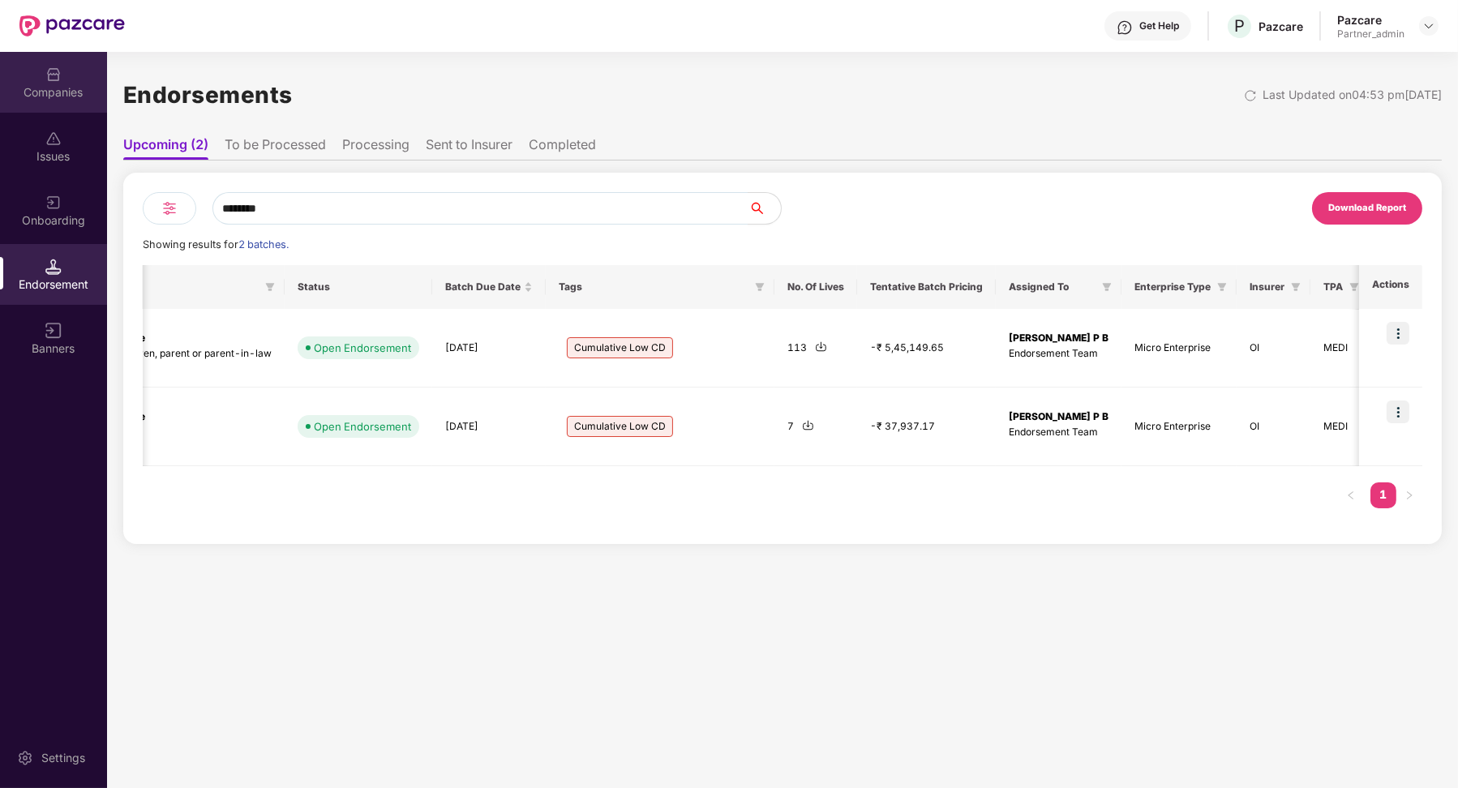
click at [39, 72] on div "Companies" at bounding box center [53, 82] width 107 height 61
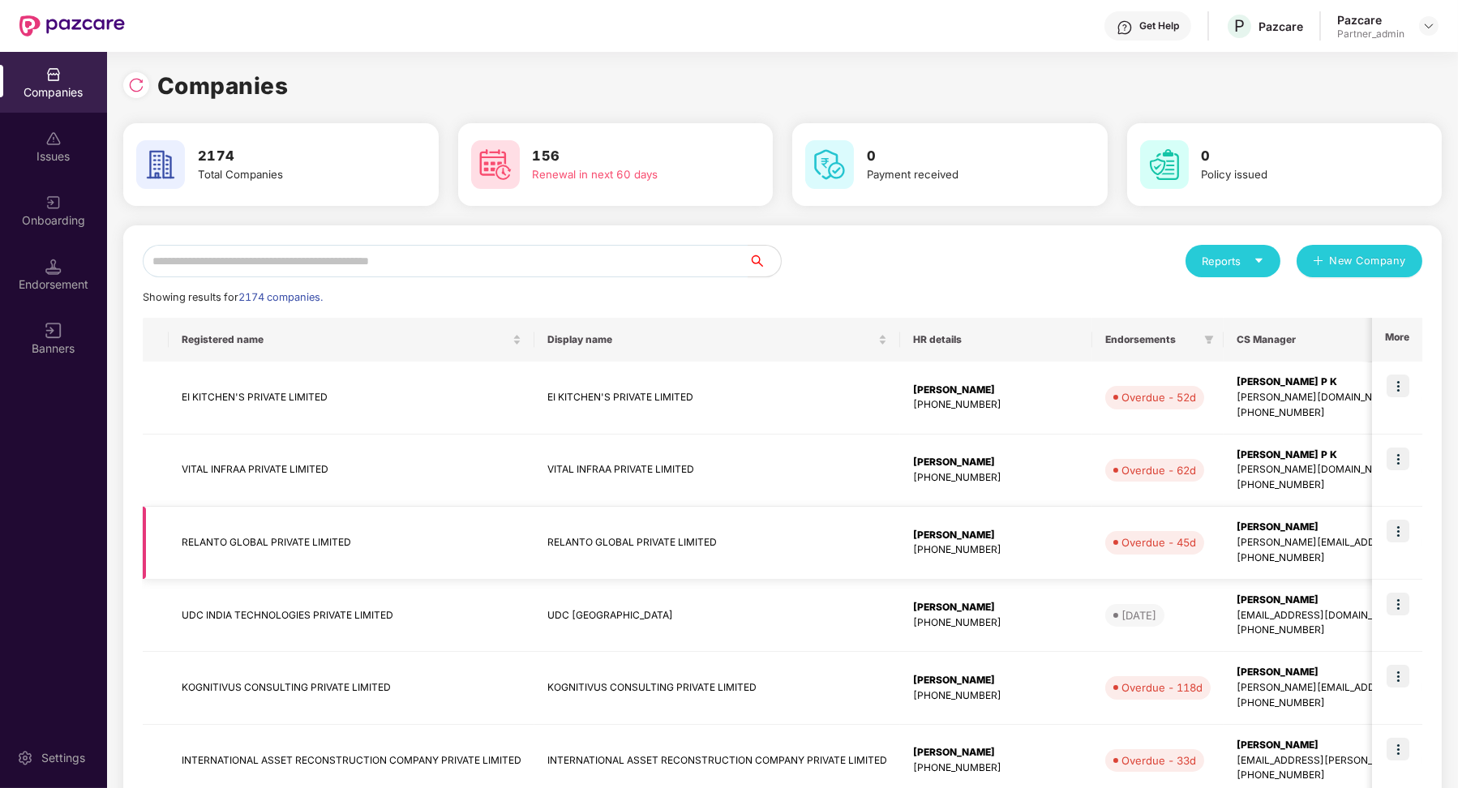
scroll to position [387, 0]
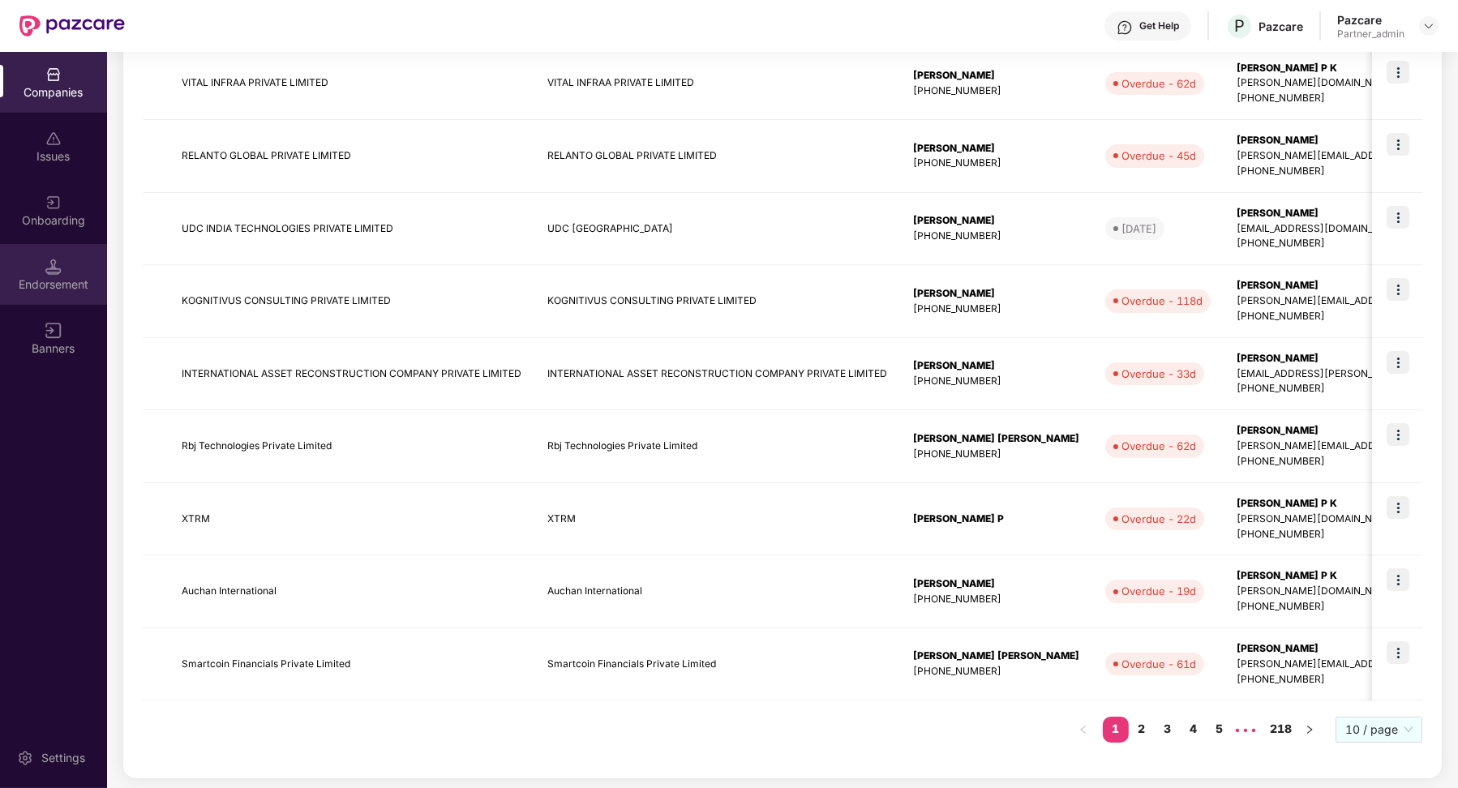
click at [68, 290] on div "Endorsement" at bounding box center [53, 285] width 107 height 16
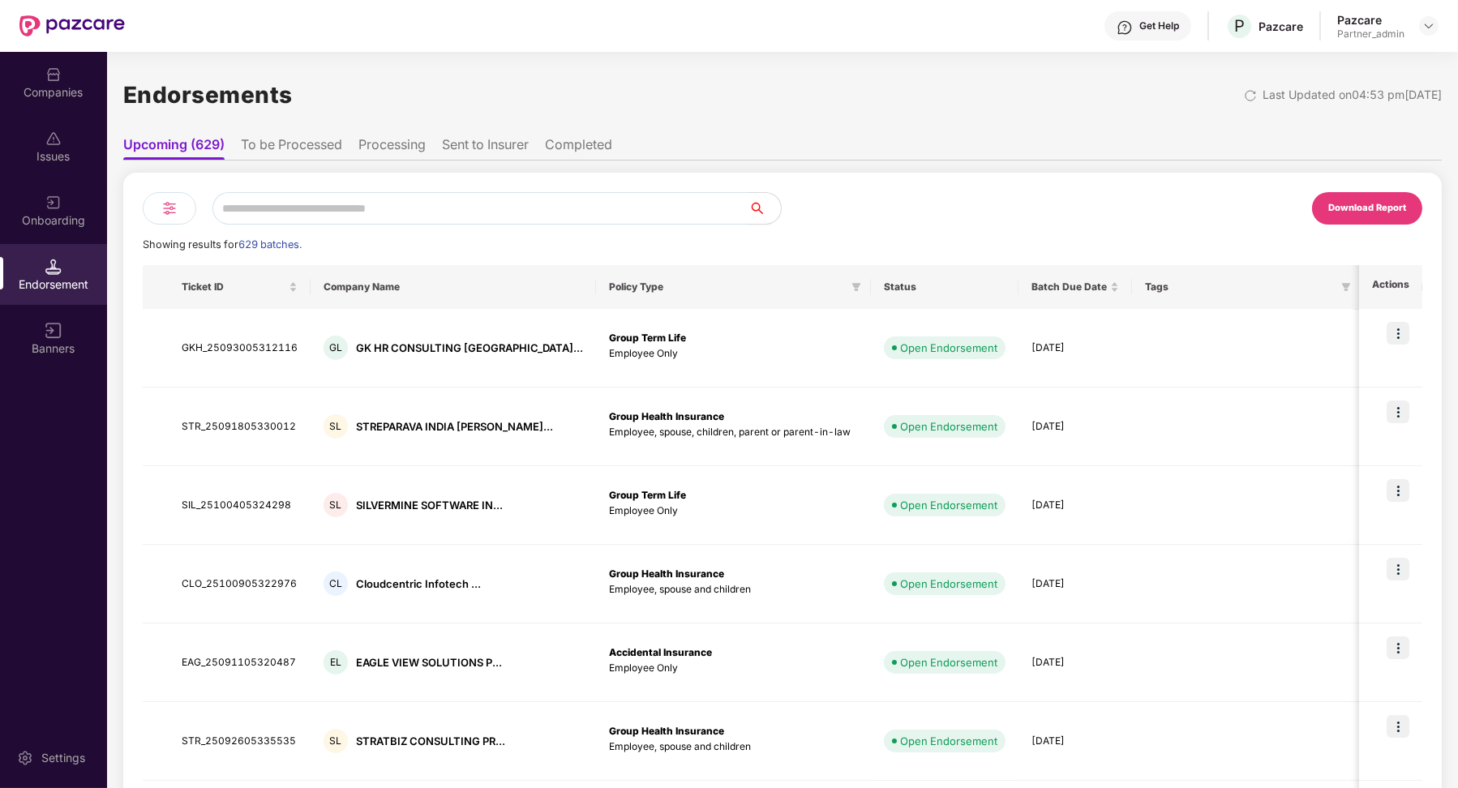
click at [300, 149] on li "To be Processed" at bounding box center [291, 148] width 101 height 24
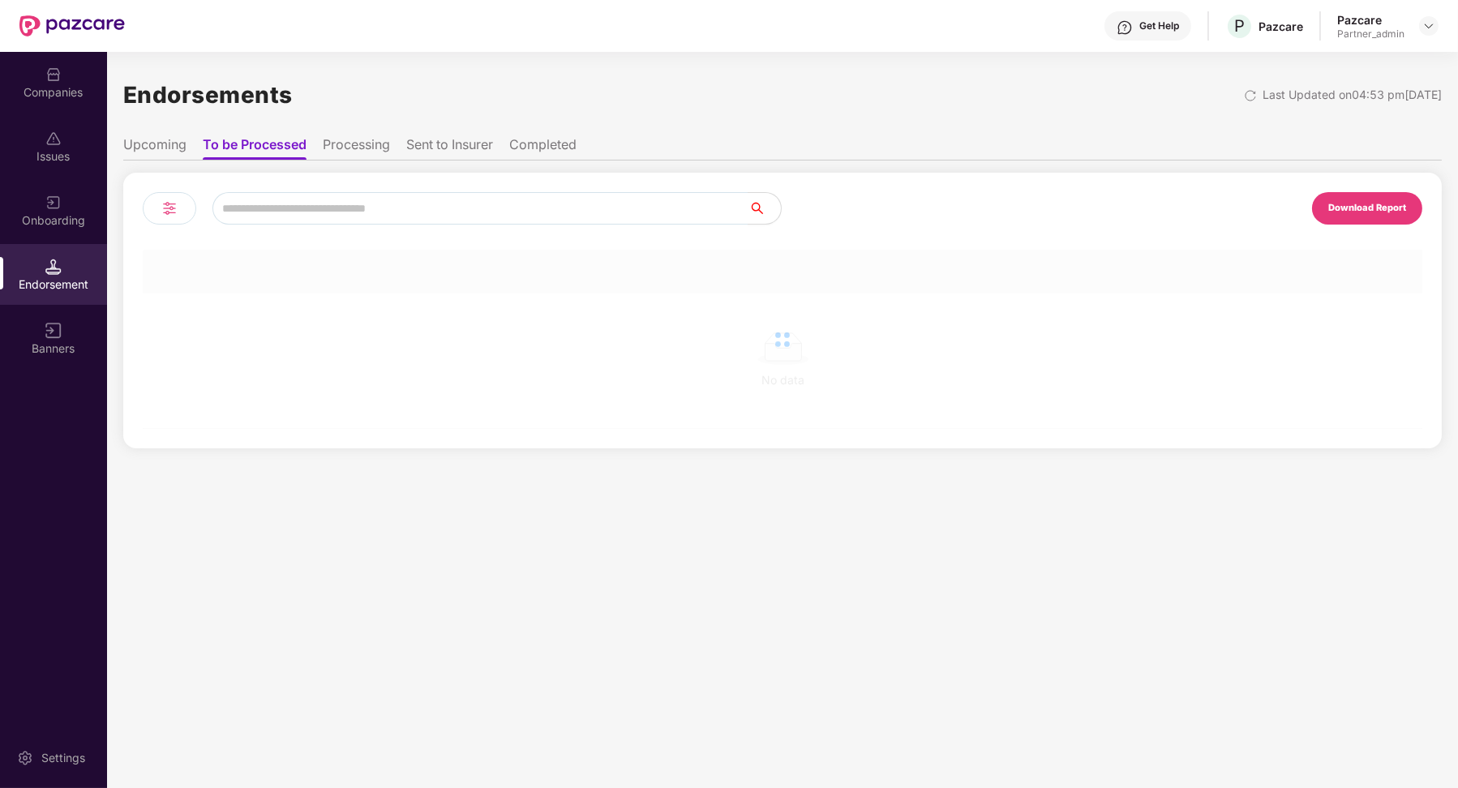
click at [196, 161] on div "Download Report No data" at bounding box center [782, 305] width 1318 height 288
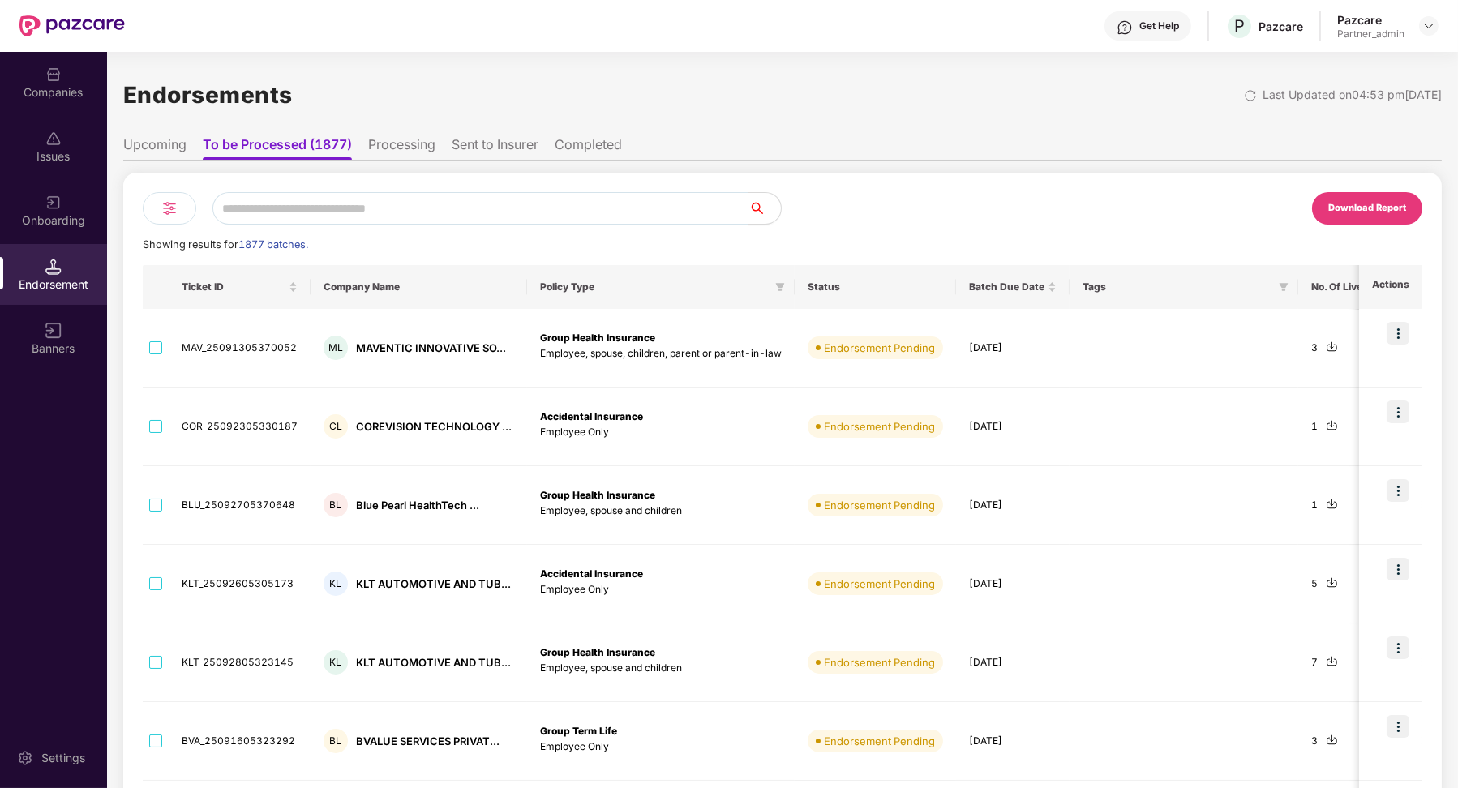
click at [161, 149] on li "Upcoming" at bounding box center [154, 148] width 63 height 24
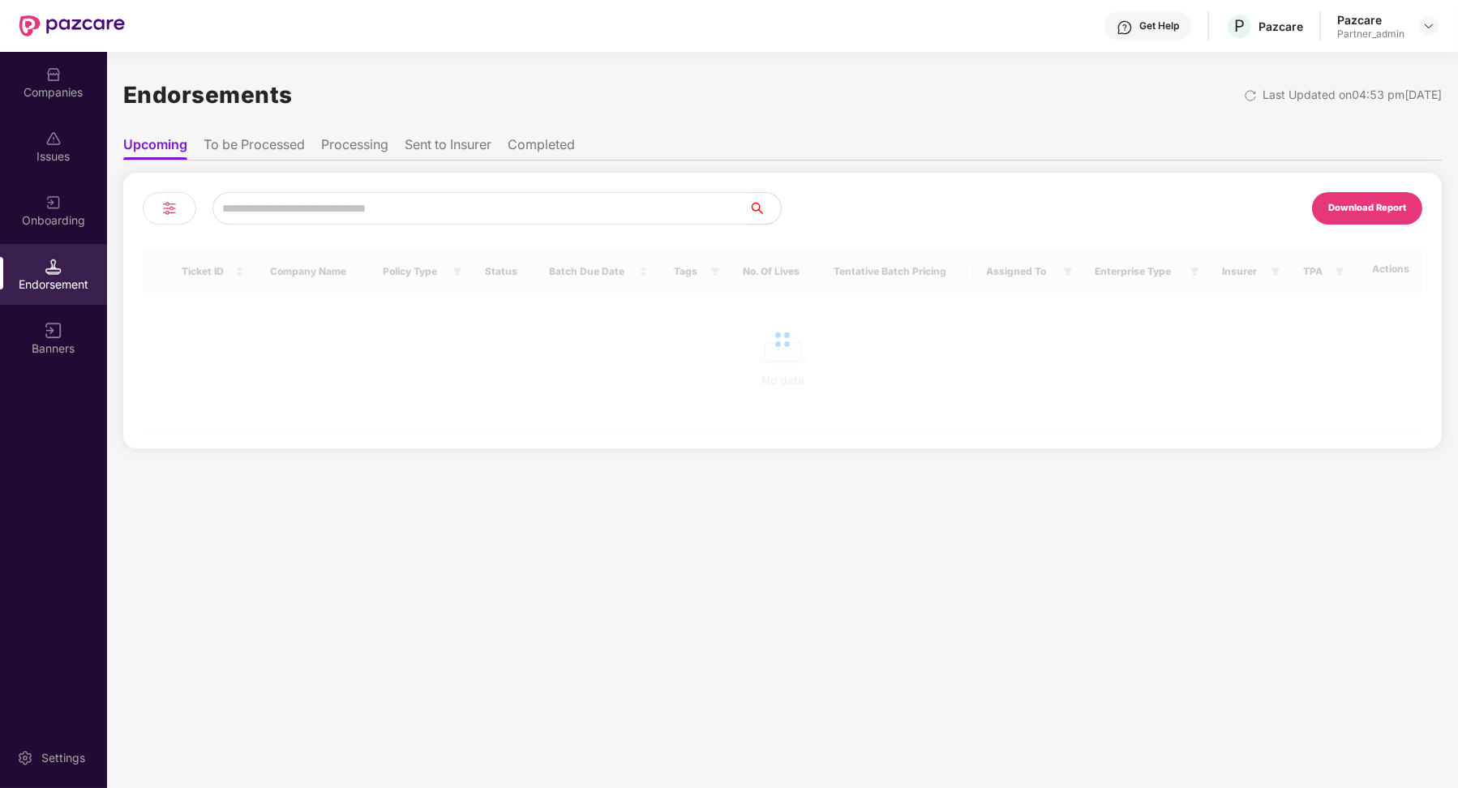
click at [327, 204] on input "text" at bounding box center [480, 208] width 536 height 32
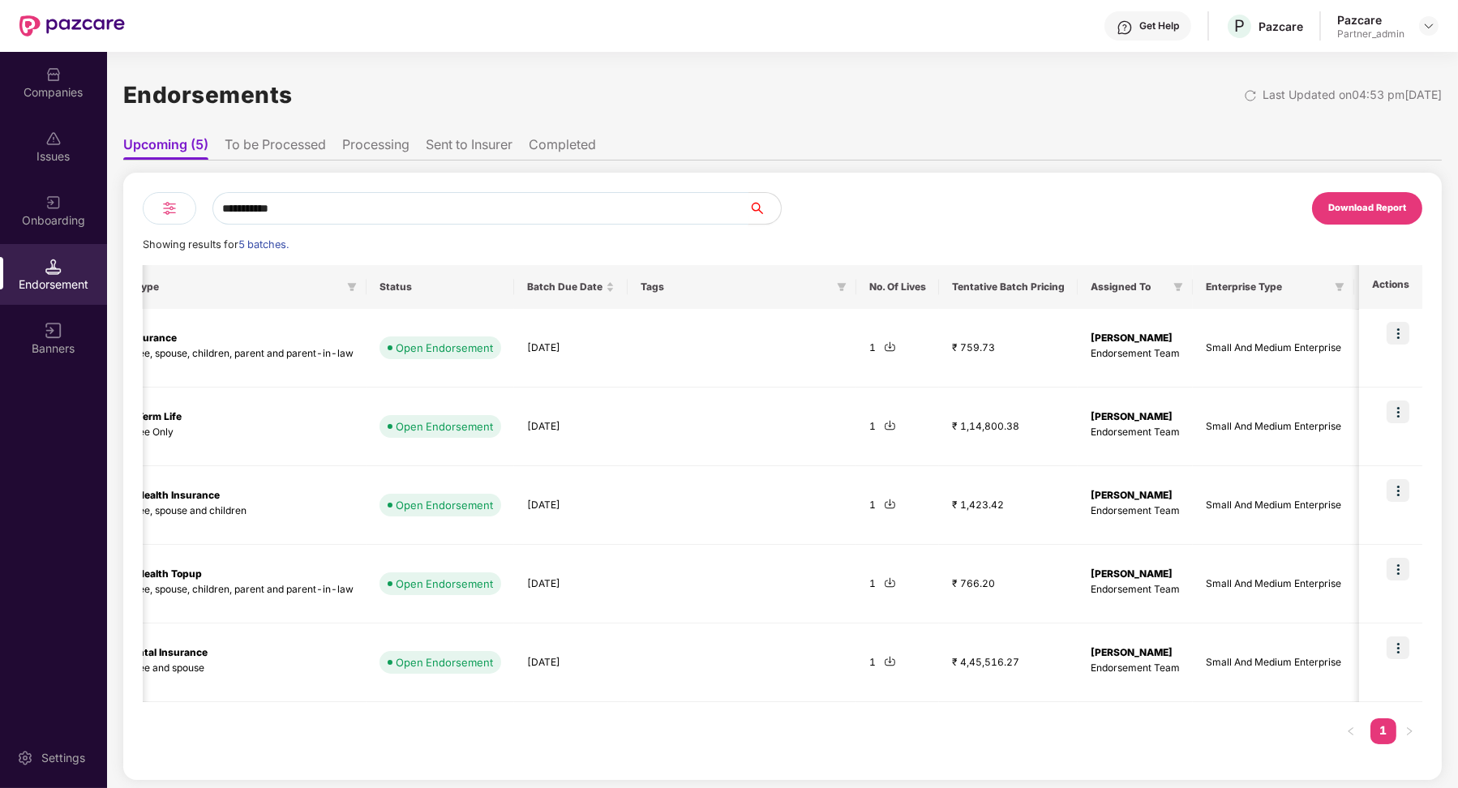
scroll to position [0, 471]
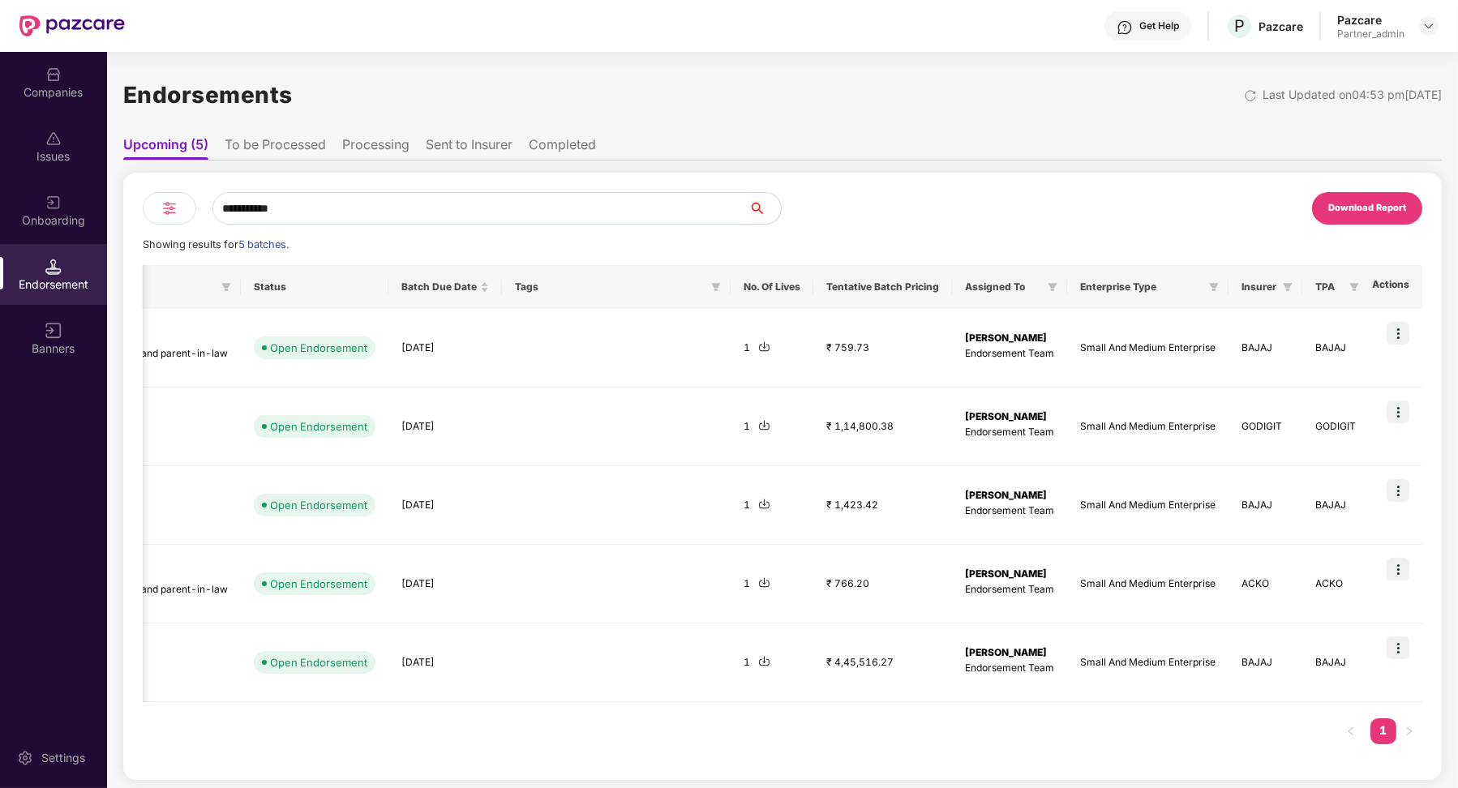
type input "**********"
drag, startPoint x: 416, startPoint y: 209, endPoint x: 115, endPoint y: 206, distance: 300.9
click at [115, 206] on div "**********" at bounding box center [782, 420] width 1351 height 736
paste input "**********"
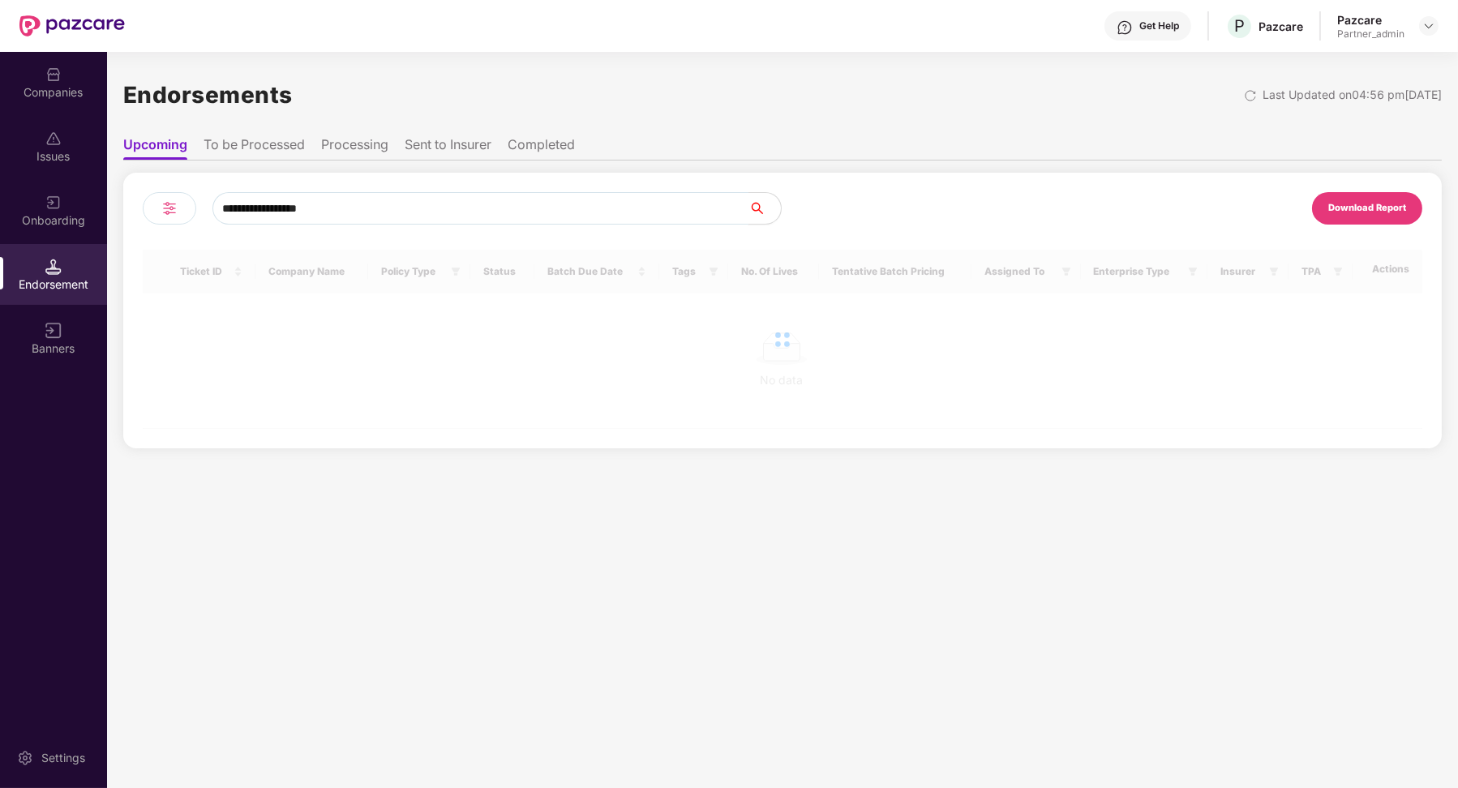
scroll to position [0, 0]
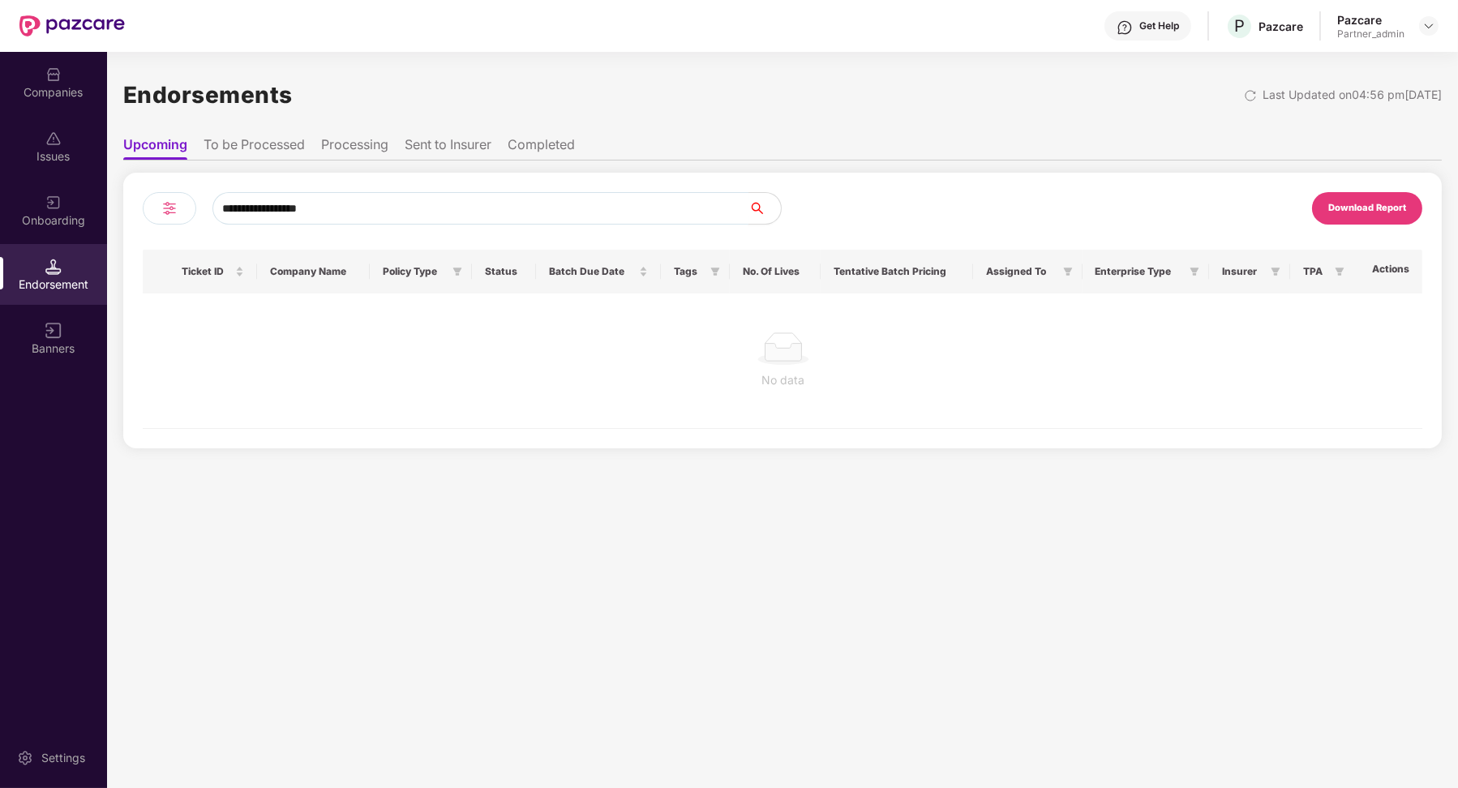
type input "**********"
click at [277, 148] on li "To be Processed" at bounding box center [254, 148] width 101 height 24
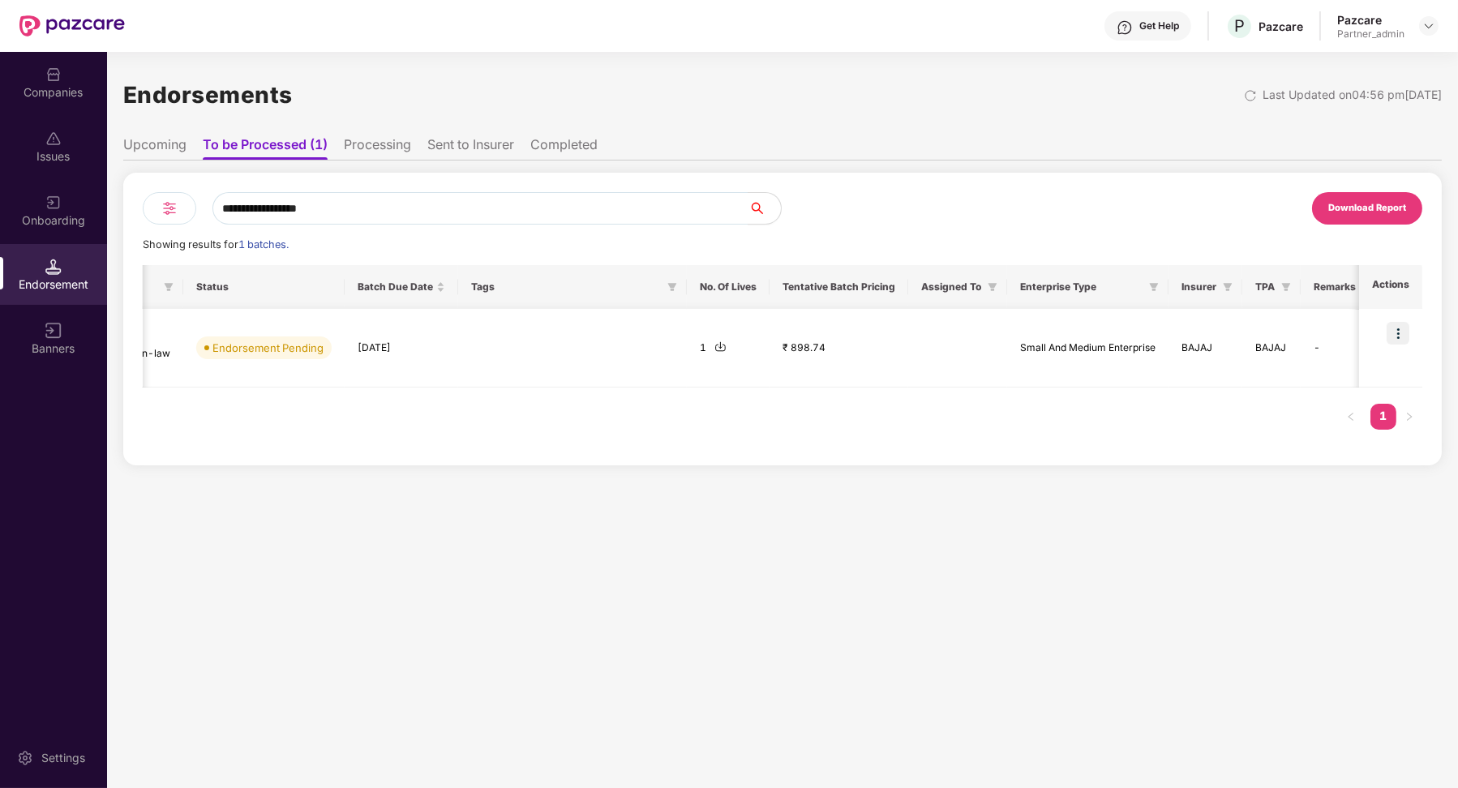
scroll to position [0, 108]
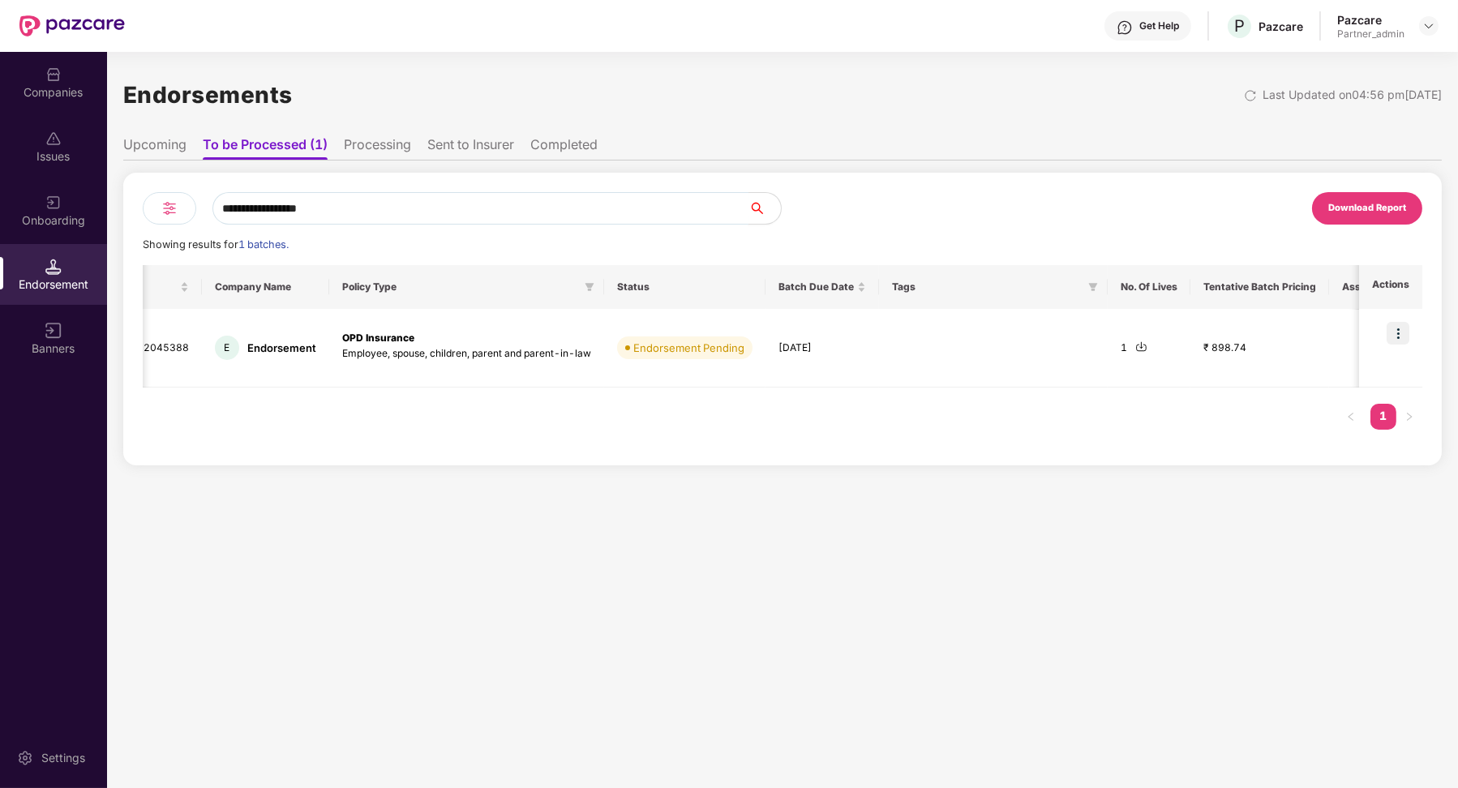
drag, startPoint x: 363, startPoint y: 211, endPoint x: 117, endPoint y: 210, distance: 246.5
click at [118, 210] on div "**********" at bounding box center [782, 420] width 1351 height 736
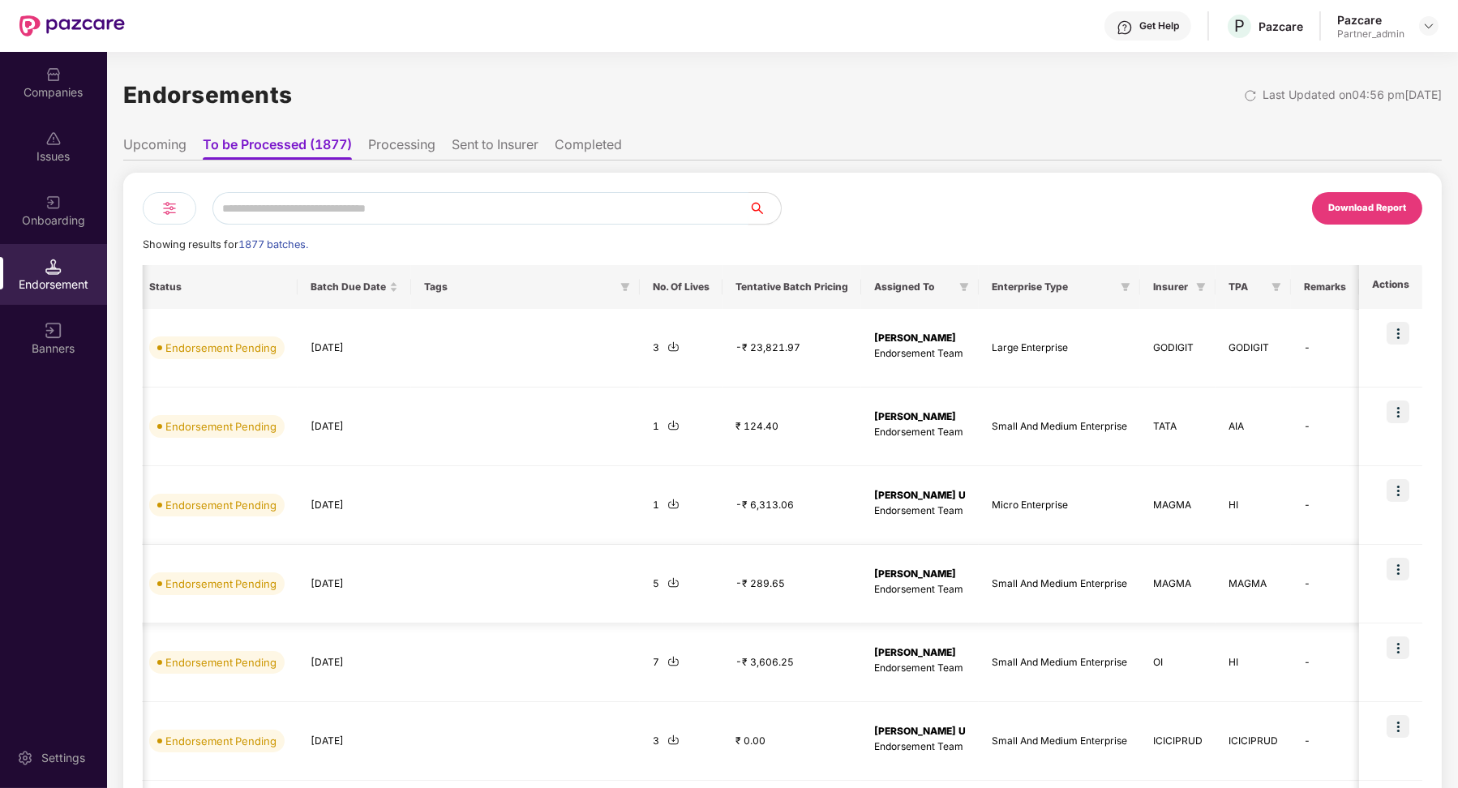
scroll to position [0, 1]
click at [880, 278] on th "Assigned To" at bounding box center [920, 287] width 118 height 44
click at [881, 289] on span "Assigned To" at bounding box center [913, 287] width 79 height 13
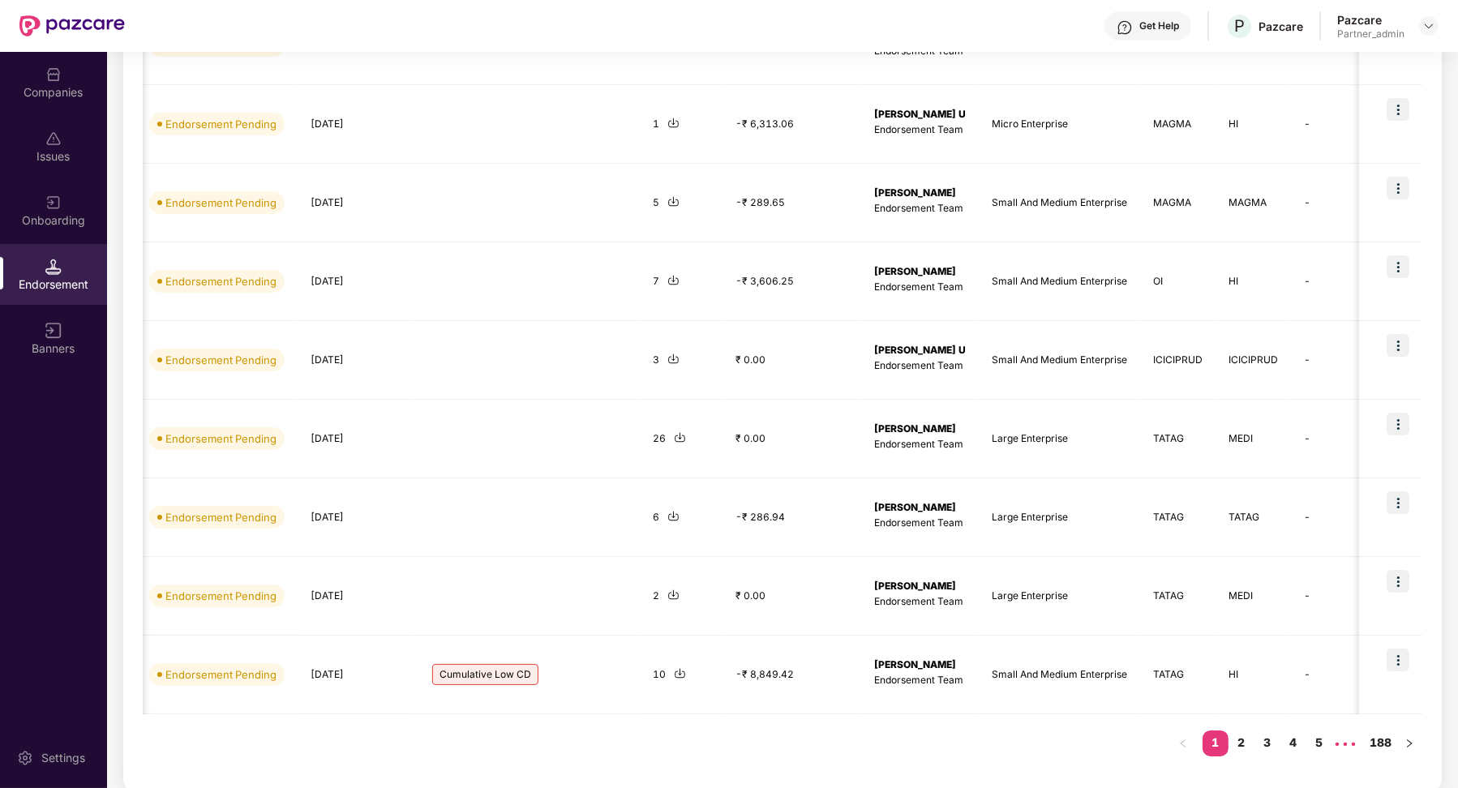
scroll to position [0, 0]
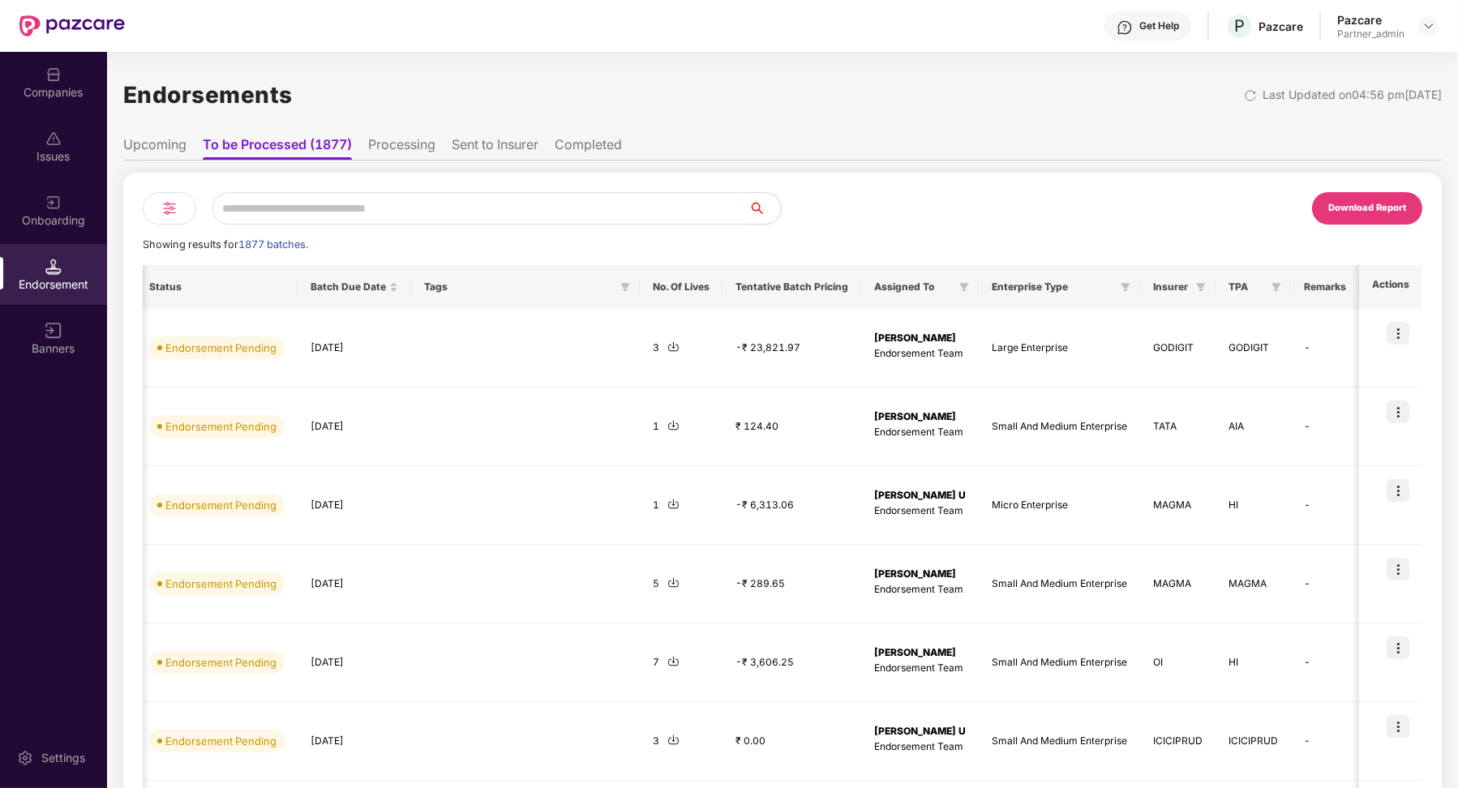
click at [1044, 204] on div "Download Report" at bounding box center [1367, 208] width 78 height 15
click at [1044, 25] on img at bounding box center [1428, 25] width 13 height 13
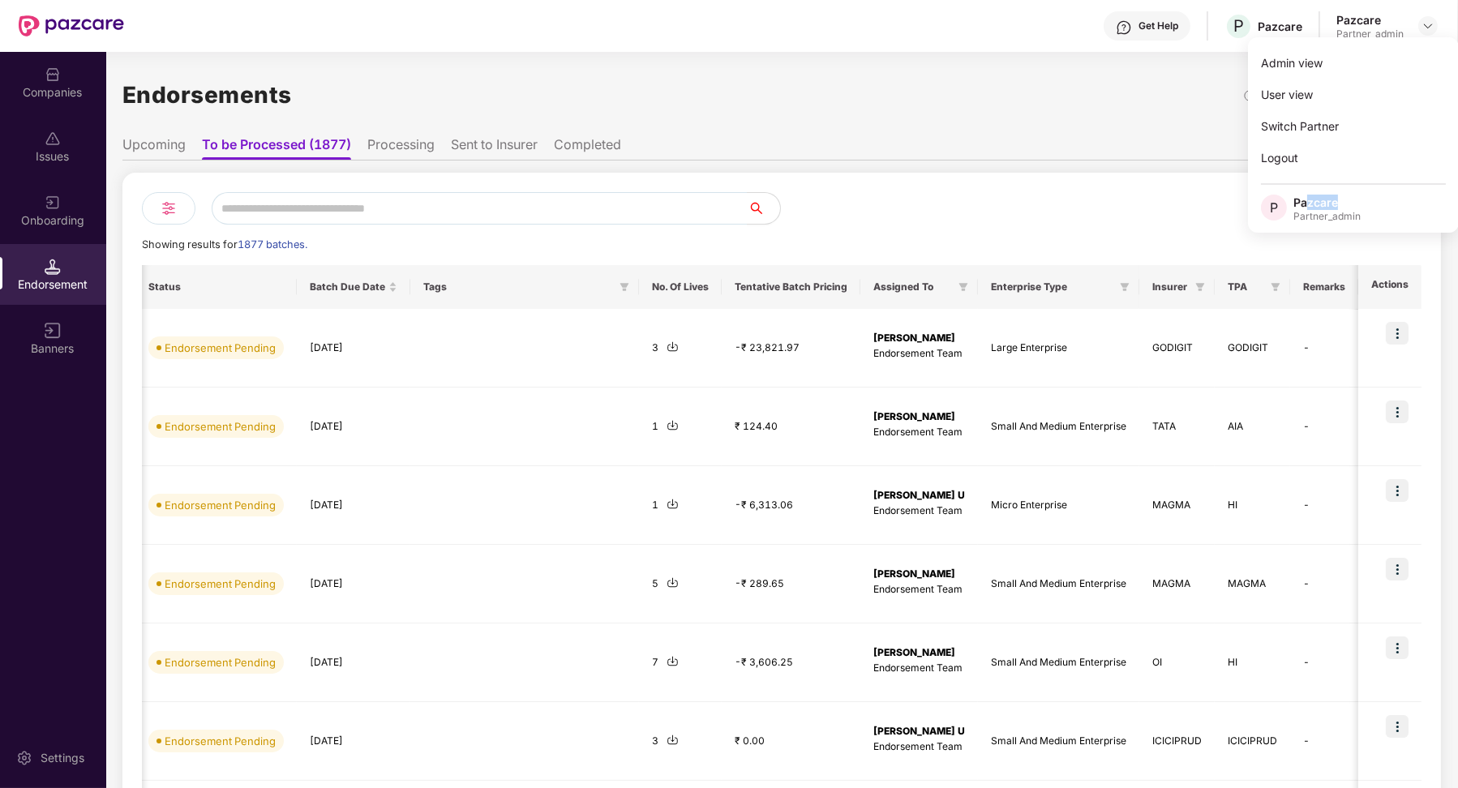
drag, startPoint x: 1303, startPoint y: 208, endPoint x: 1357, endPoint y: 208, distance: 54.3
click at [1044, 208] on div "Pazcare" at bounding box center [1326, 202] width 67 height 15
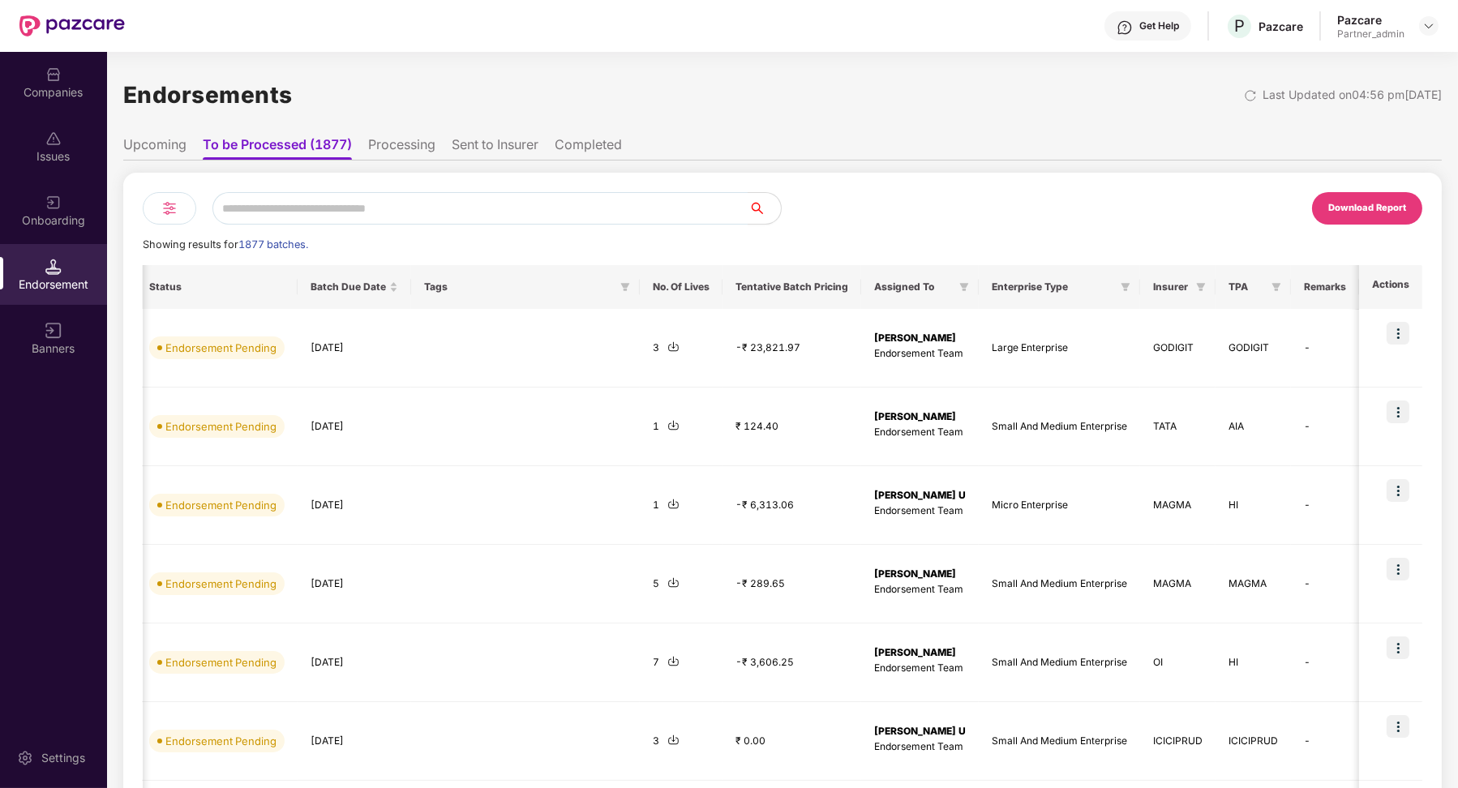
click at [944, 123] on div "Endorsements Last Updated on 04:56 pm[DATE] Upcoming To be Processed (1877) Pro…" at bounding box center [782, 622] width 1318 height 1104
click at [412, 147] on li "Processing" at bounding box center [401, 148] width 67 height 24
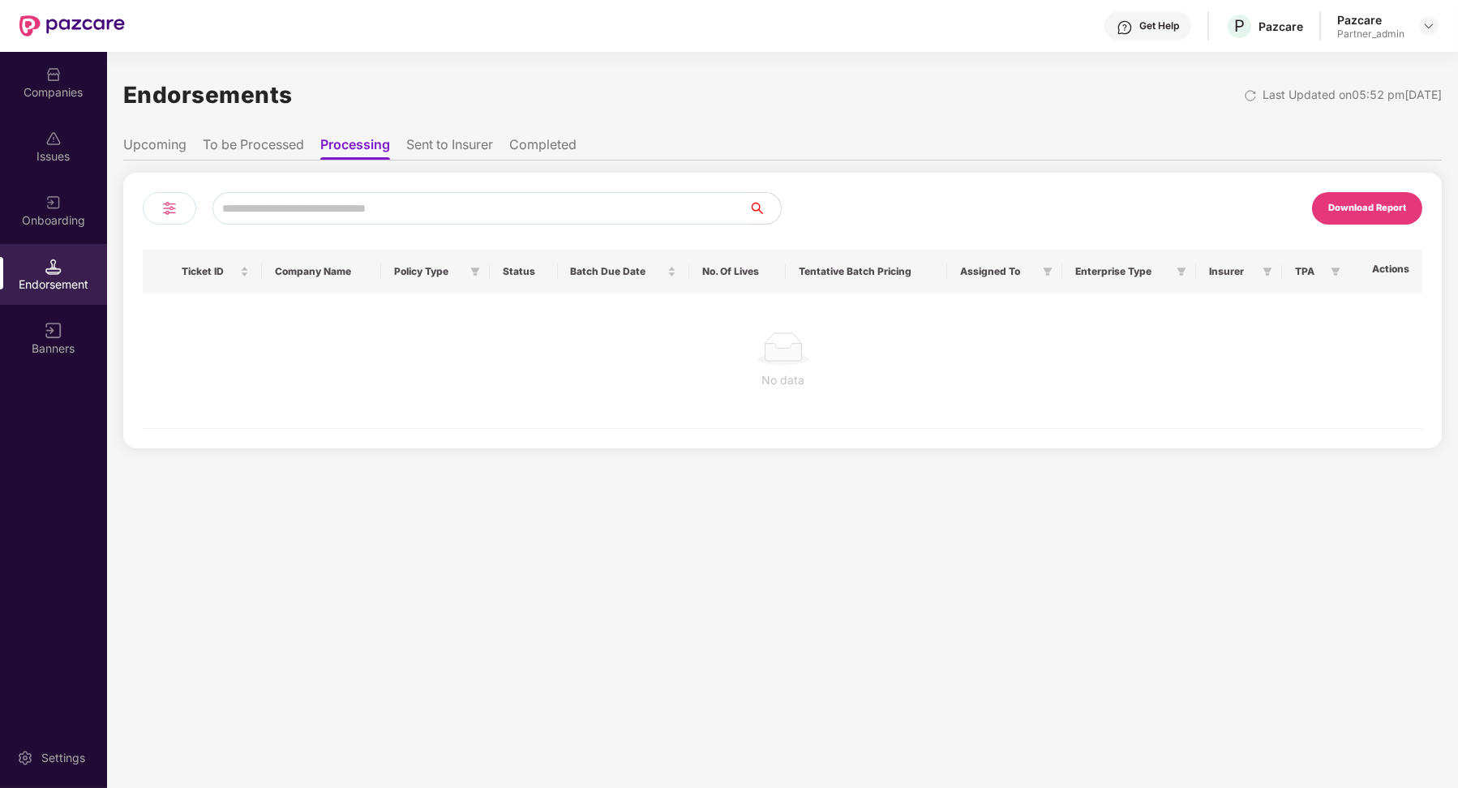
click at [276, 148] on li "To be Processed" at bounding box center [253, 148] width 101 height 24
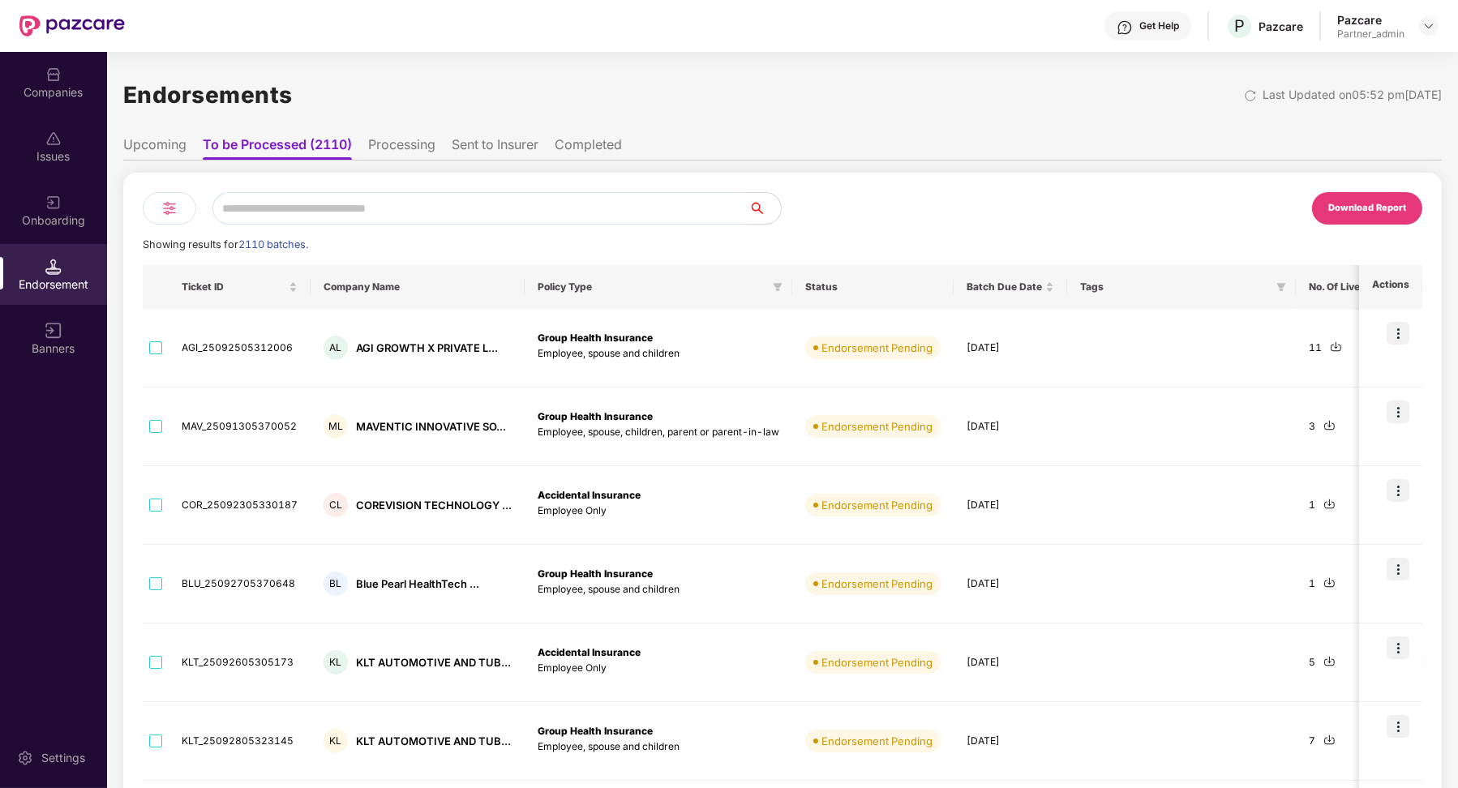
click at [529, 181] on div "Download Report Showing results for 2110 batches. Ticket ID Company Name Policy…" at bounding box center [782, 673] width 1318 height 1001
